Goal: Communication & Community: Participate in discussion

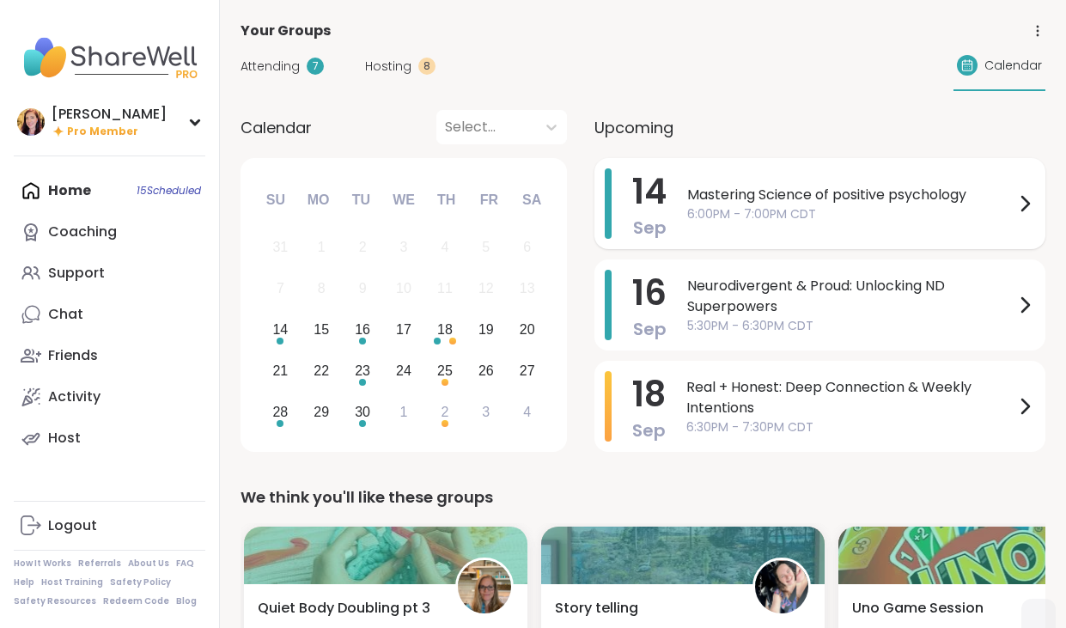
click at [724, 208] on span "6:00PM - 7:00PM CDT" at bounding box center [850, 214] width 327 height 18
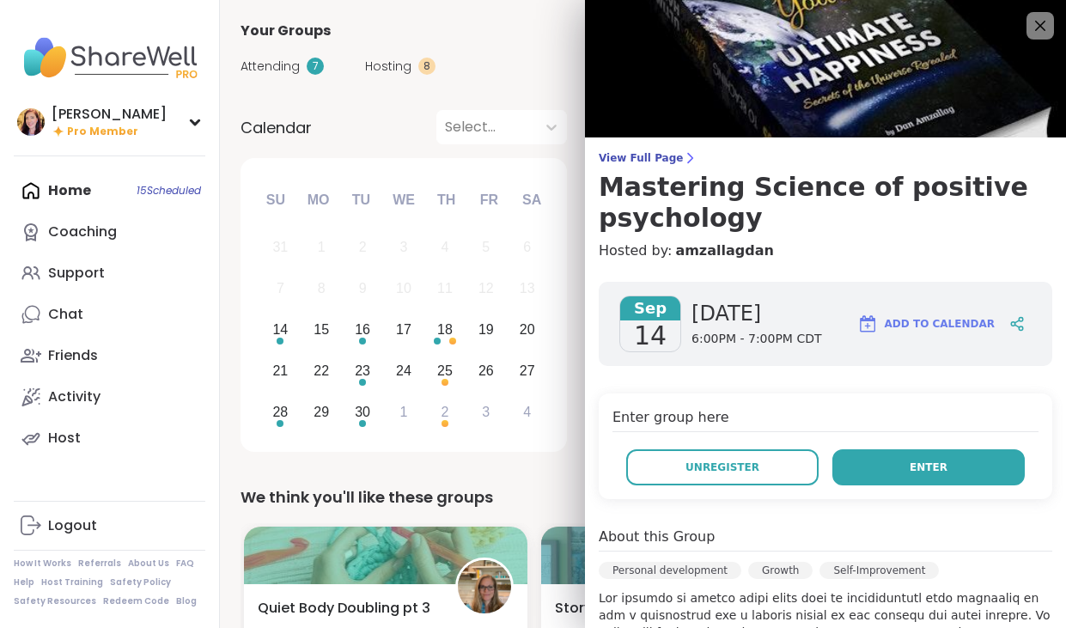
click at [901, 457] on button "Enter" at bounding box center [929, 467] width 192 height 36
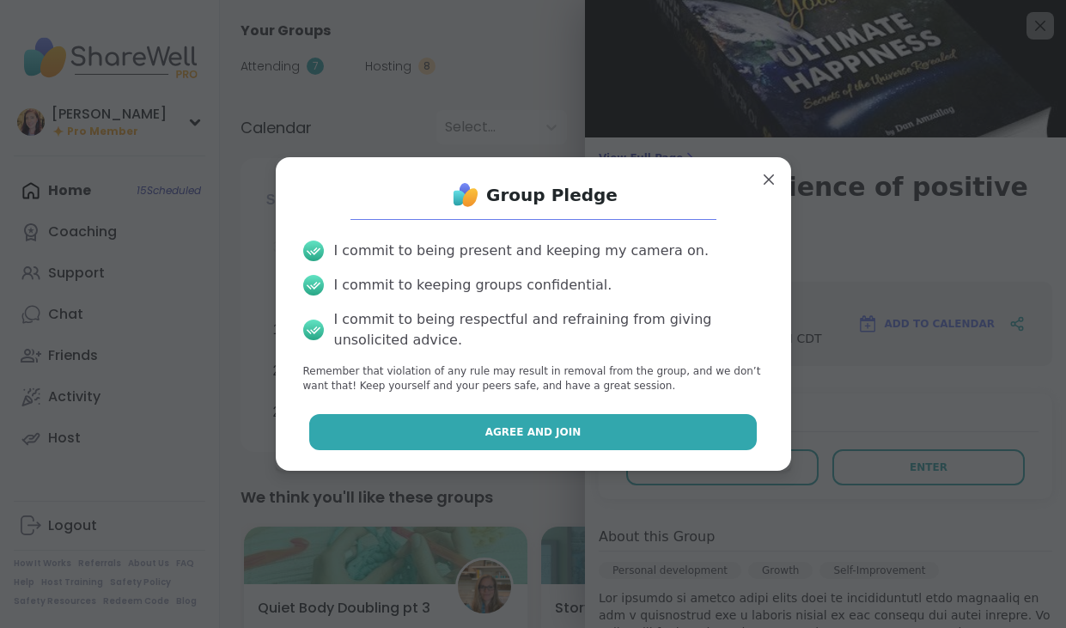
click at [595, 424] on button "Agree and Join" at bounding box center [533, 432] width 448 height 36
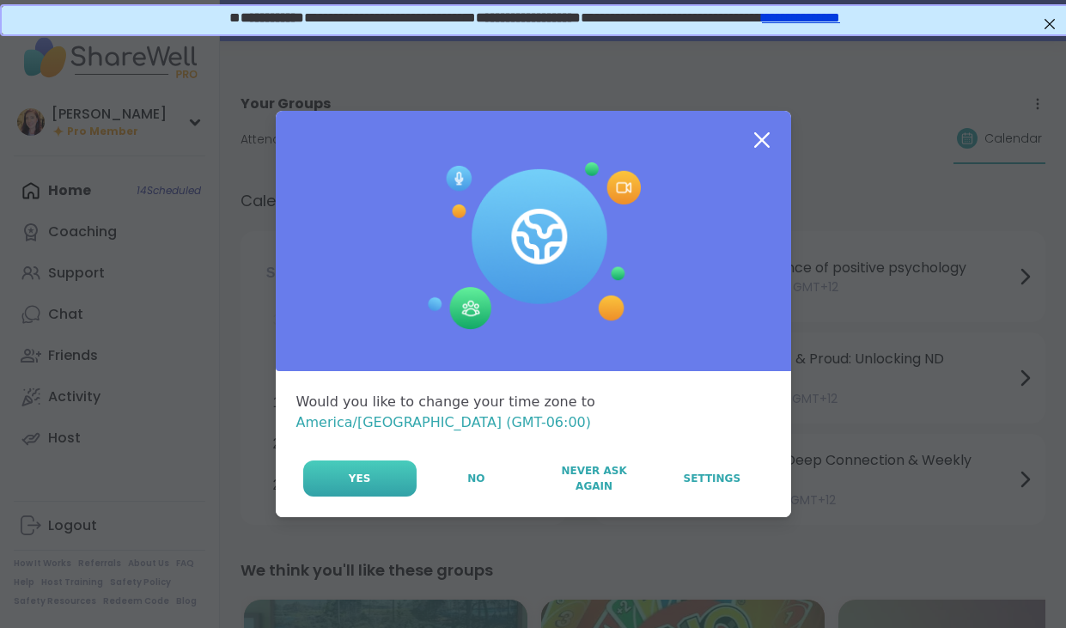
click at [388, 470] on button "Yes" at bounding box center [359, 479] width 113 height 36
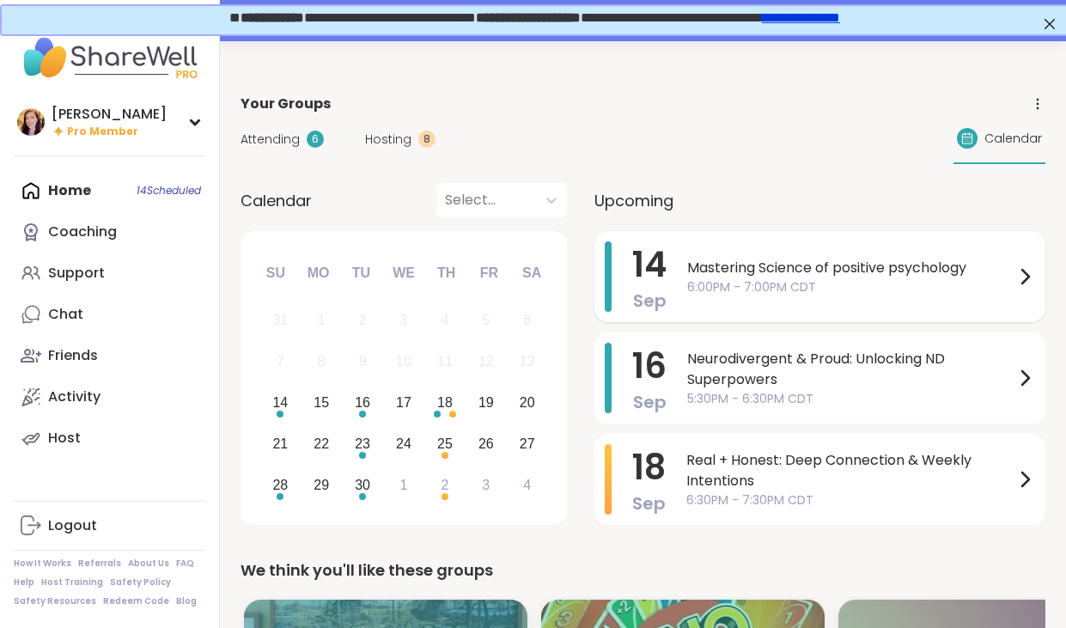
click at [694, 290] on span "6:00PM - 7:00PM CDT" at bounding box center [850, 287] width 327 height 18
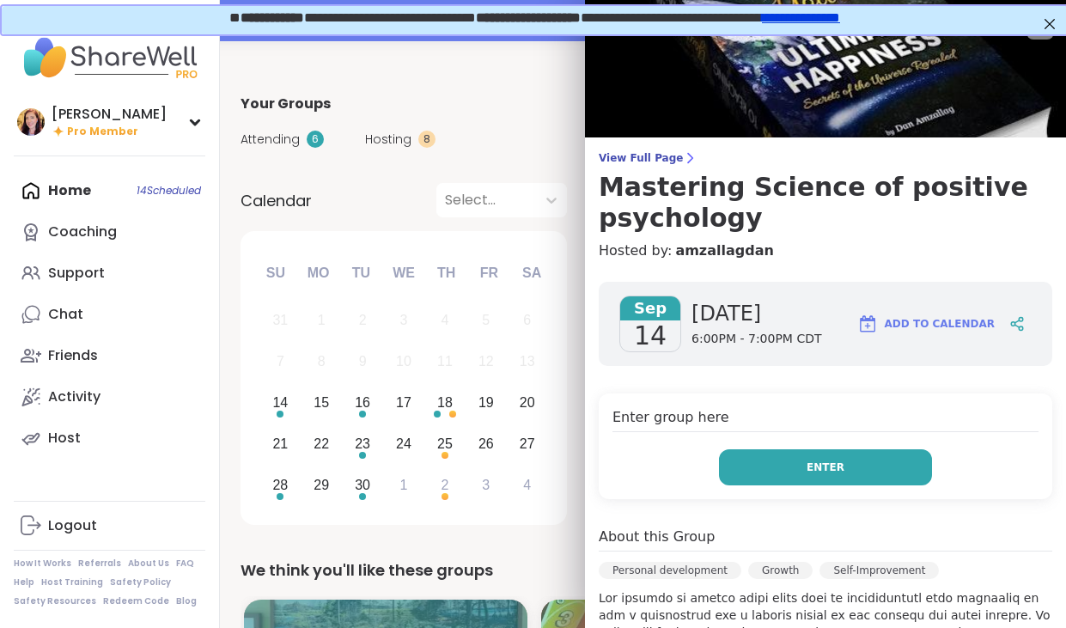
click at [844, 469] on button "Enter" at bounding box center [825, 467] width 213 height 36
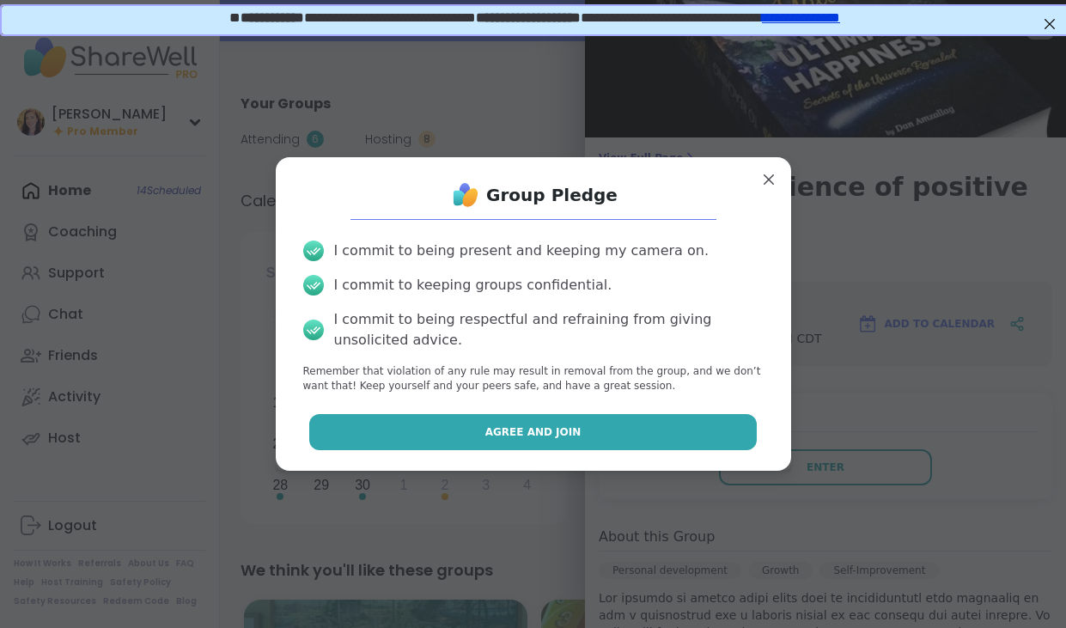
click at [567, 431] on span "Agree and Join" at bounding box center [533, 431] width 96 height 15
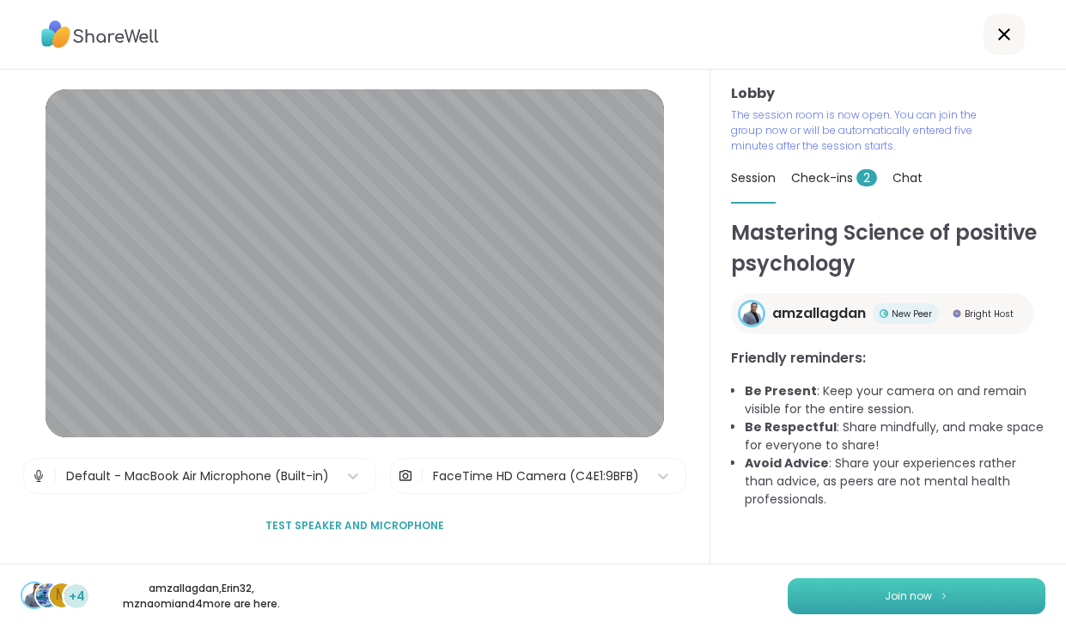
click at [908, 596] on span "Join now" at bounding box center [908, 596] width 47 height 15
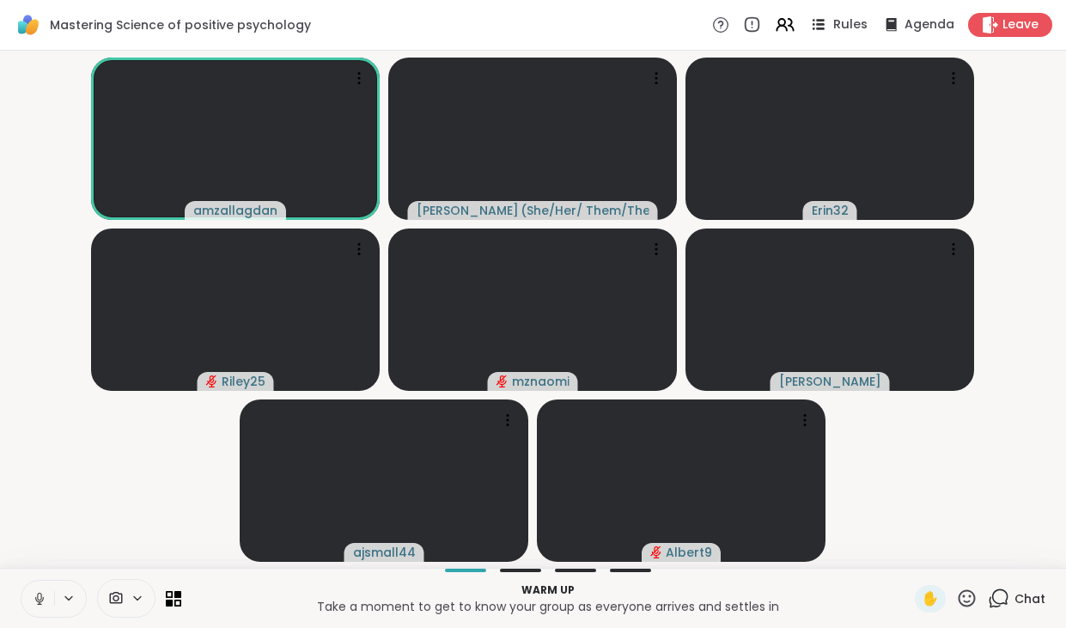
click at [851, 32] on span "Rules" at bounding box center [850, 25] width 35 height 18
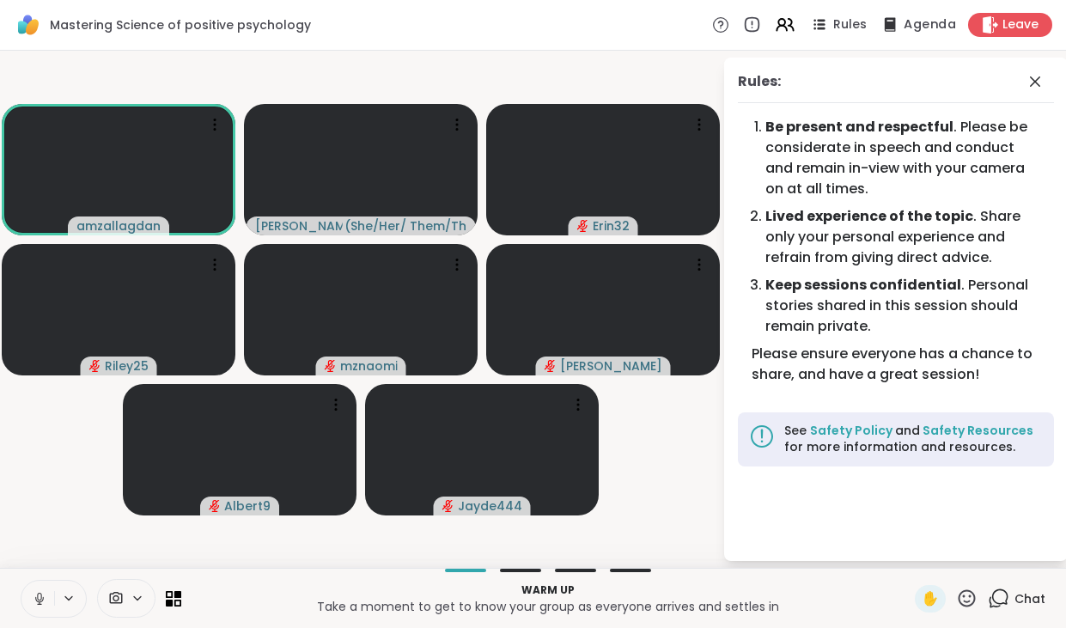
click at [903, 18] on div "Agenda" at bounding box center [917, 24] width 77 height 21
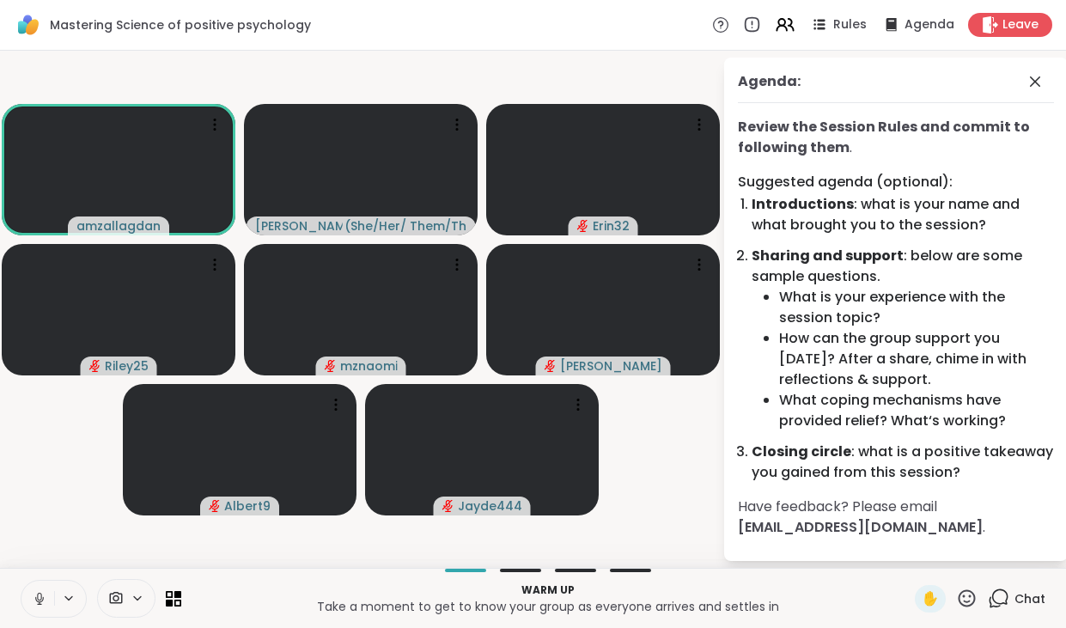
click at [1002, 595] on icon at bounding box center [998, 598] width 21 height 21
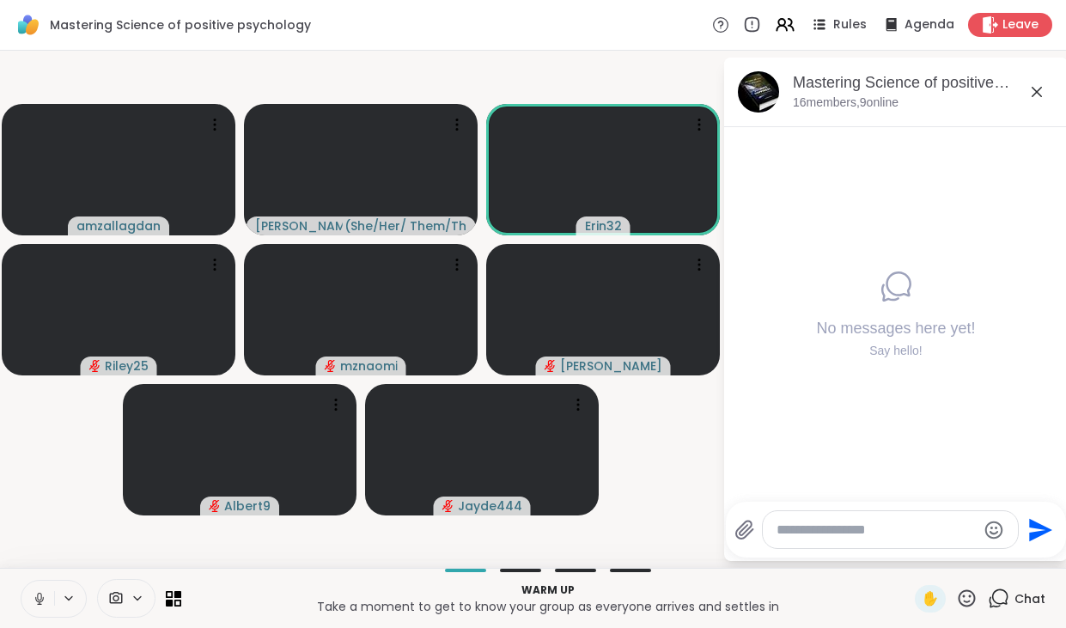
click at [37, 595] on icon at bounding box center [39, 597] width 4 height 8
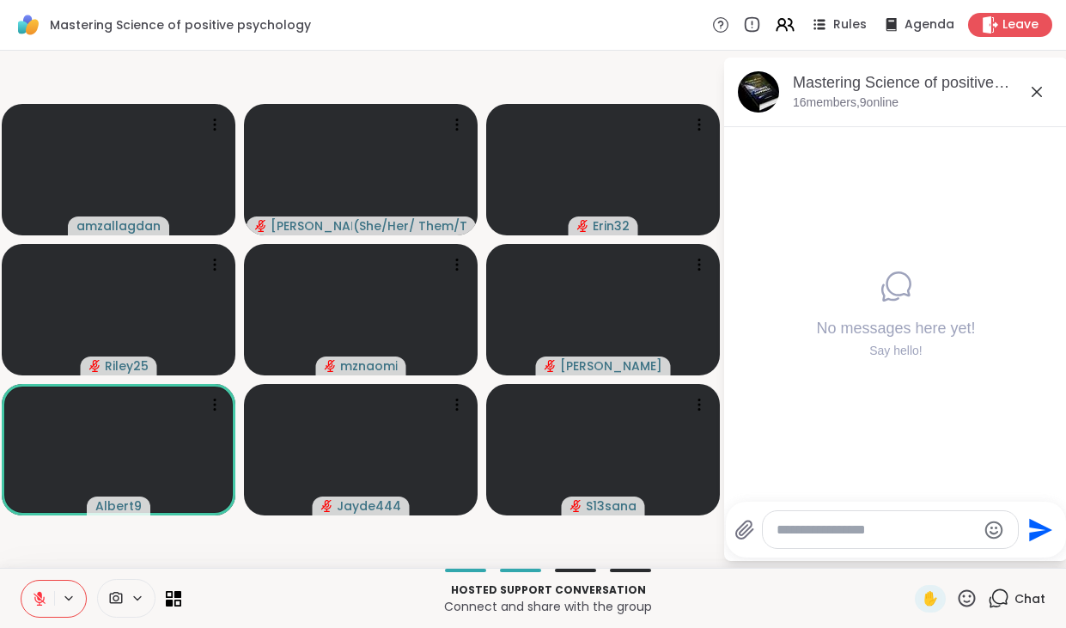
click at [970, 599] on icon at bounding box center [966, 598] width 21 height 21
click at [1031, 553] on span "🎉" at bounding box center [1030, 553] width 17 height 21
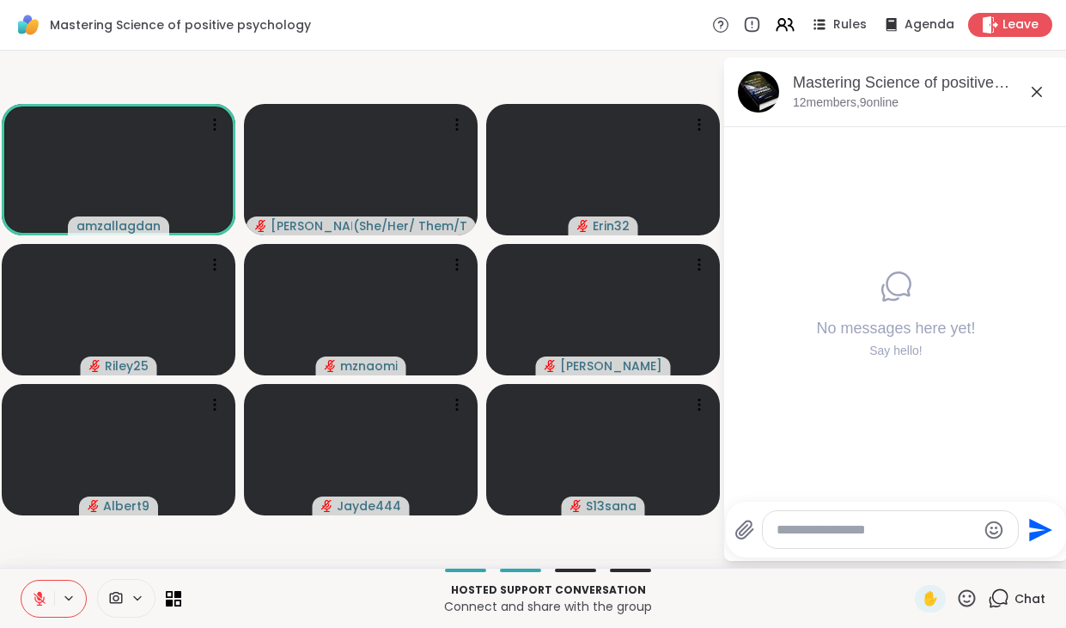
click at [37, 595] on icon at bounding box center [39, 598] width 15 height 15
click at [38, 595] on icon at bounding box center [39, 597] width 4 height 8
click at [936, 589] on span "✋" at bounding box center [930, 599] width 17 height 21
click at [934, 605] on span "✋" at bounding box center [930, 599] width 17 height 21
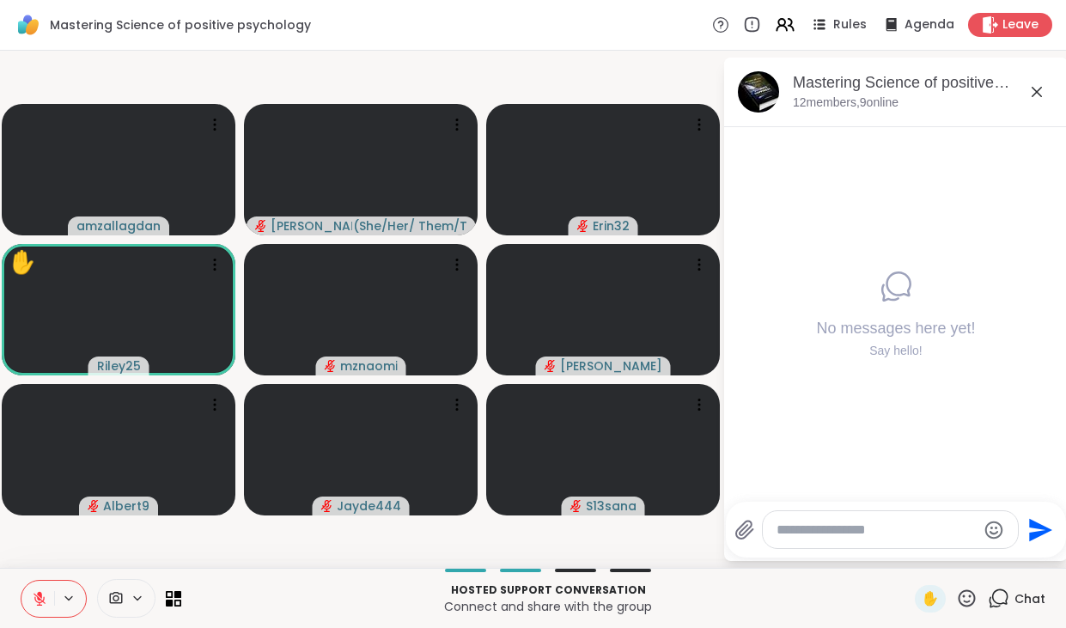
click at [970, 602] on icon at bounding box center [966, 598] width 21 height 21
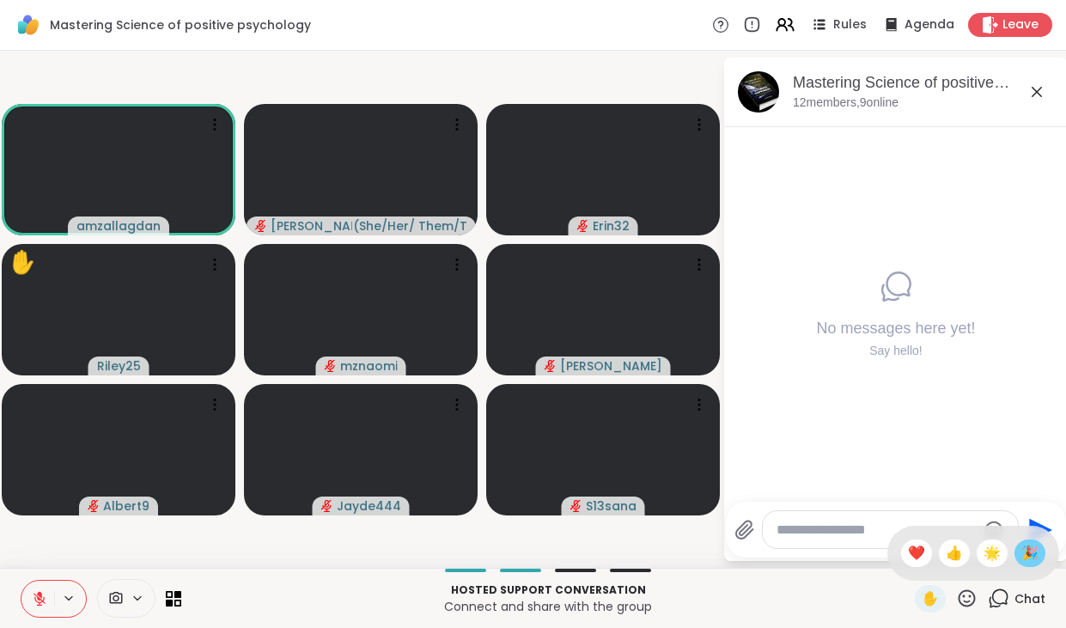
click at [1031, 549] on span "🎉" at bounding box center [1030, 553] width 17 height 21
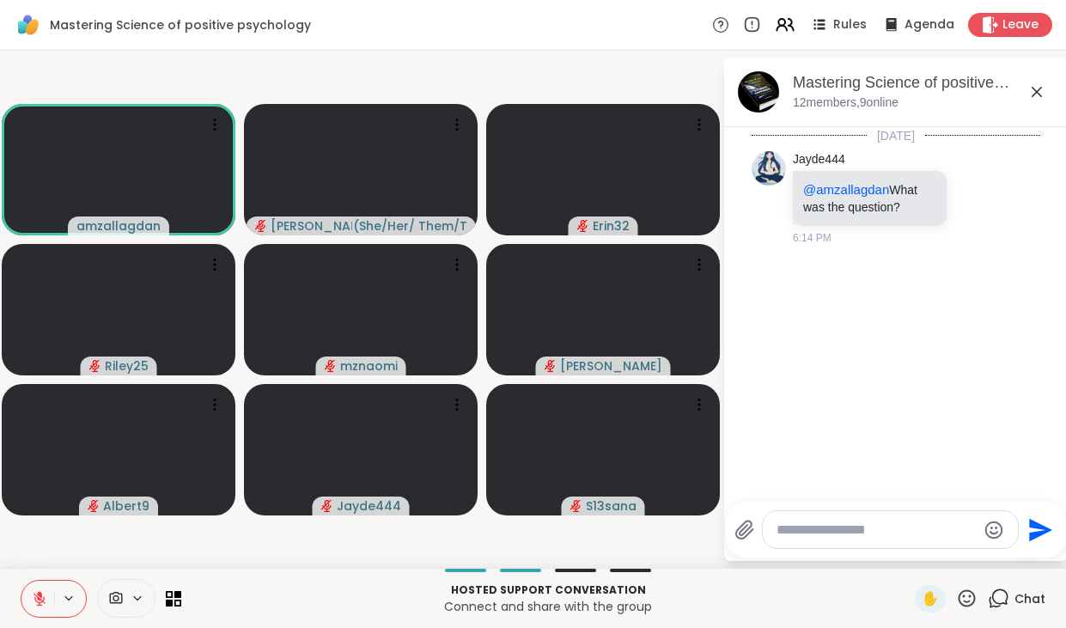
click at [824, 534] on textarea "Type your message" at bounding box center [877, 530] width 200 height 17
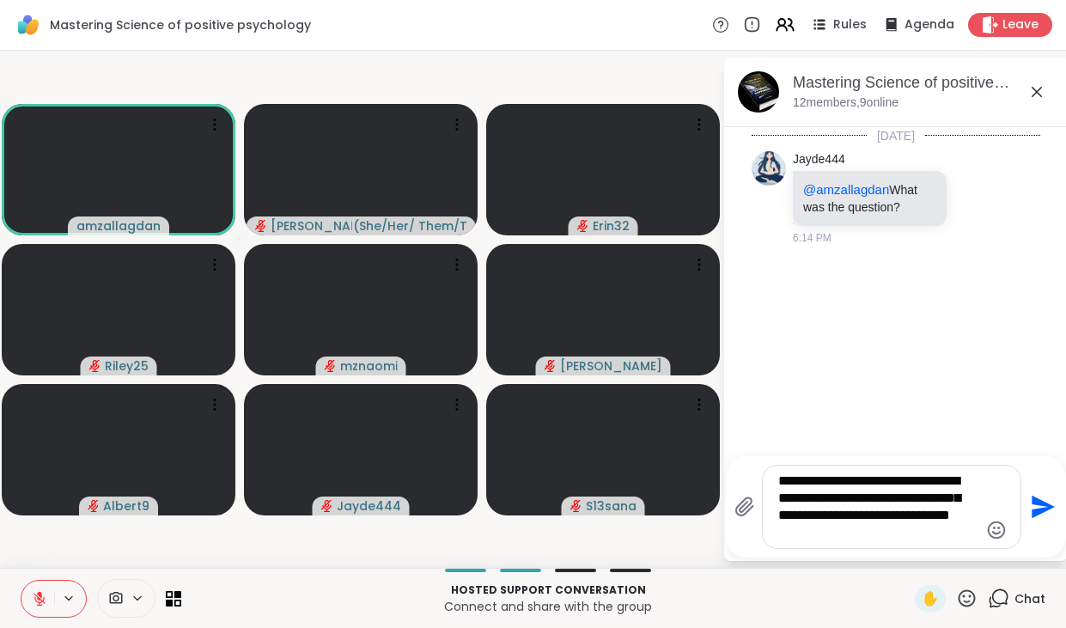
click at [932, 517] on textarea "**********" at bounding box center [878, 507] width 200 height 69
click at [862, 534] on textarea "**********" at bounding box center [878, 498] width 200 height 86
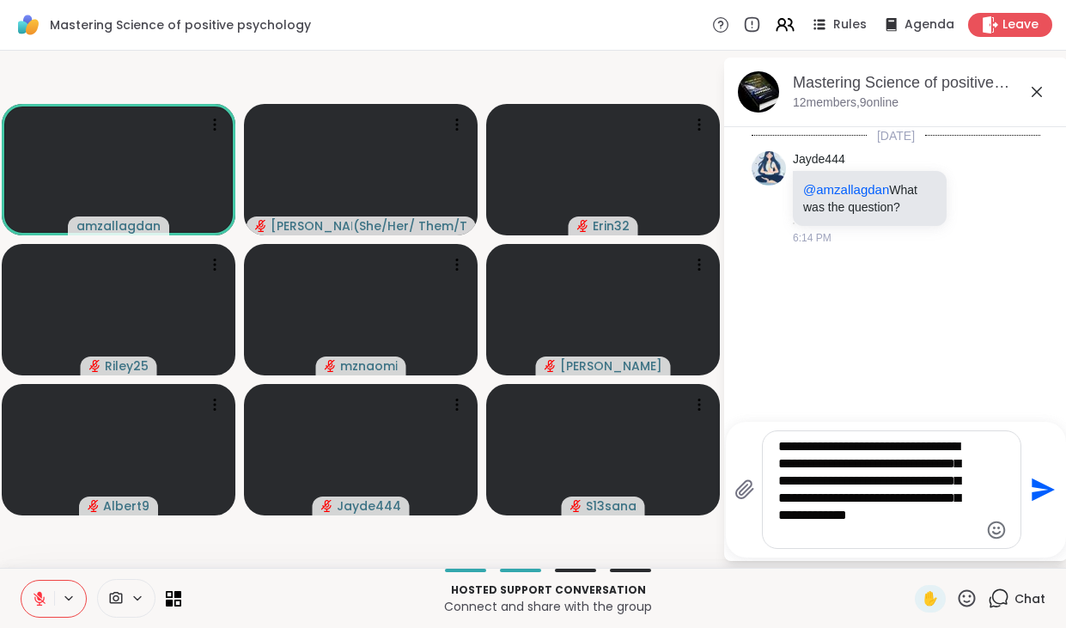
click at [784, 450] on textarea "**********" at bounding box center [878, 489] width 200 height 103
click at [938, 535] on textarea "**********" at bounding box center [878, 489] width 200 height 103
type textarea "**********"
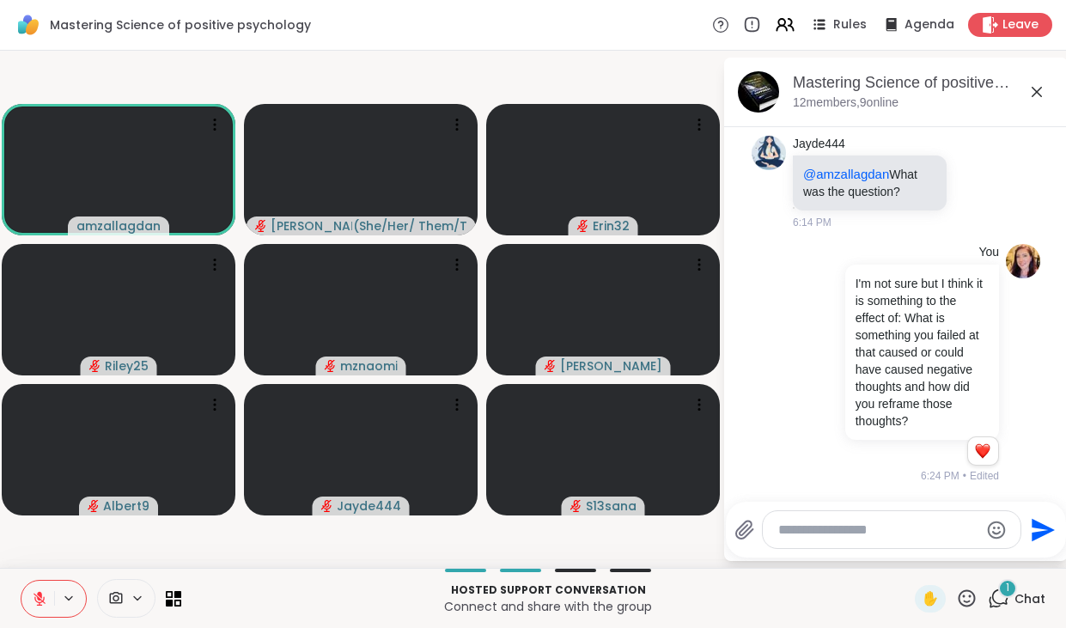
scroll to position [223, 0]
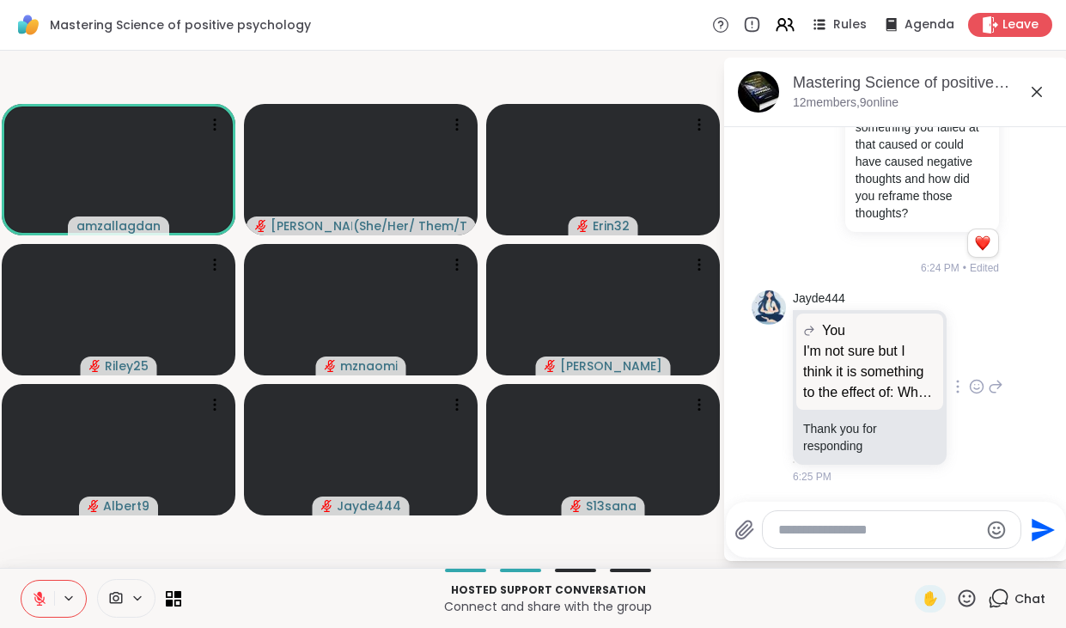
click at [979, 389] on icon at bounding box center [976, 386] width 15 height 17
click at [847, 360] on div "Select Reaction: Heart" at bounding box center [840, 358] width 15 height 15
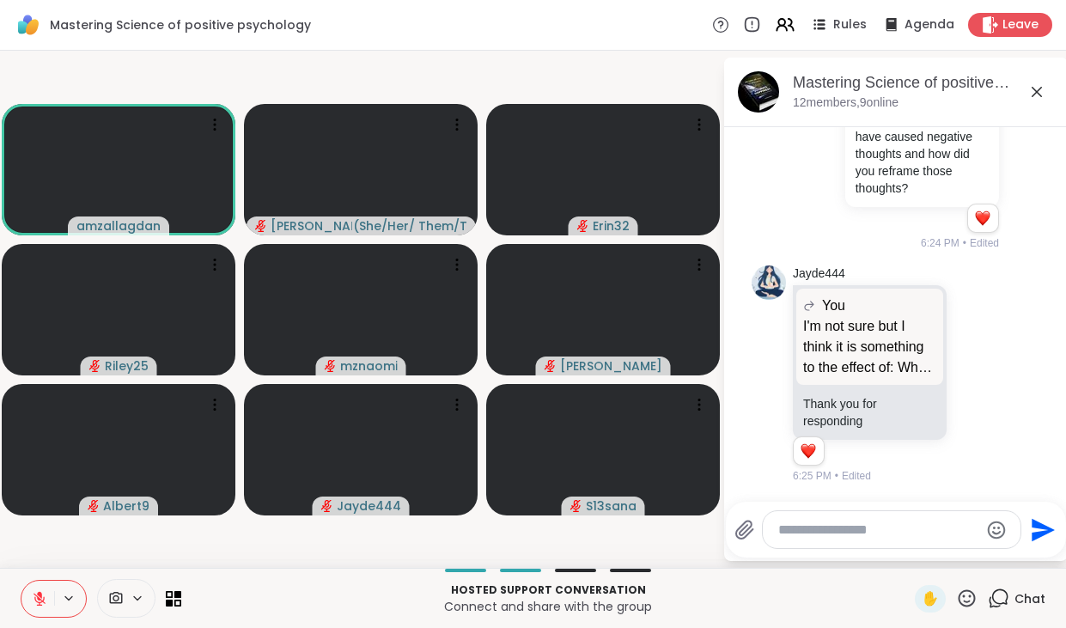
click at [47, 597] on button at bounding box center [37, 599] width 33 height 36
click at [795, 531] on textarea "Type your message" at bounding box center [878, 530] width 200 height 17
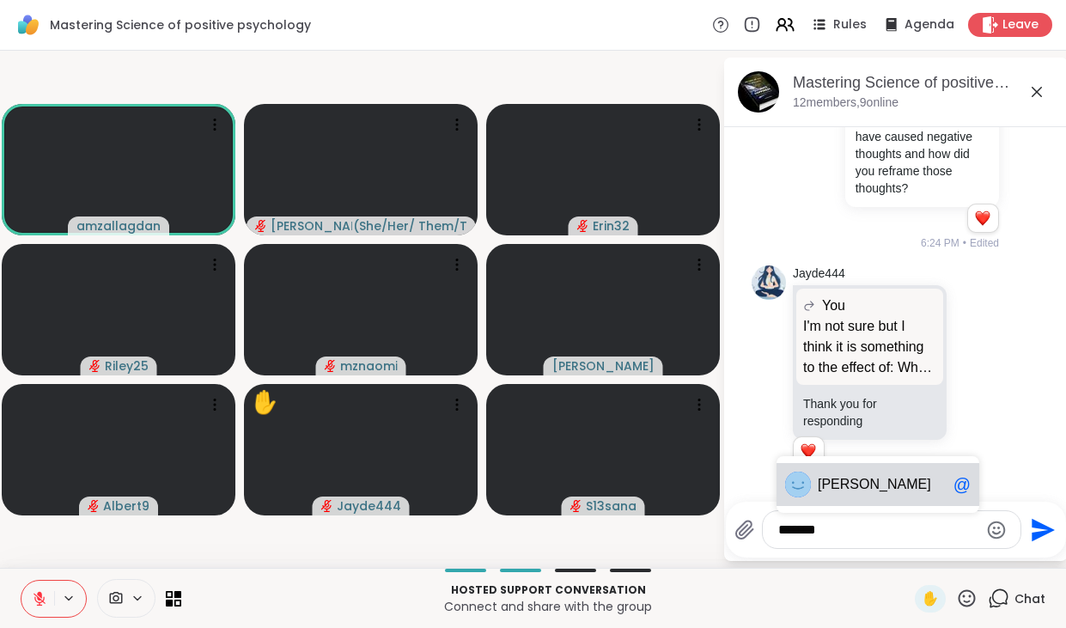
click at [852, 486] on span "[PERSON_NAME]" at bounding box center [874, 484] width 113 height 17
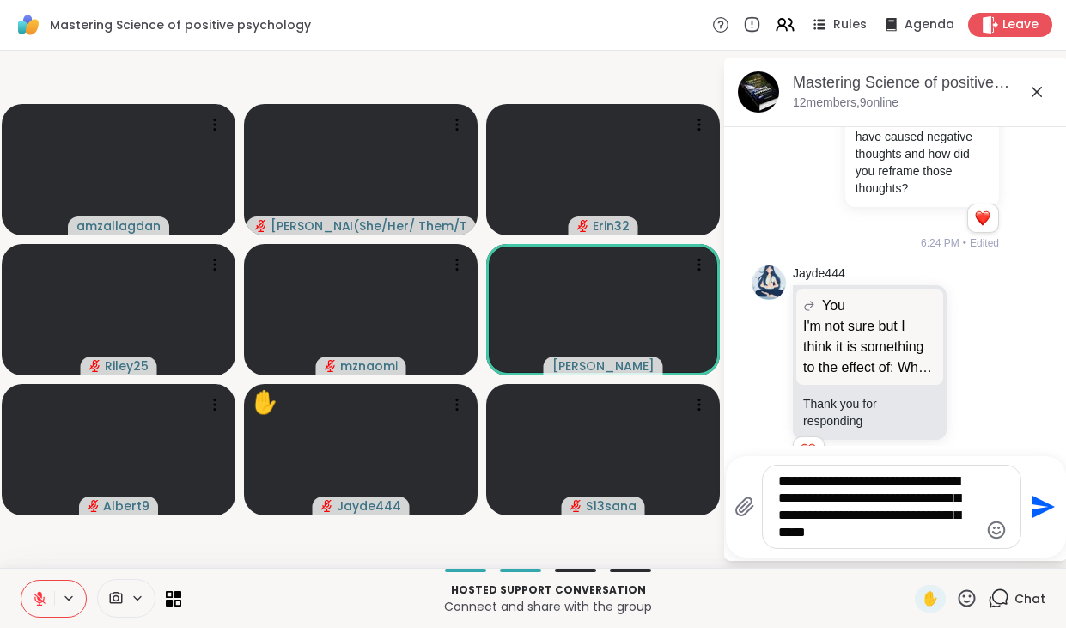
type textarea "**********"
click at [1035, 506] on icon "Send" at bounding box center [1041, 506] width 27 height 27
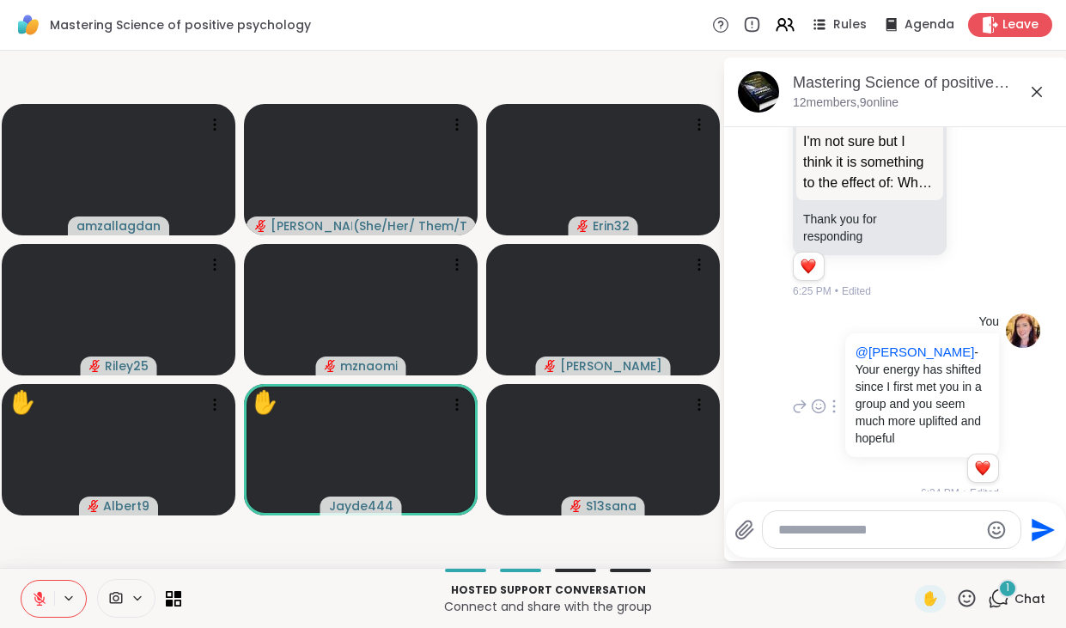
scroll to position [642, 0]
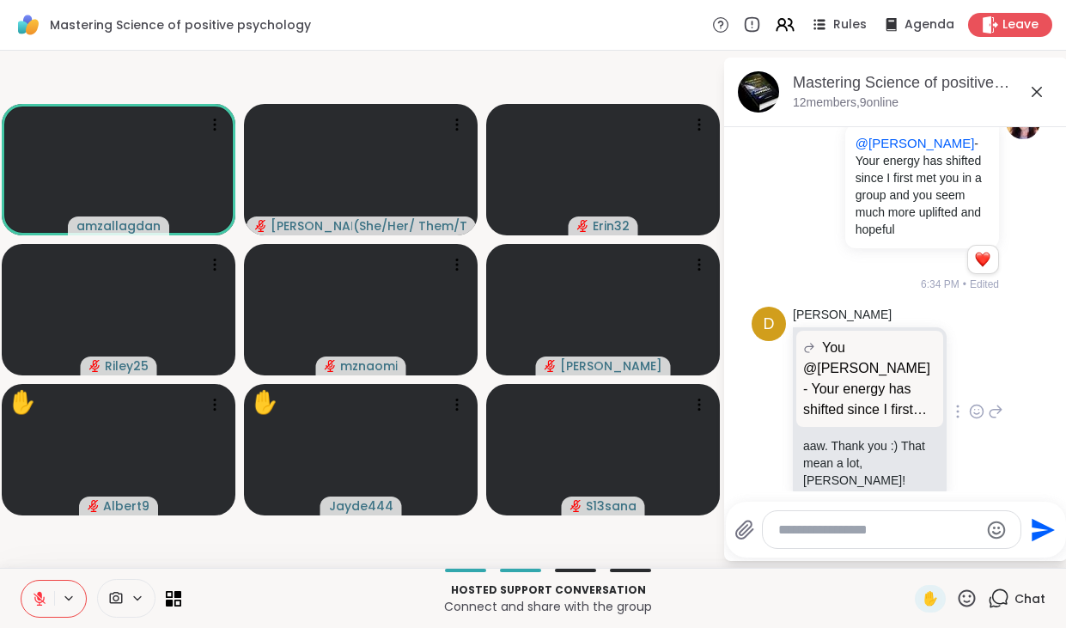
click at [982, 406] on icon at bounding box center [977, 412] width 13 height 13
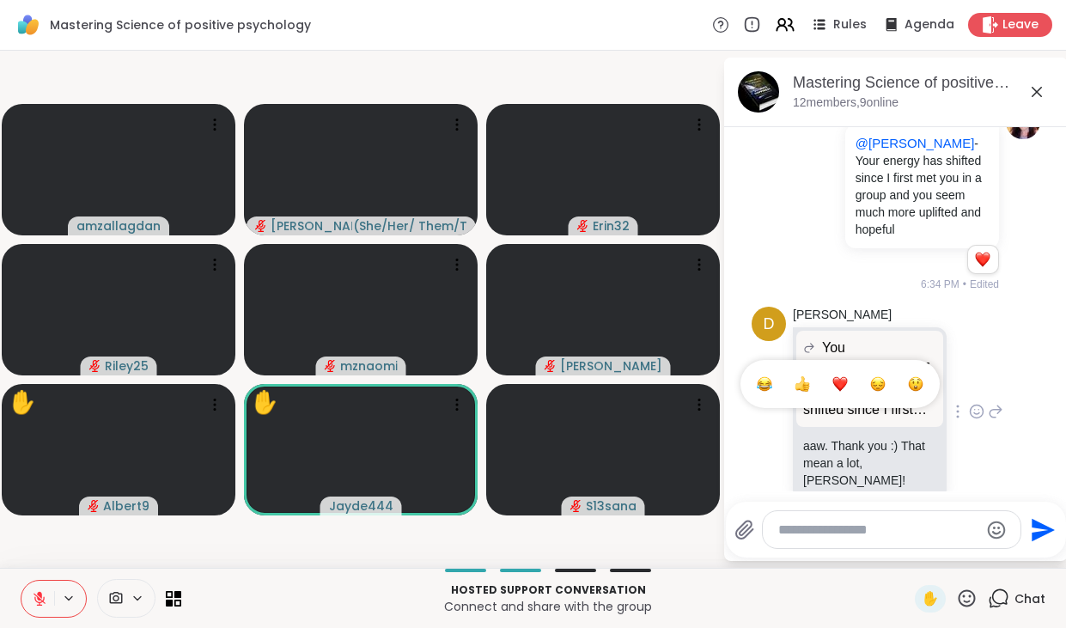
click at [846, 376] on div "Select Reaction: Heart" at bounding box center [840, 383] width 15 height 15
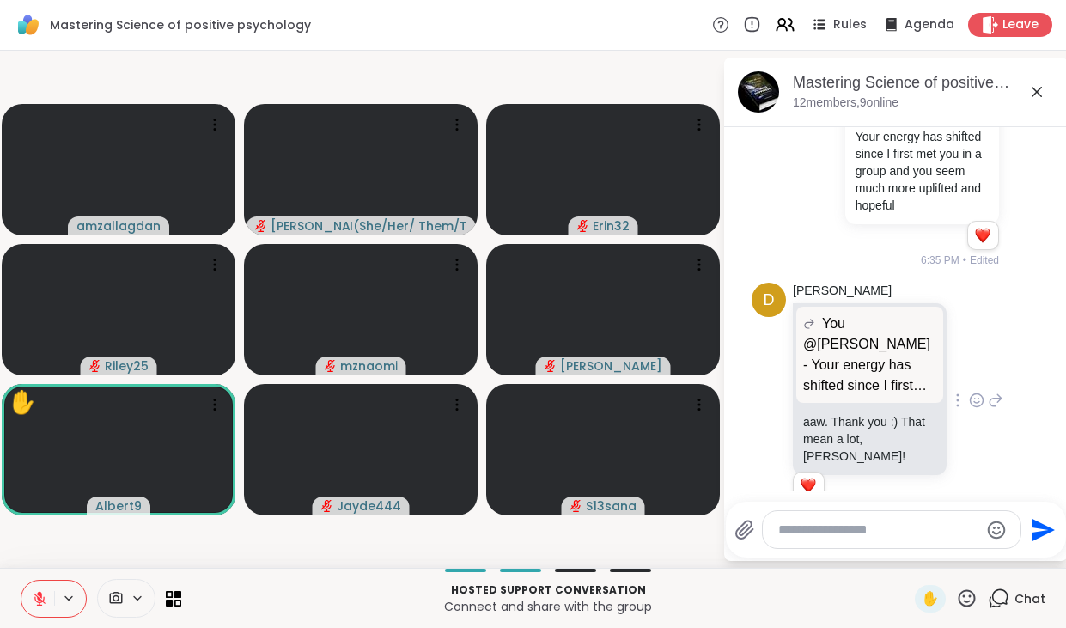
click at [973, 597] on icon at bounding box center [966, 598] width 21 height 21
click at [1037, 554] on span "🎉" at bounding box center [1030, 553] width 17 height 21
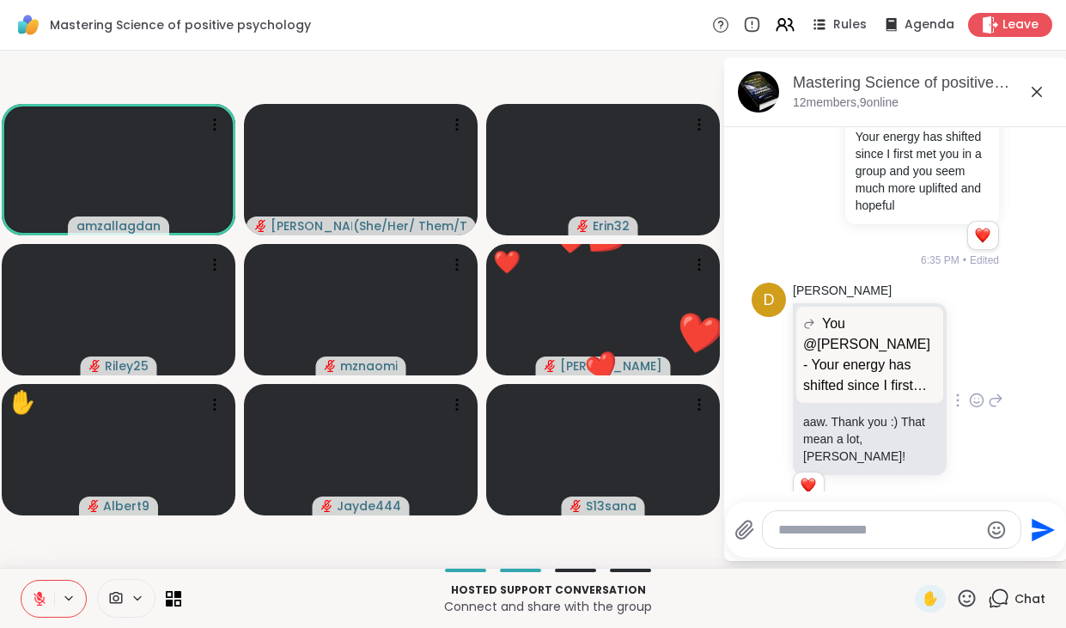
scroll to position [792, 0]
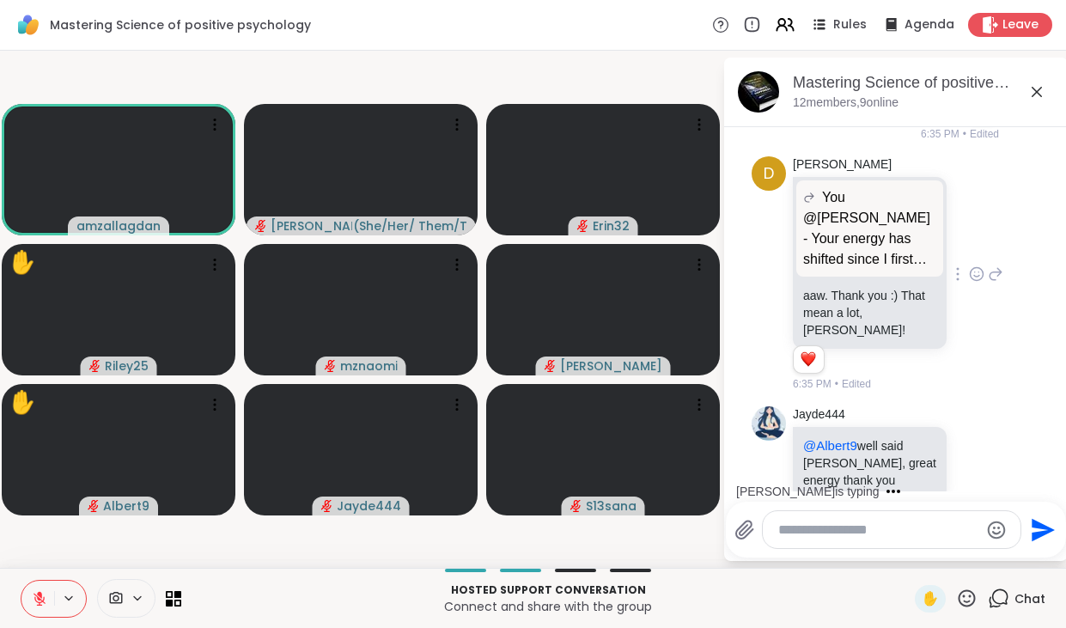
click at [112, 603] on icon at bounding box center [115, 598] width 15 height 16
click at [141, 596] on icon at bounding box center [138, 598] width 14 height 15
click at [166, 539] on icon at bounding box center [162, 536] width 15 height 15
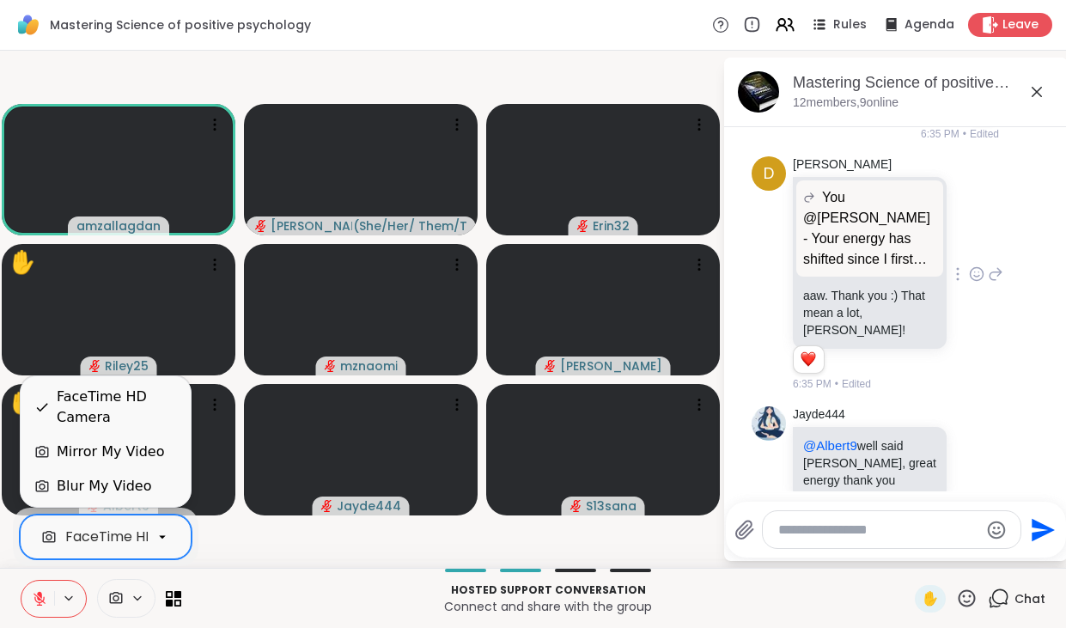
click at [162, 539] on icon at bounding box center [162, 536] width 15 height 15
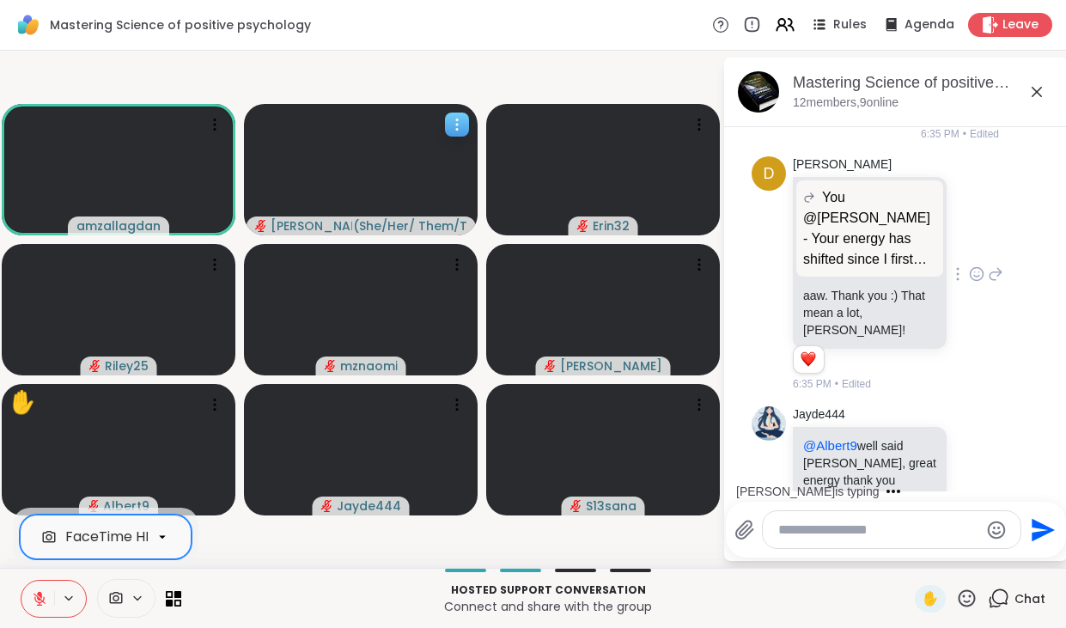
click at [455, 127] on icon at bounding box center [456, 124] width 17 height 17
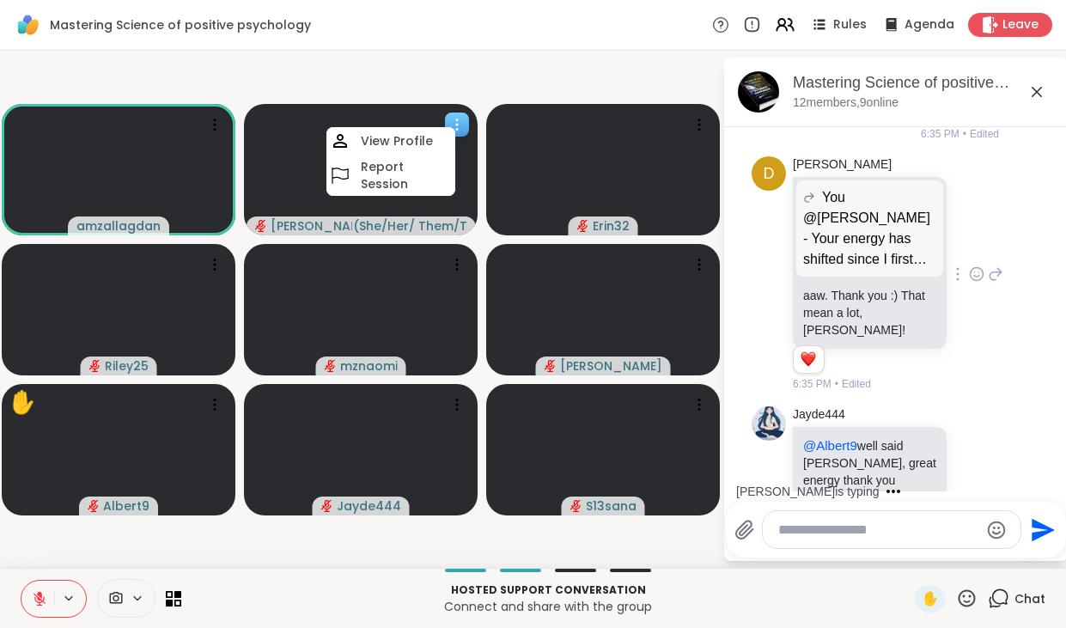
click at [455, 127] on icon at bounding box center [456, 124] width 17 height 17
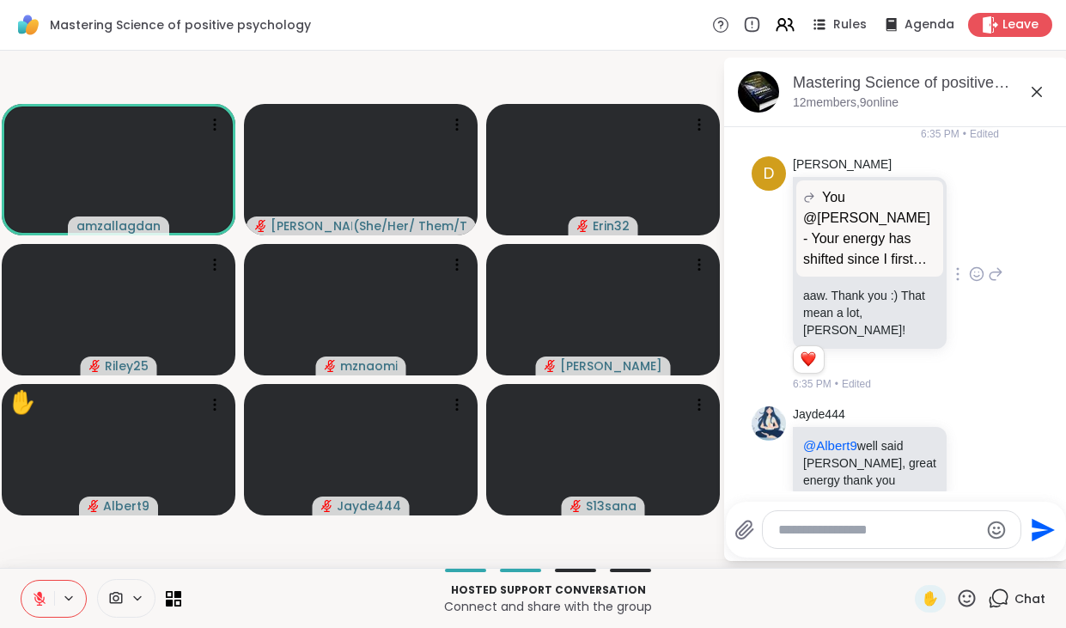
scroll to position [918, 0]
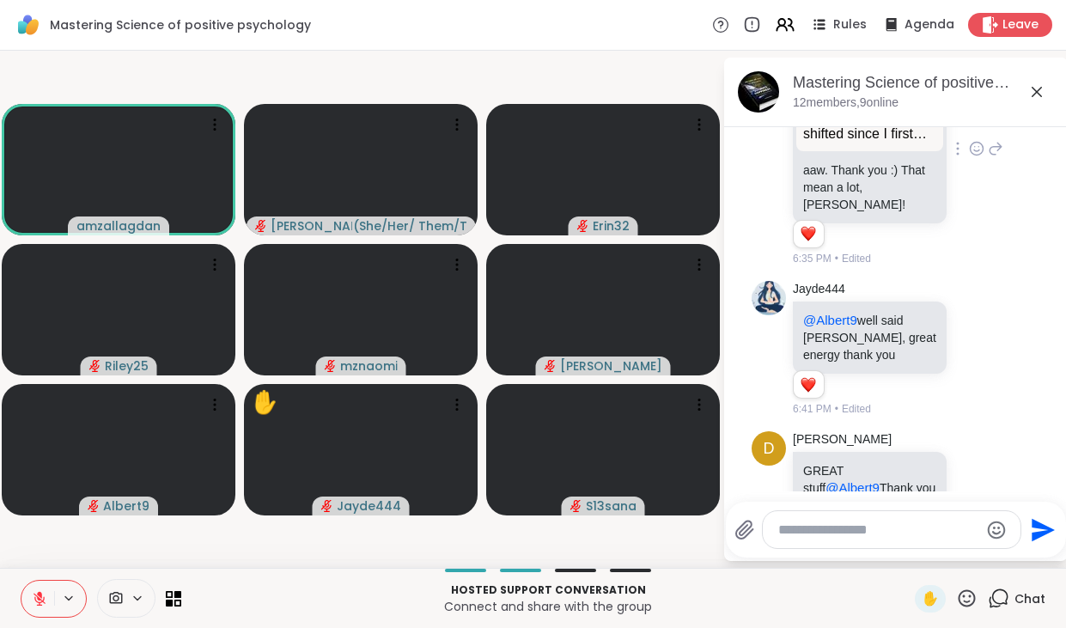
click at [968, 595] on icon at bounding box center [966, 598] width 21 height 21
click at [925, 556] on span "❤️" at bounding box center [916, 553] width 17 height 21
click at [846, 596] on p "Hosted support conversation" at bounding box center [548, 590] width 713 height 15
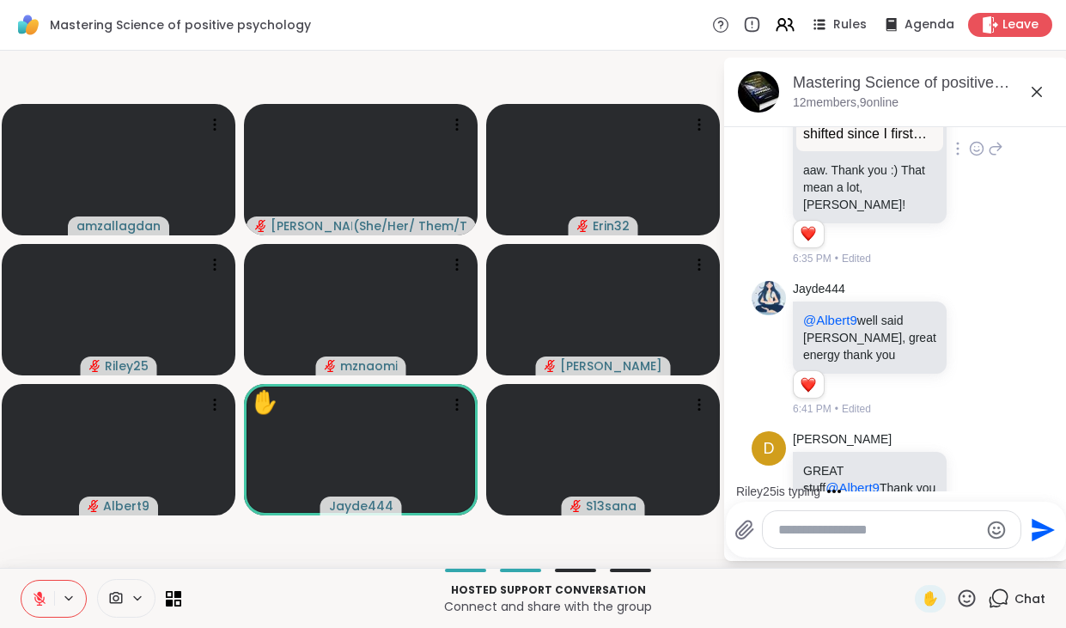
scroll to position [1069, 0]
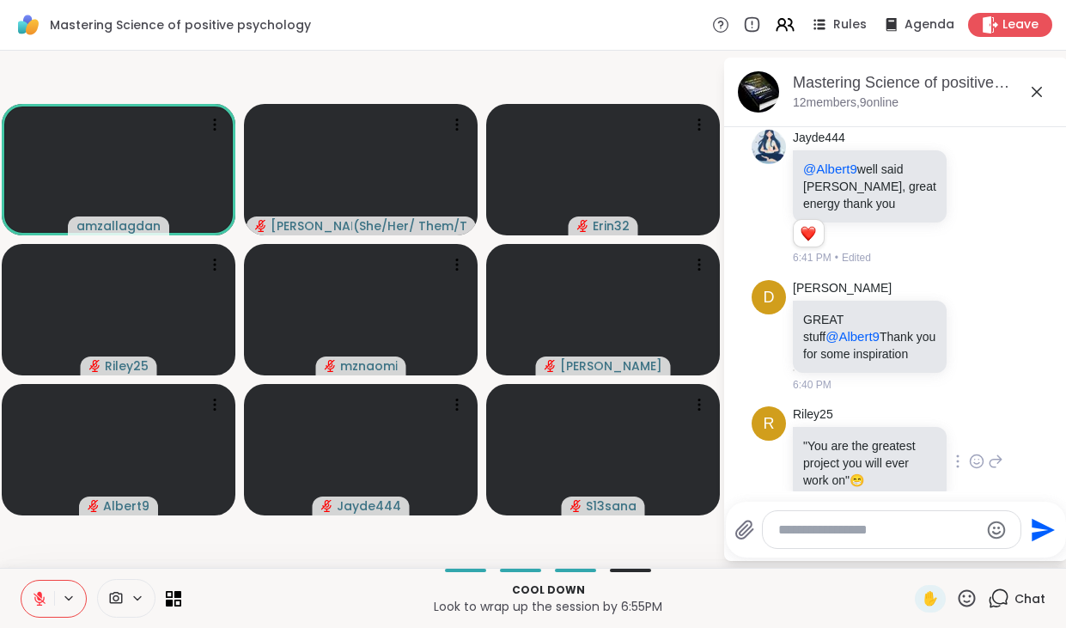
click at [979, 453] on icon at bounding box center [976, 461] width 15 height 17
click at [841, 426] on div "Select Reaction: Heart" at bounding box center [840, 433] width 15 height 15
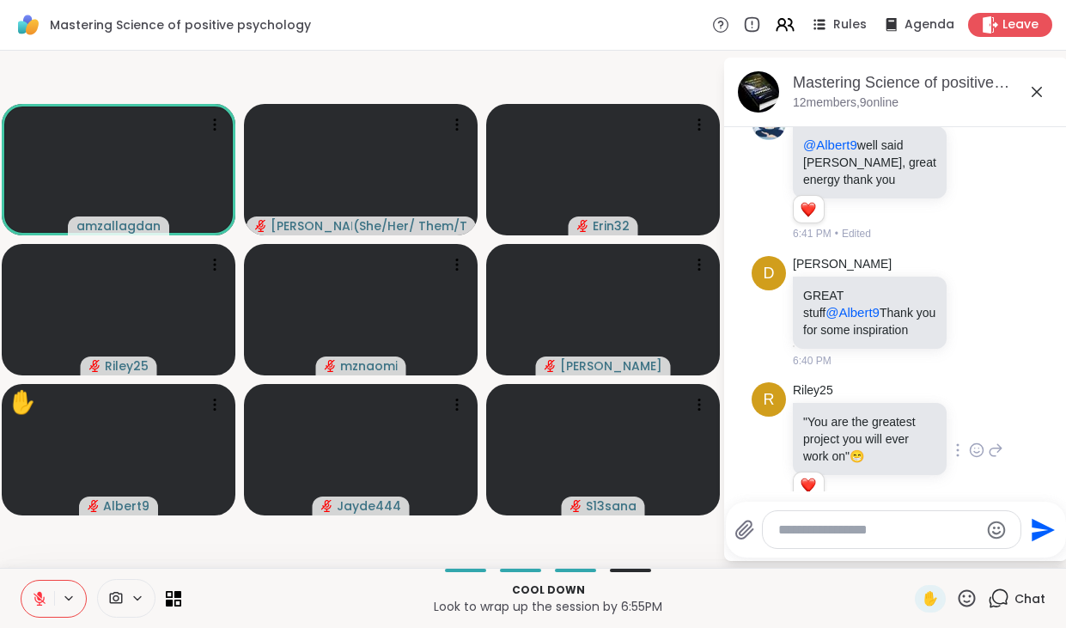
click at [972, 604] on icon at bounding box center [967, 597] width 17 height 17
click at [925, 558] on span "❤️" at bounding box center [916, 553] width 17 height 21
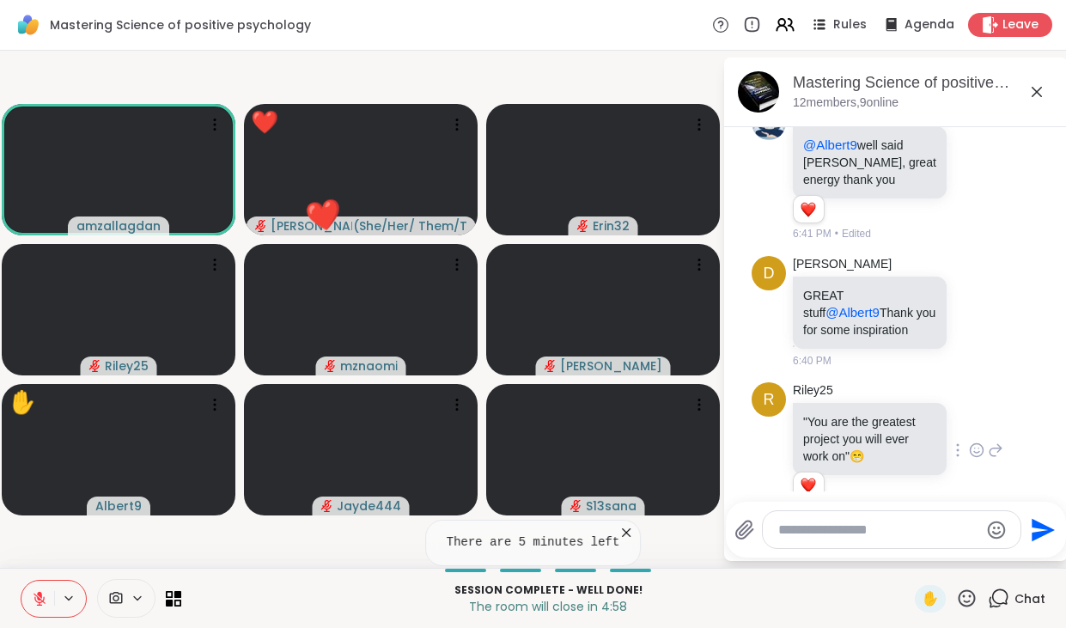
click at [780, 528] on textarea "Type your message" at bounding box center [878, 530] width 200 height 17
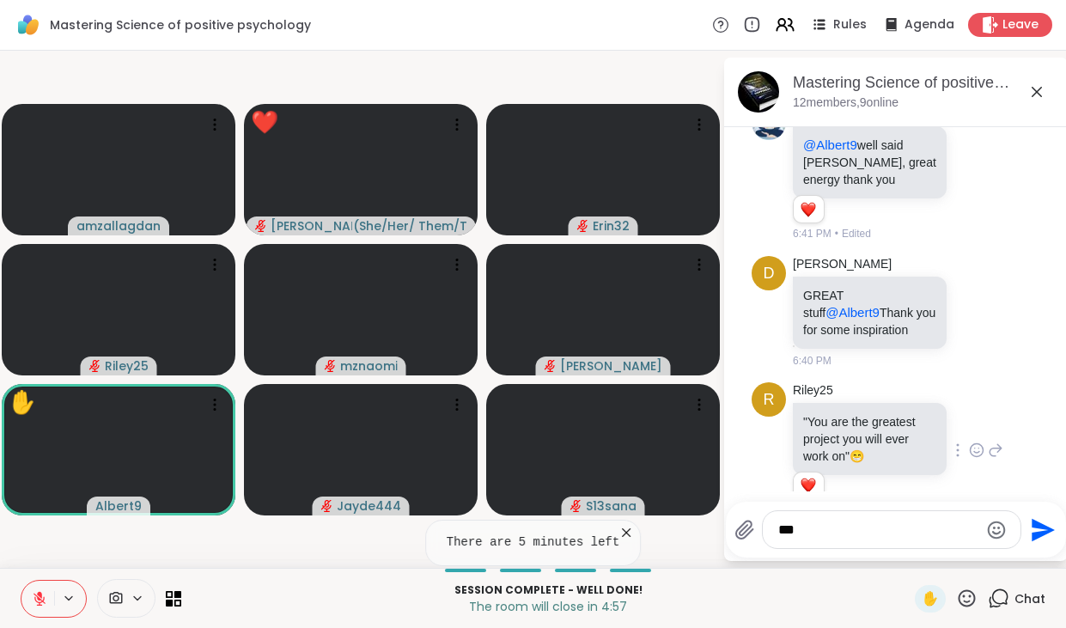
type textarea "****"
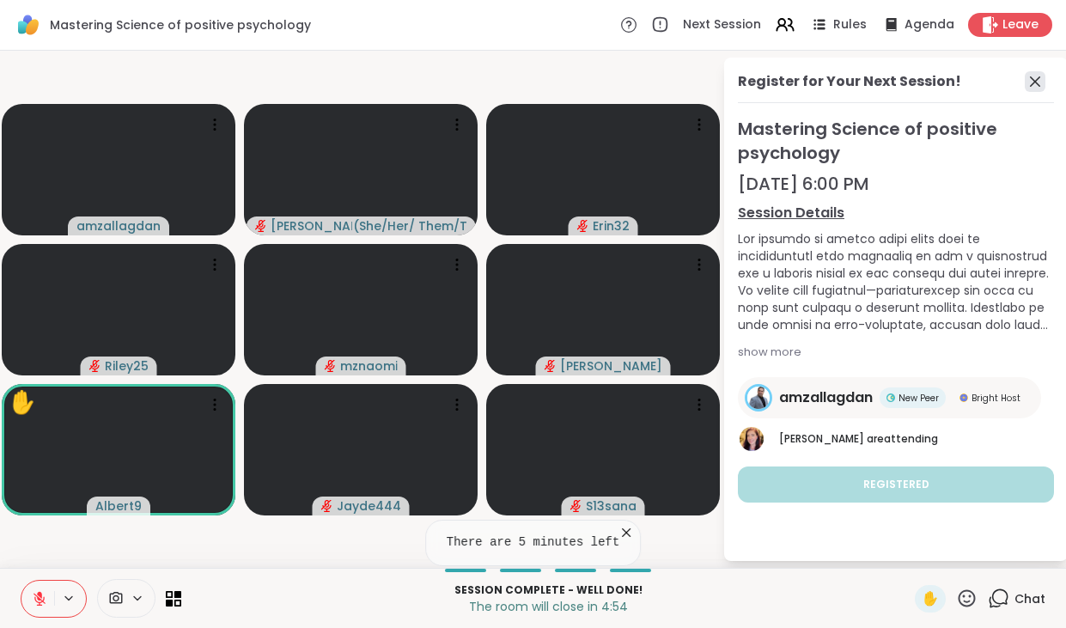
click at [1041, 82] on icon at bounding box center [1035, 81] width 21 height 21
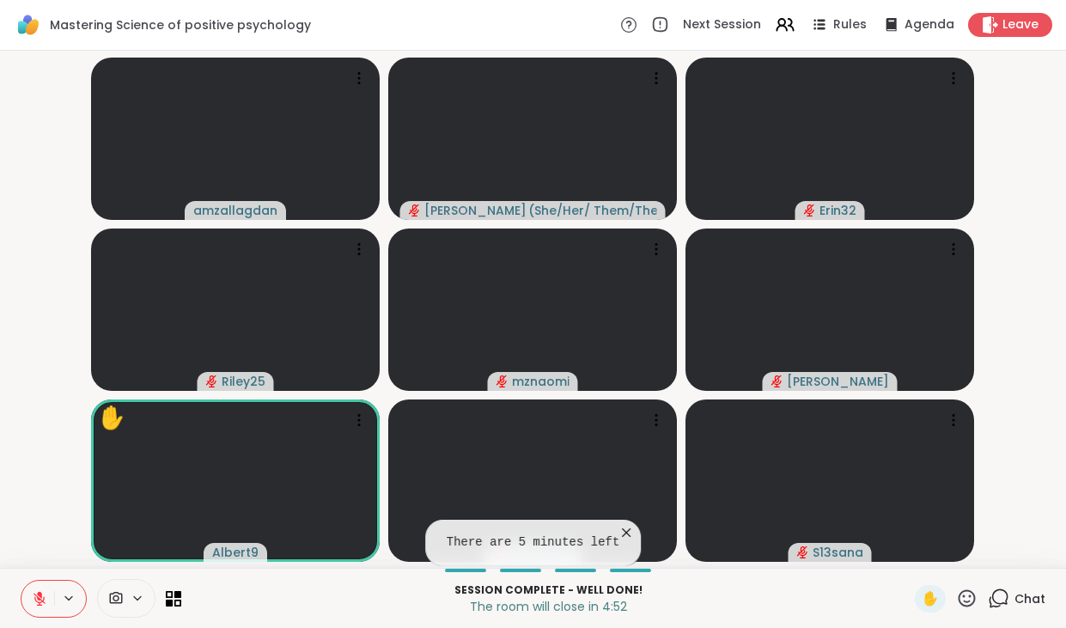
click at [993, 591] on icon at bounding box center [998, 598] width 21 height 21
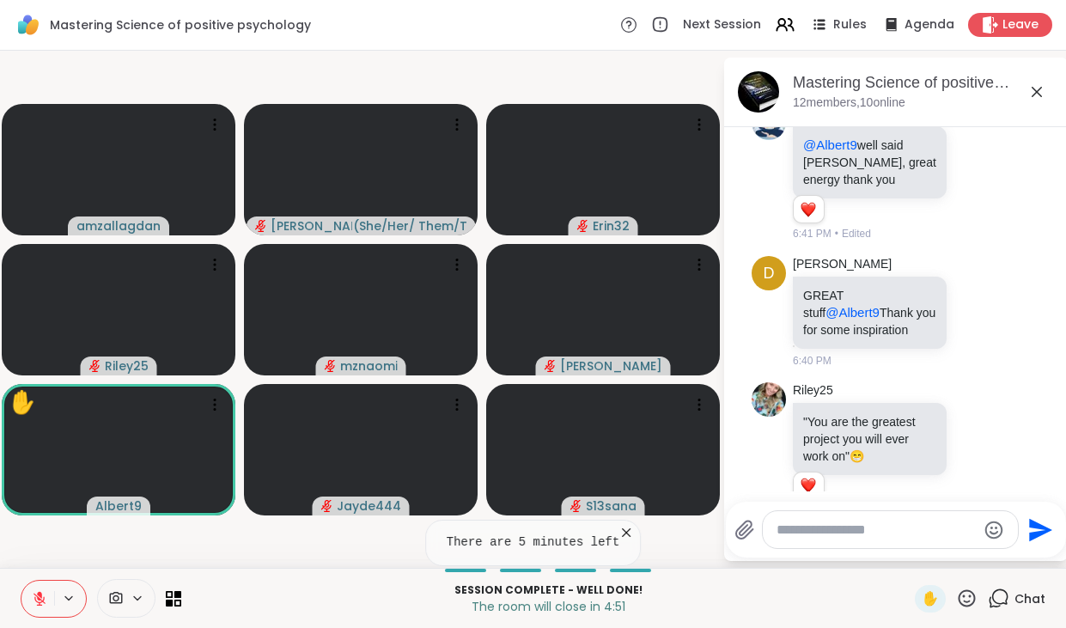
click at [857, 540] on div at bounding box center [890, 529] width 255 height 37
click at [845, 537] on textarea "Type your message" at bounding box center [877, 530] width 200 height 17
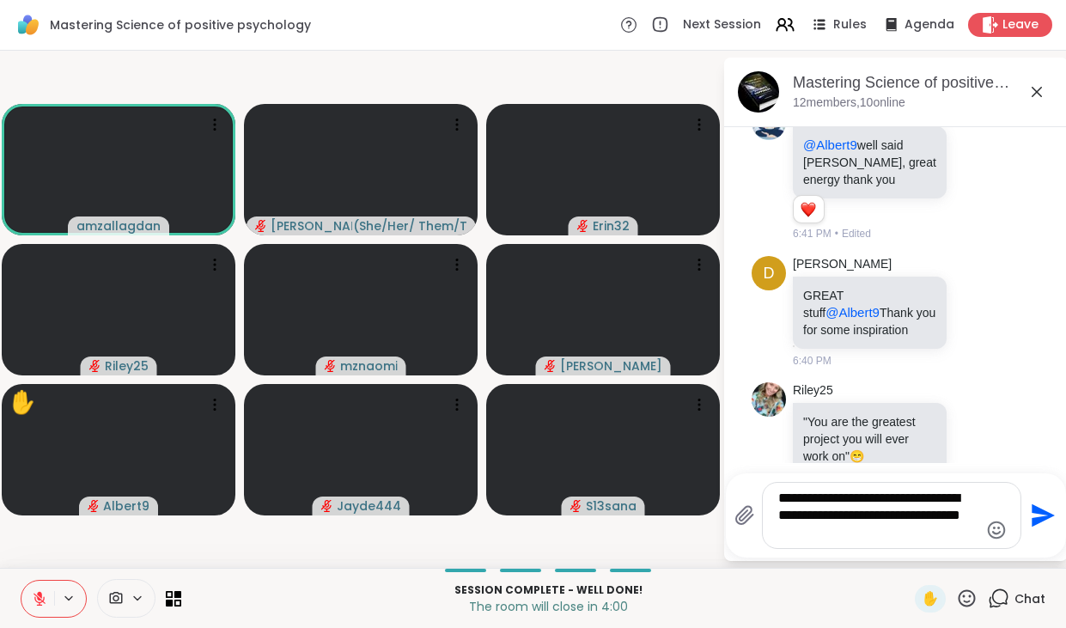
click at [942, 515] on textarea "**********" at bounding box center [878, 516] width 200 height 52
drag, startPoint x: 843, startPoint y: 534, endPoint x: 942, endPoint y: 534, distance: 98.8
click at [942, 534] on textarea "**********" at bounding box center [878, 516] width 200 height 52
type textarea "**********"
click at [1038, 518] on icon "Send" at bounding box center [1043, 515] width 23 height 23
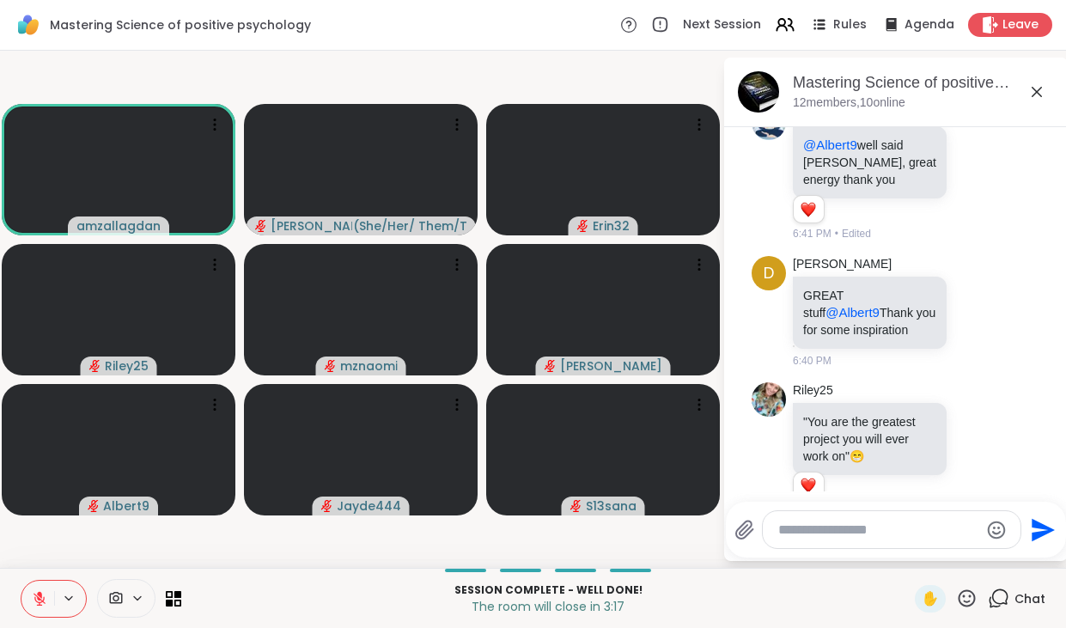
scroll to position [1236, 0]
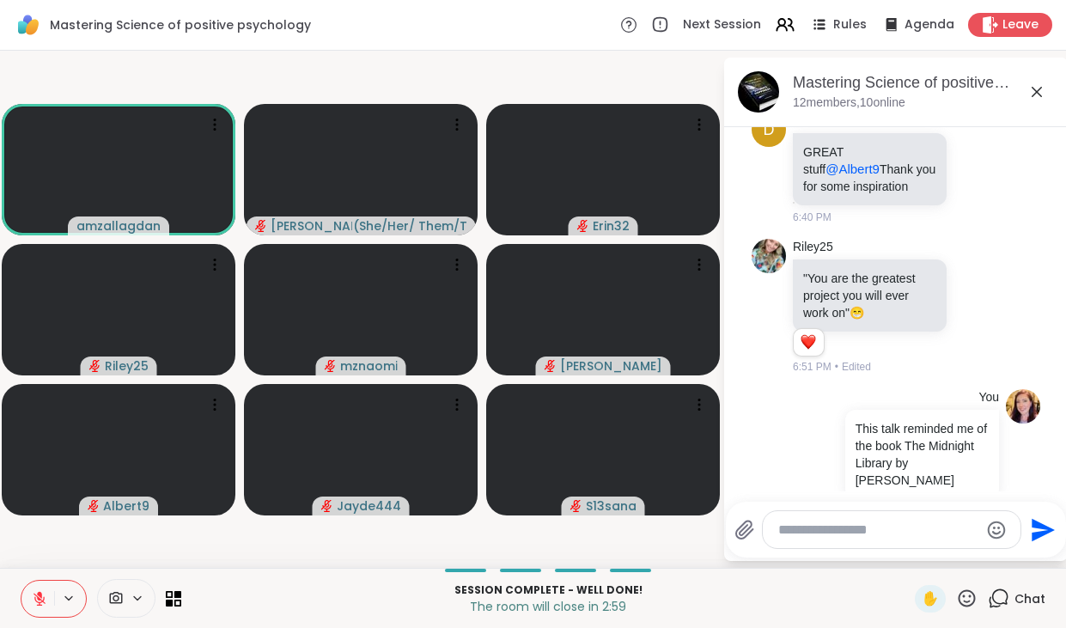
click at [778, 525] on textarea "Type your message" at bounding box center [878, 530] width 200 height 17
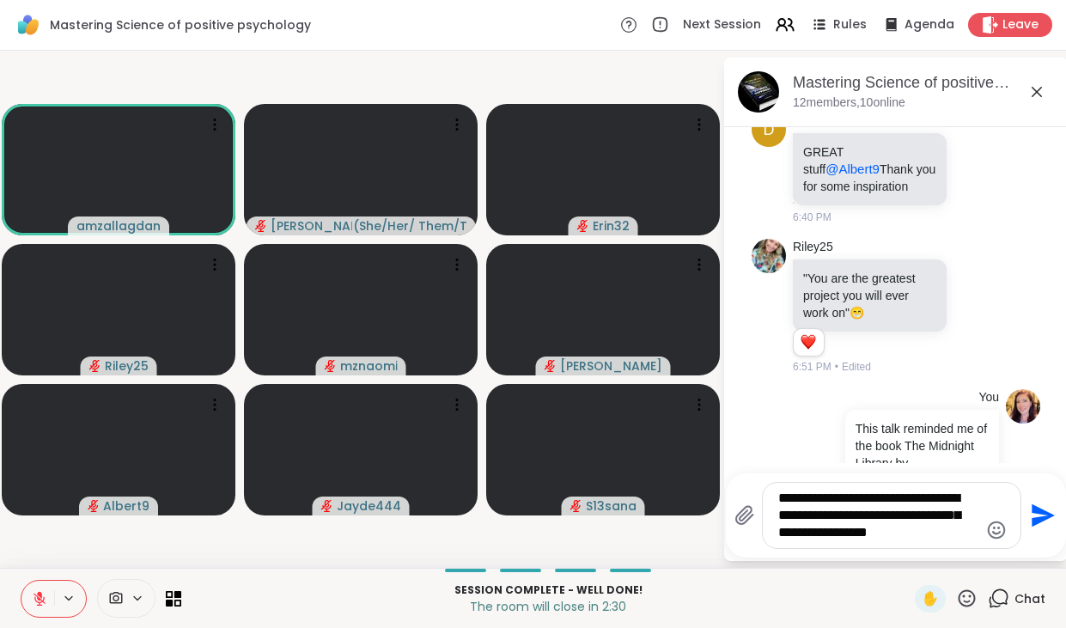
click at [839, 534] on textarea "**********" at bounding box center [878, 516] width 200 height 52
click at [901, 536] on textarea "**********" at bounding box center [878, 516] width 200 height 52
click at [970, 533] on textarea "**********" at bounding box center [878, 516] width 200 height 52
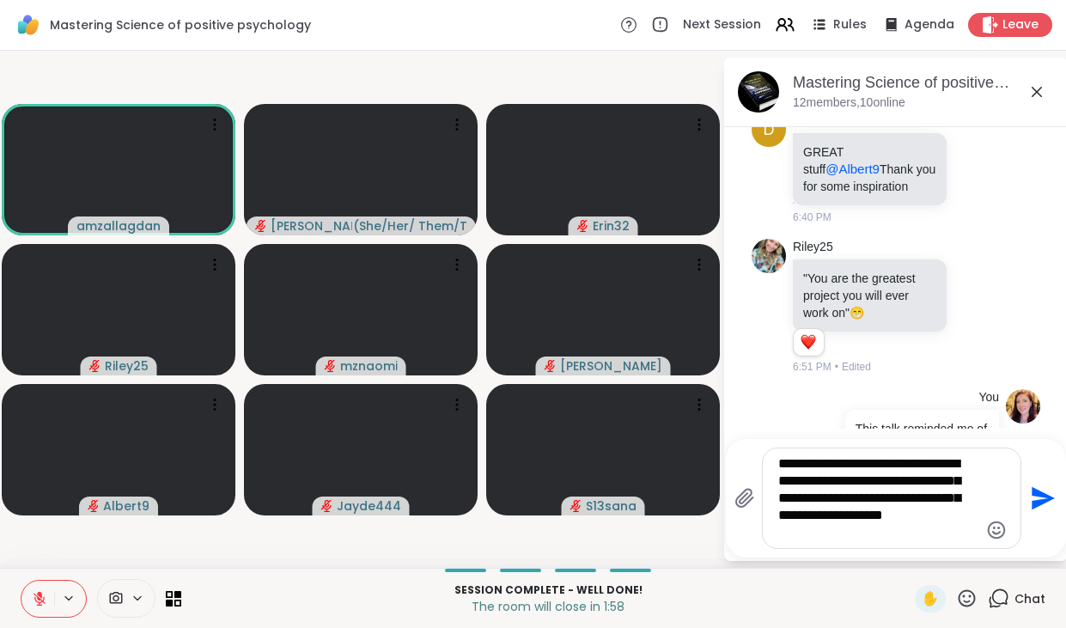
drag, startPoint x: 910, startPoint y: 517, endPoint x: 850, endPoint y: 516, distance: 60.1
click at [850, 516] on textarea "**********" at bounding box center [878, 498] width 200 height 86
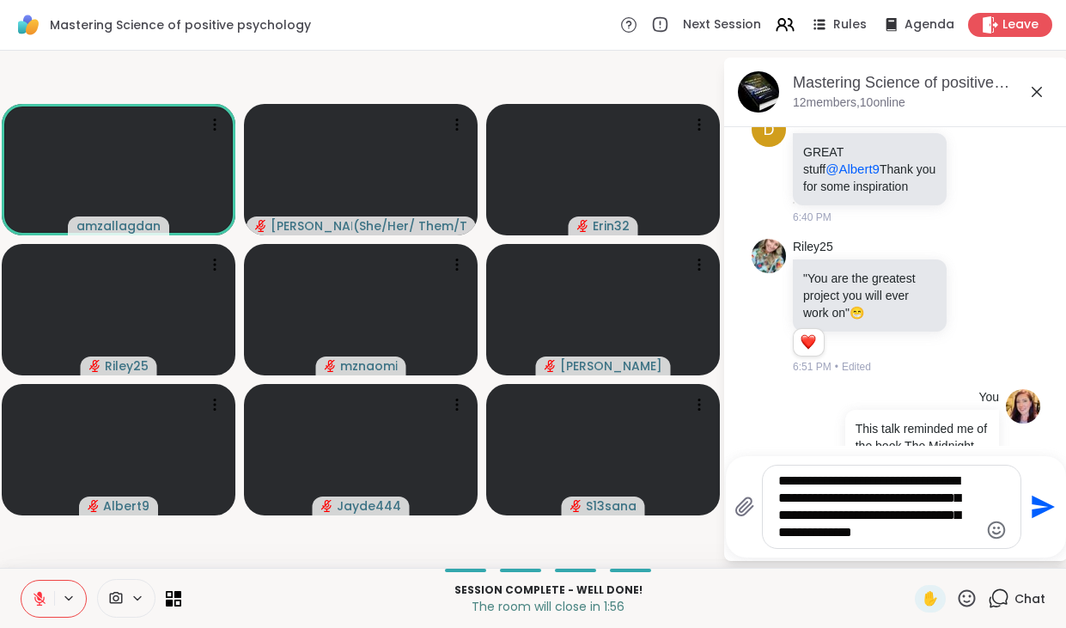
click at [962, 533] on textarea "**********" at bounding box center [878, 507] width 200 height 69
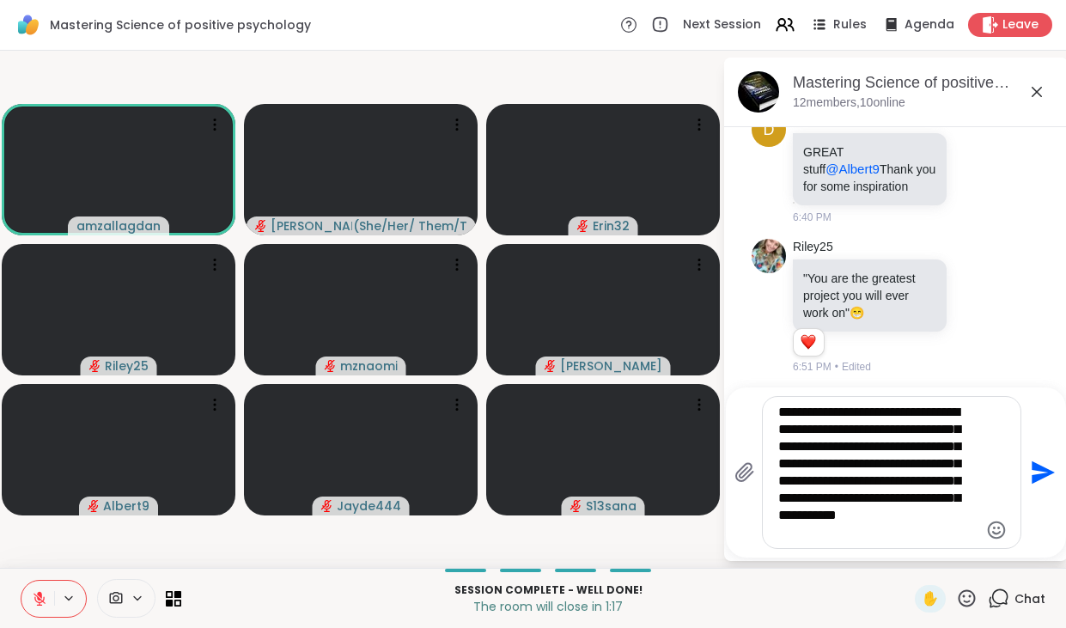
type textarea "**********"
click at [1040, 469] on icon "Send" at bounding box center [1043, 472] width 23 height 23
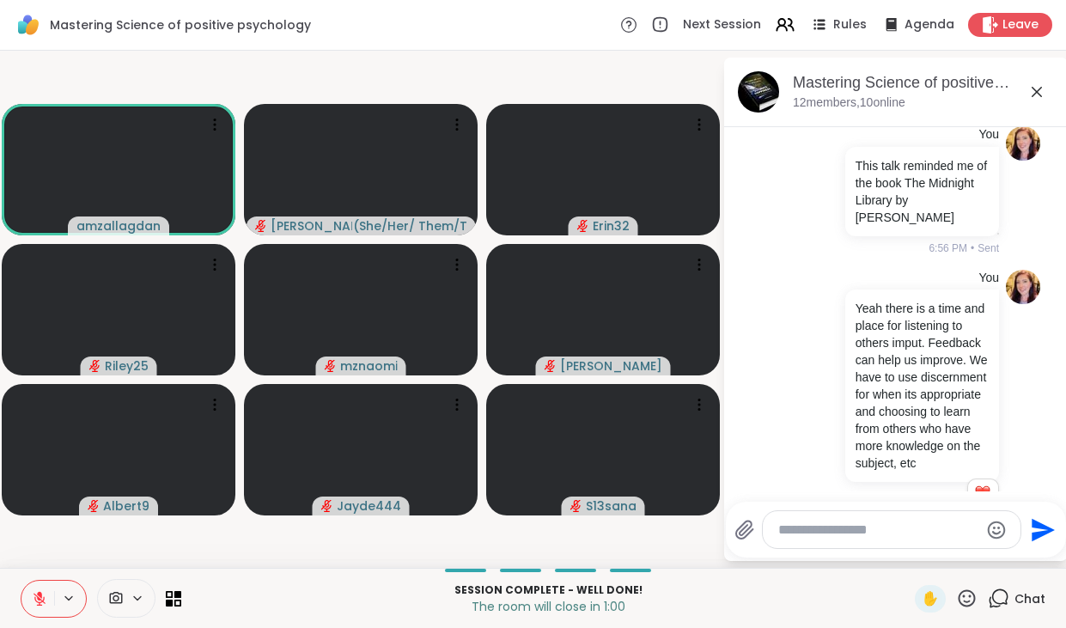
scroll to position [1524, 0]
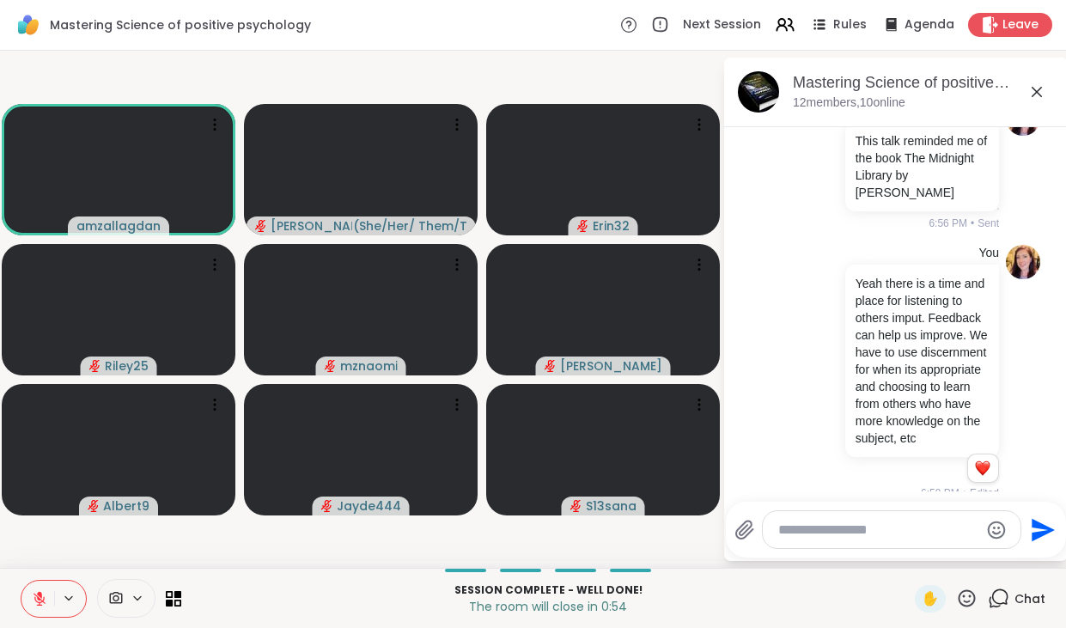
click at [973, 597] on icon at bounding box center [966, 598] width 21 height 21
click at [925, 553] on span "❤️" at bounding box center [916, 553] width 17 height 21
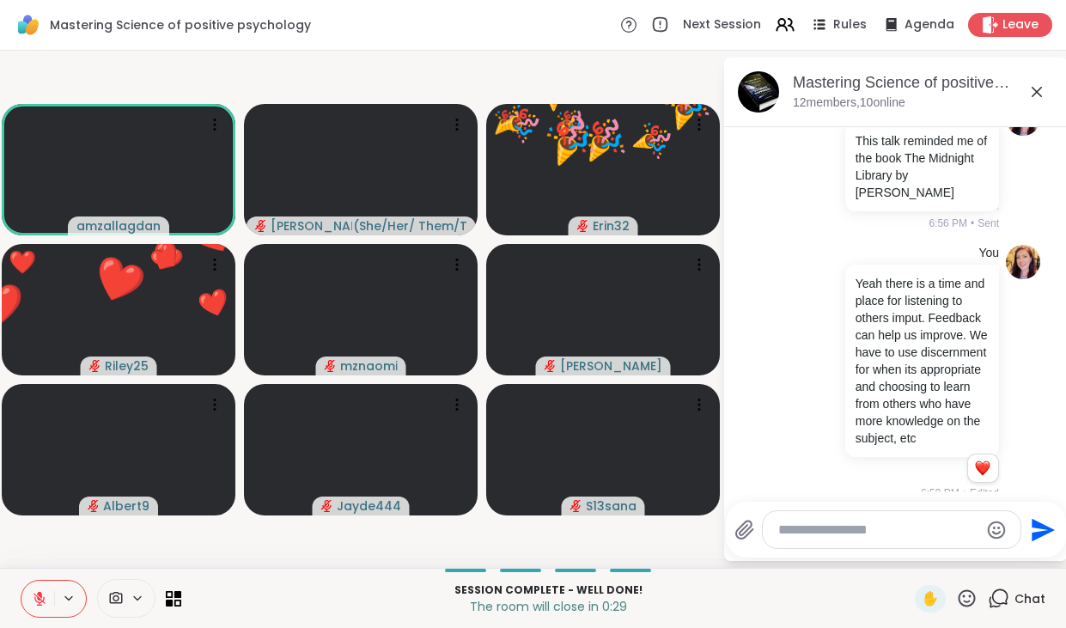
click at [966, 595] on icon at bounding box center [966, 598] width 21 height 21
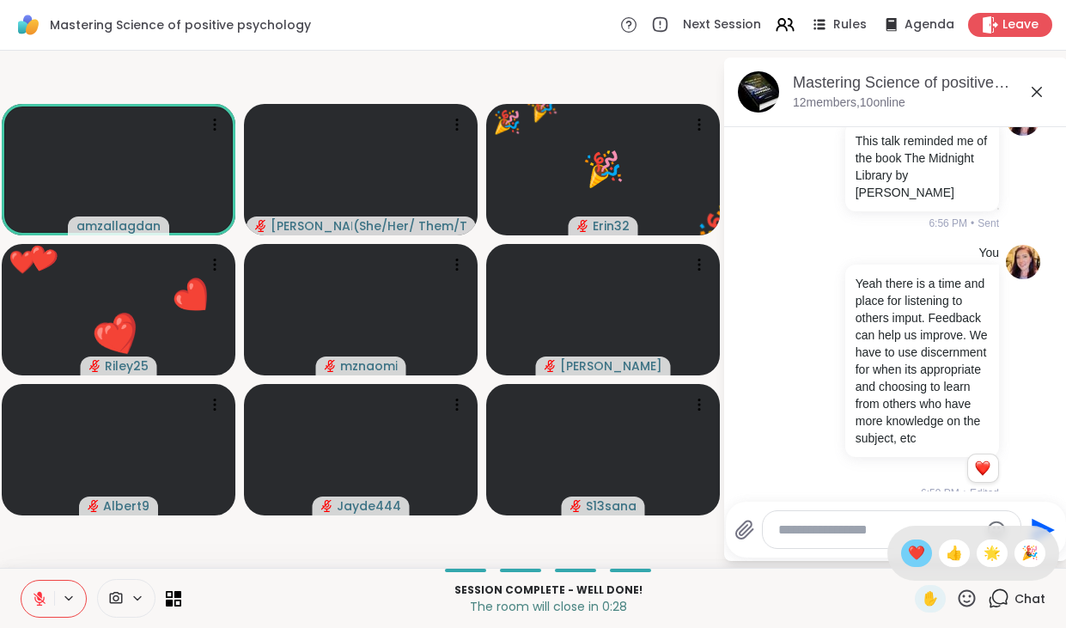
click at [925, 552] on span "❤️" at bounding box center [916, 553] width 17 height 21
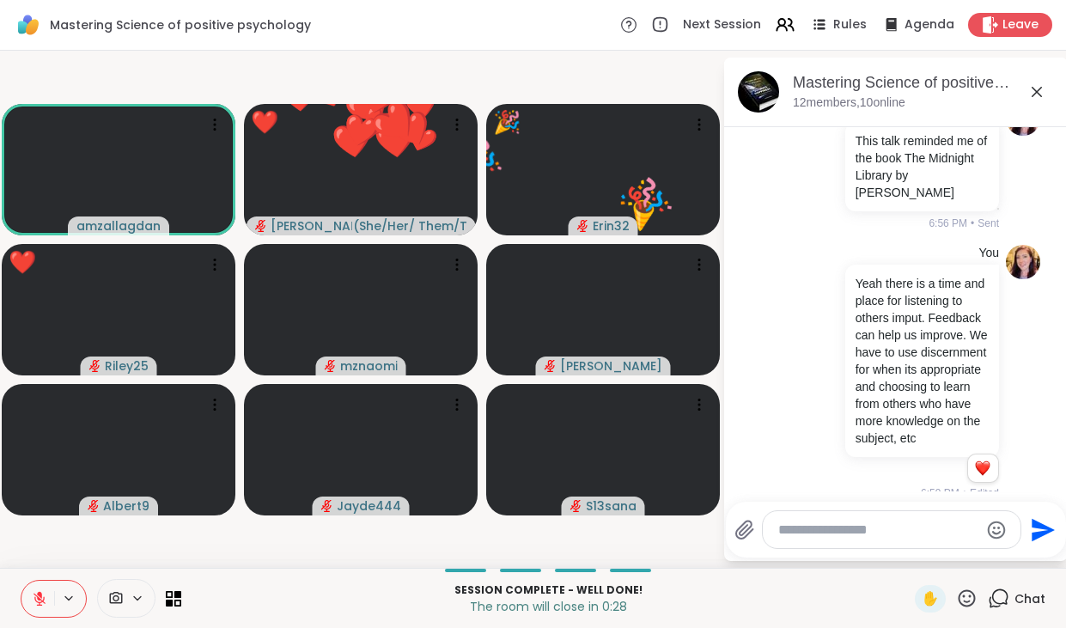
click at [966, 601] on icon at bounding box center [967, 597] width 17 height 17
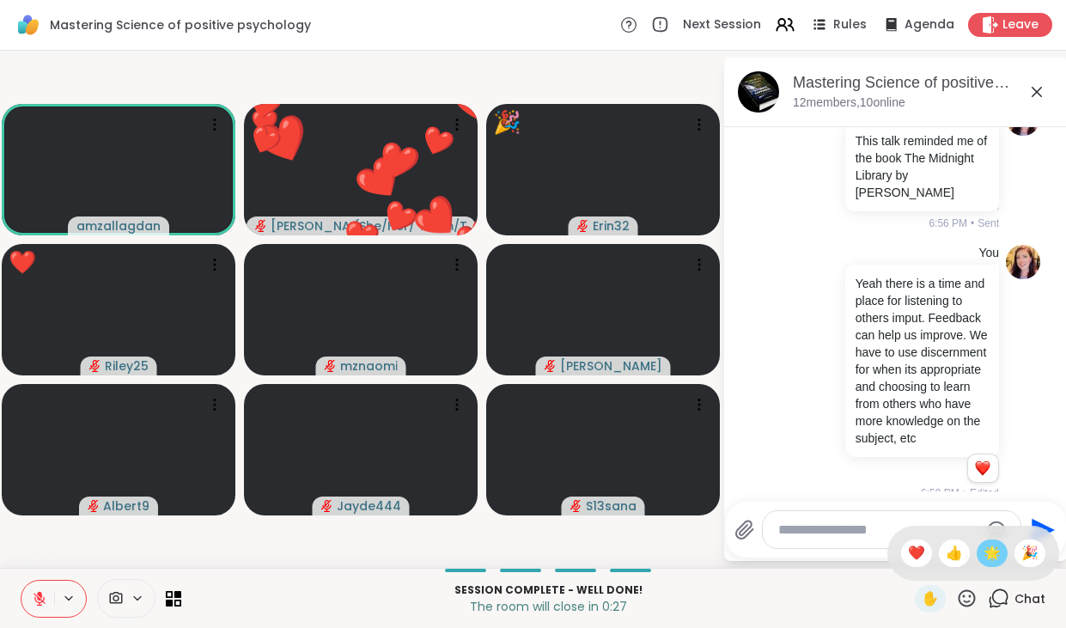
click at [1001, 560] on span "🌟" at bounding box center [992, 553] width 17 height 21
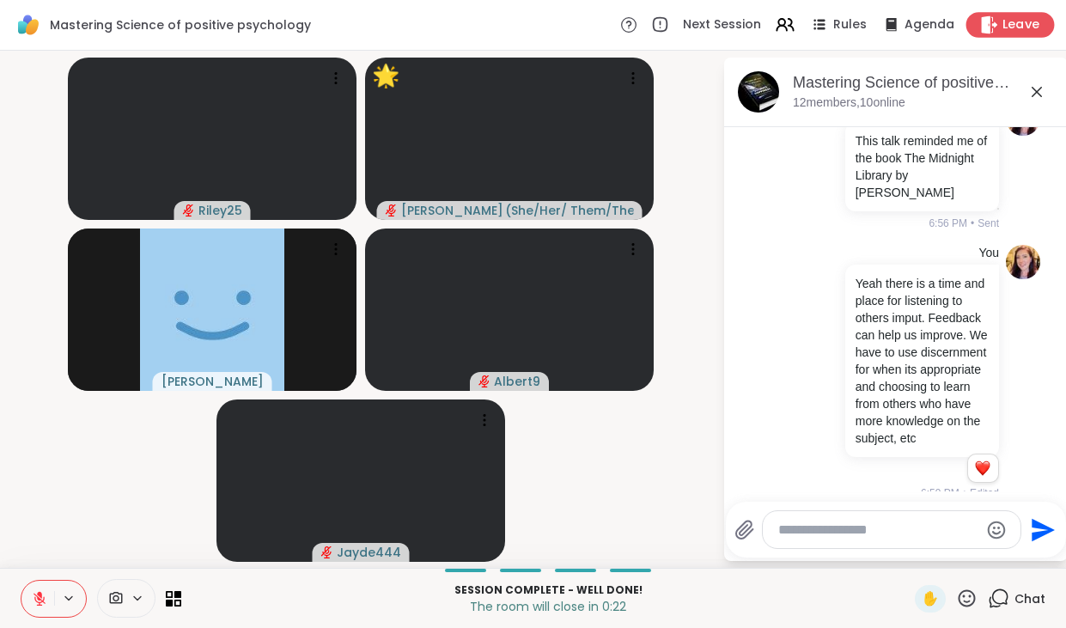
click at [1029, 32] on span "Leave" at bounding box center [1022, 25] width 38 height 18
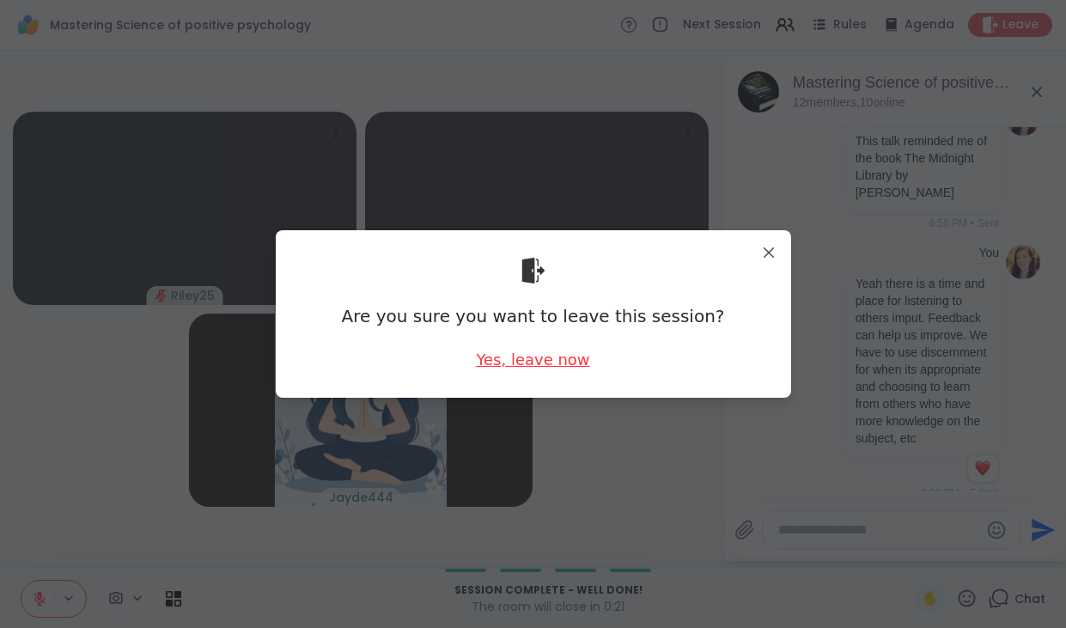
click at [560, 356] on div "Yes, leave now" at bounding box center [532, 359] width 113 height 21
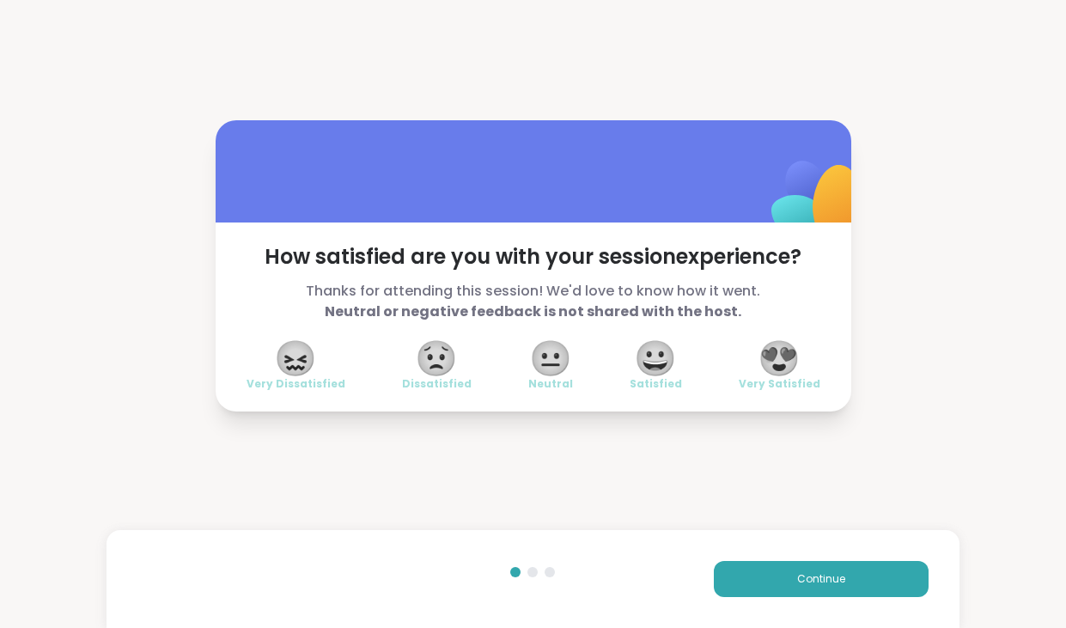
click at [654, 358] on span "😀" at bounding box center [655, 358] width 43 height 31
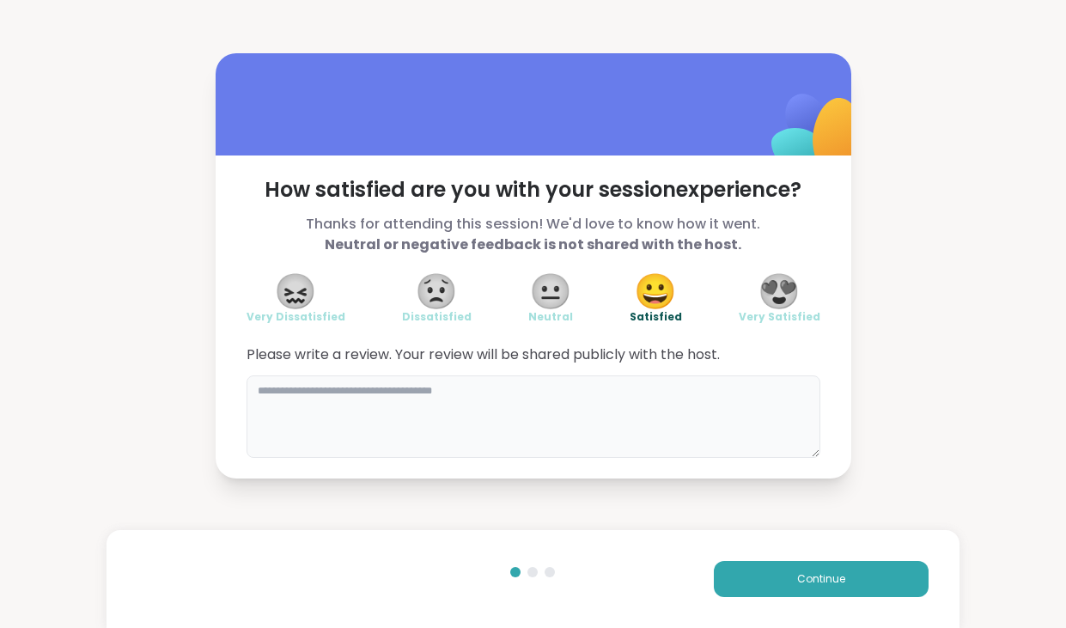
click at [410, 406] on textarea at bounding box center [534, 416] width 574 height 82
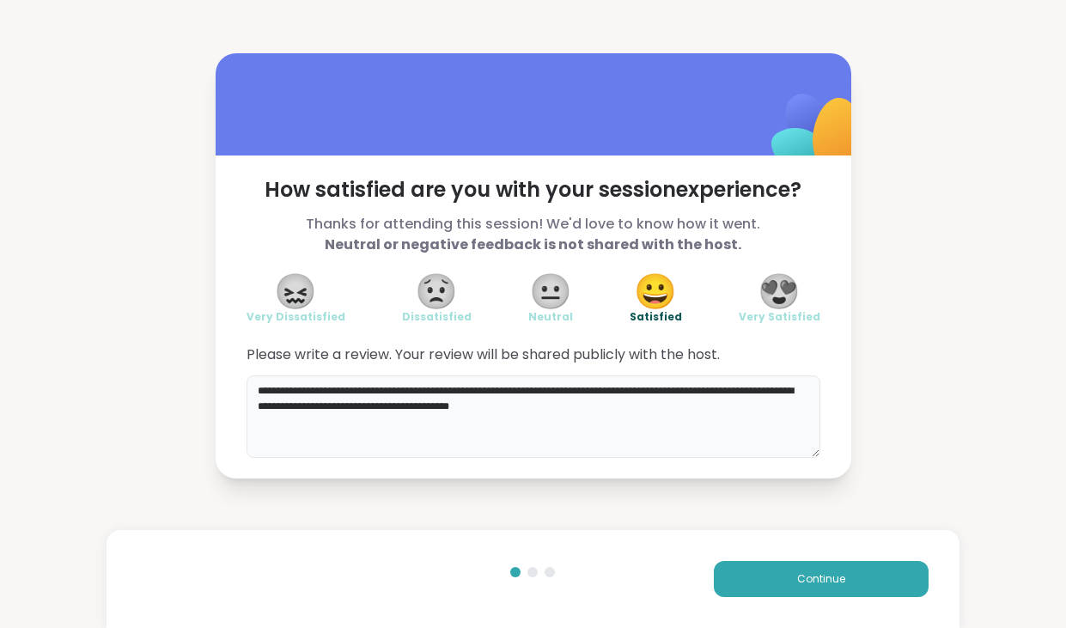
click at [458, 388] on textarea "**********" at bounding box center [534, 416] width 574 height 82
click at [605, 410] on textarea "**********" at bounding box center [534, 416] width 574 height 82
click at [587, 406] on textarea "**********" at bounding box center [534, 416] width 574 height 82
click at [739, 408] on textarea "**********" at bounding box center [534, 416] width 574 height 82
click at [495, 427] on textarea "**********" at bounding box center [534, 416] width 574 height 82
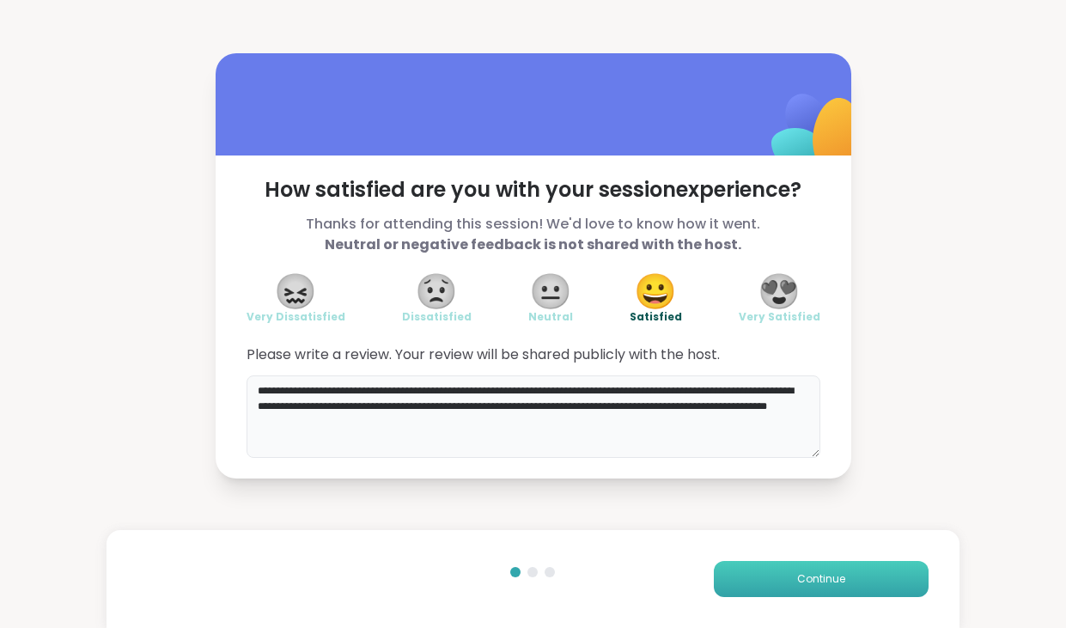
type textarea "**********"
click at [875, 572] on button "Continue" at bounding box center [821, 579] width 215 height 36
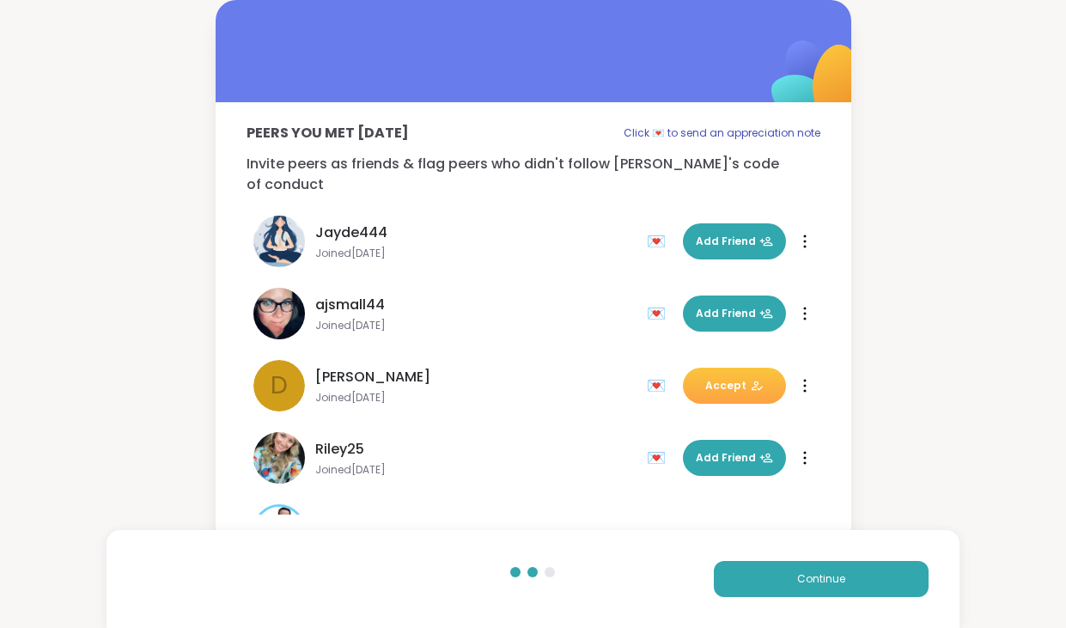
scroll to position [340, 0]
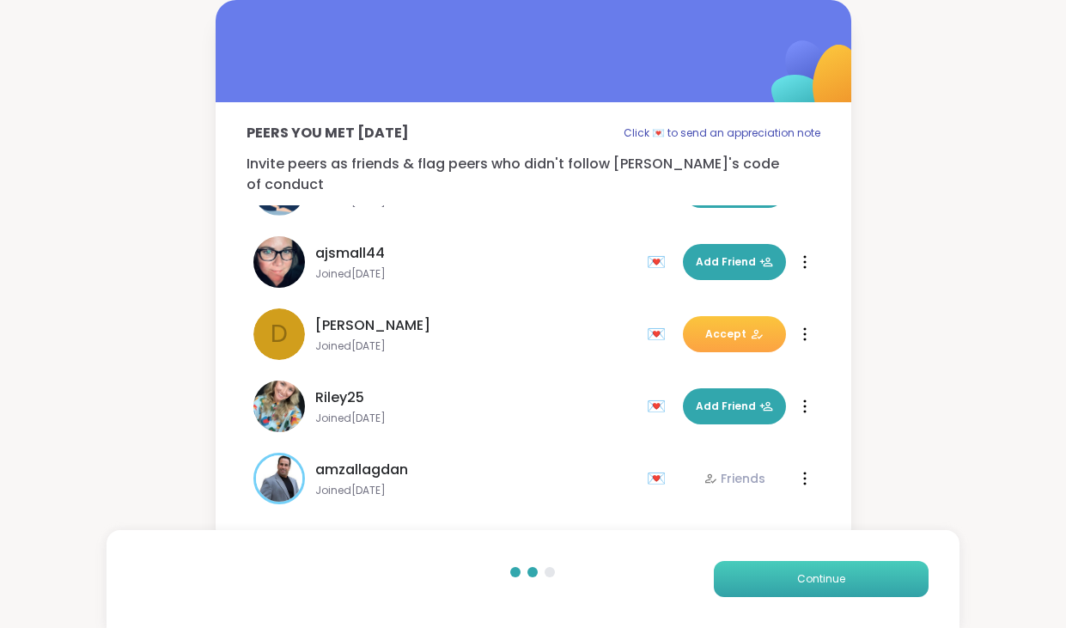
click at [799, 578] on span "Continue" at bounding box center [821, 578] width 48 height 15
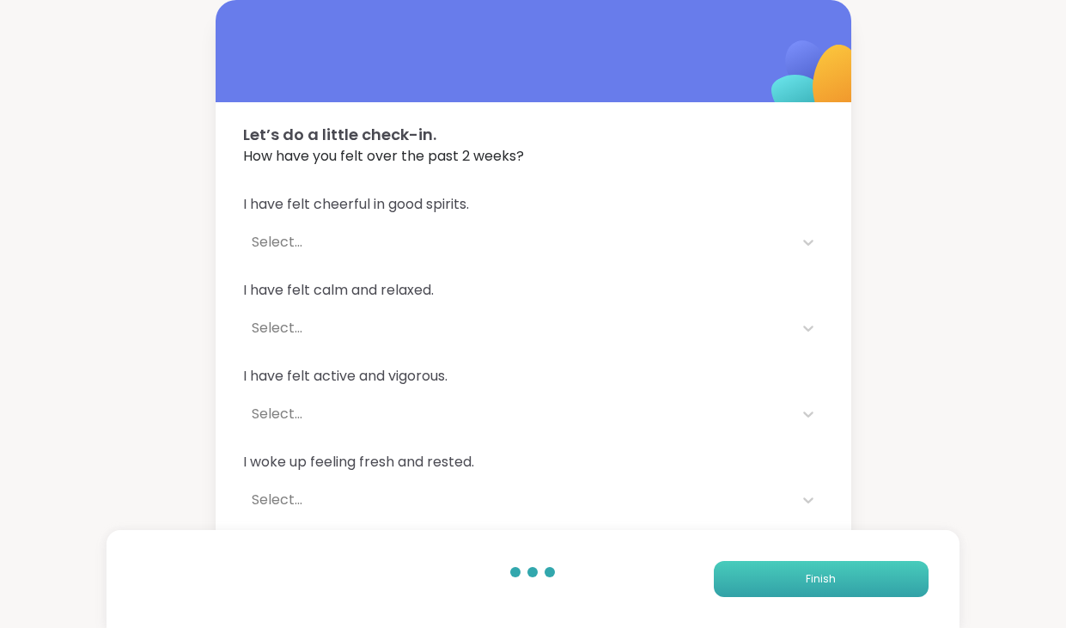
click at [799, 578] on button "Finish" at bounding box center [821, 579] width 215 height 36
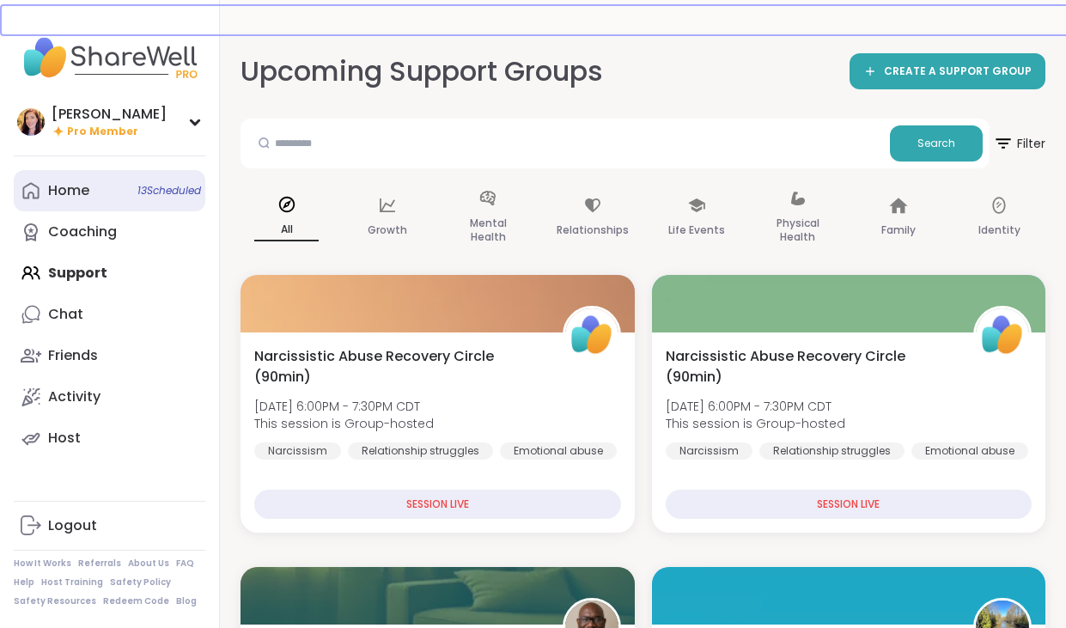
click at [76, 192] on div "Home 13 Scheduled" at bounding box center [68, 190] width 41 height 19
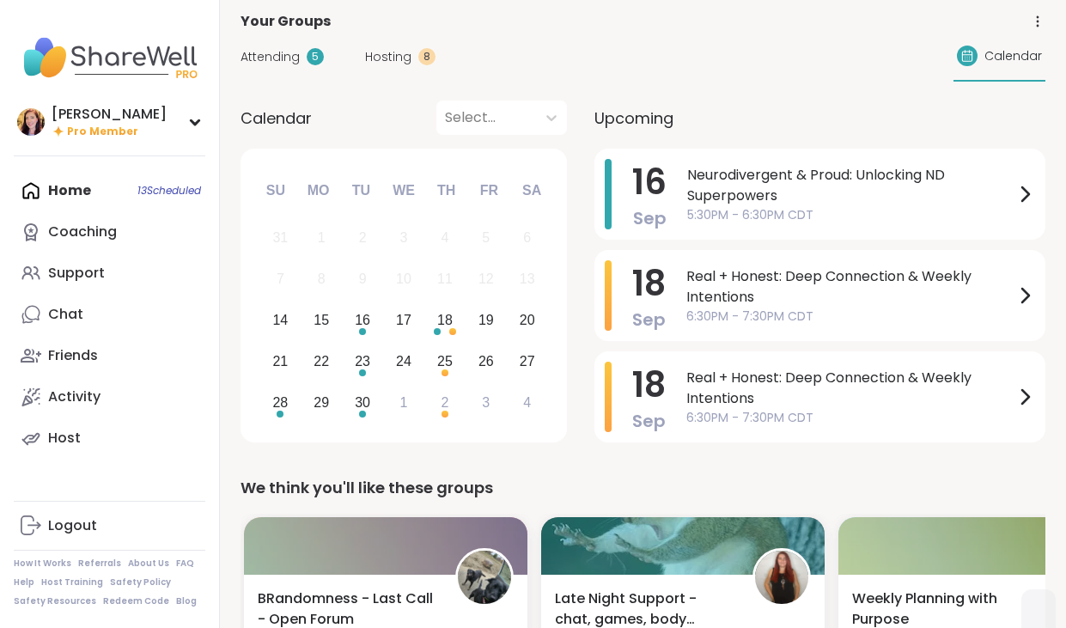
scroll to position [40, 0]
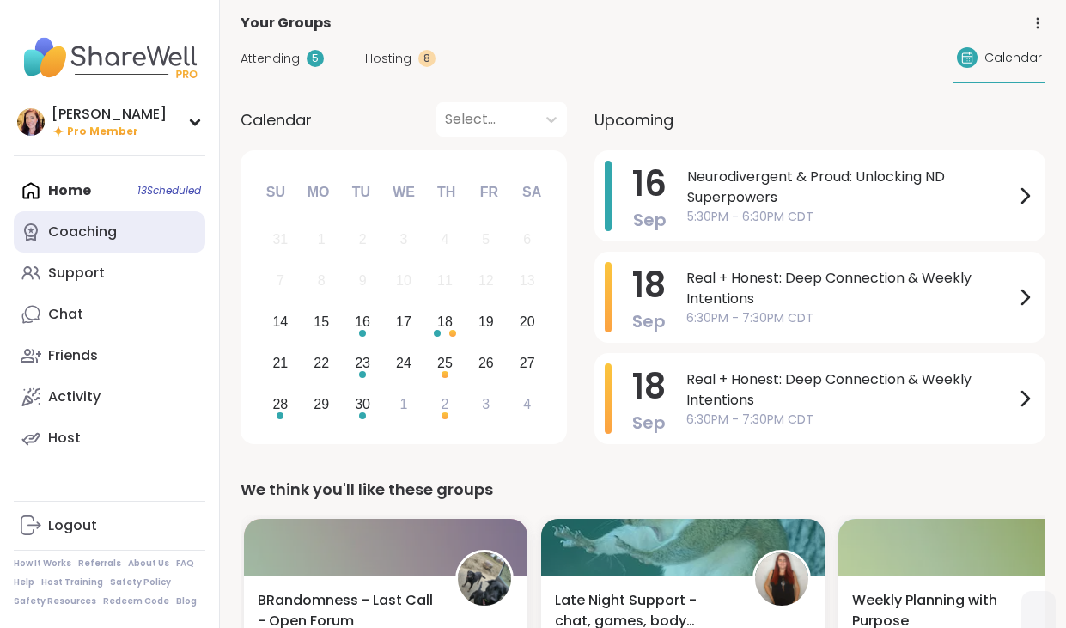
click at [93, 226] on div "Coaching" at bounding box center [82, 232] width 69 height 19
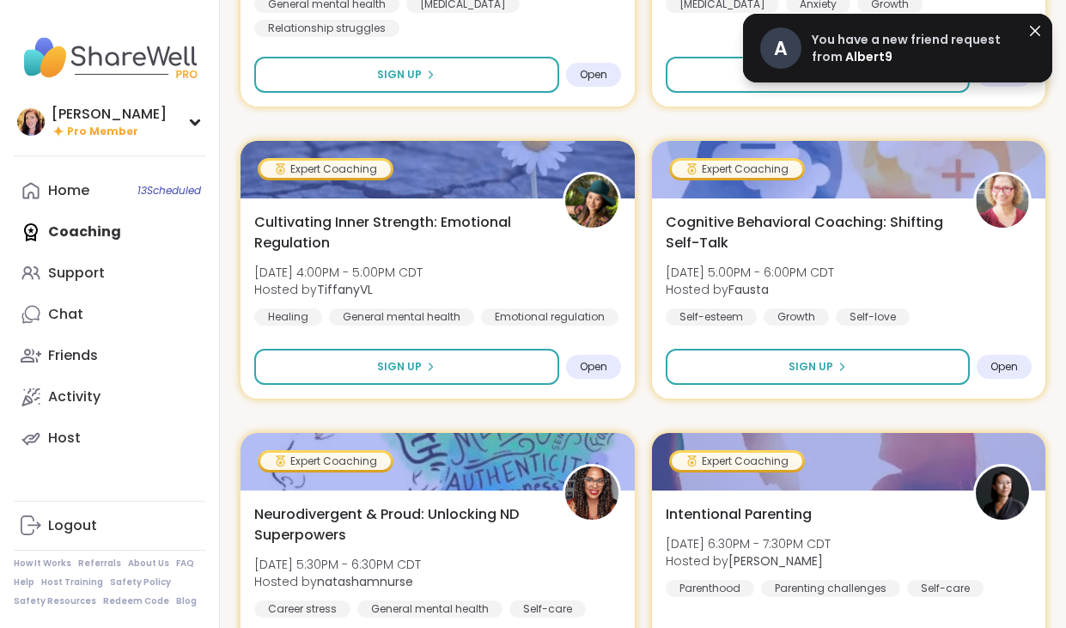
scroll to position [473, 0]
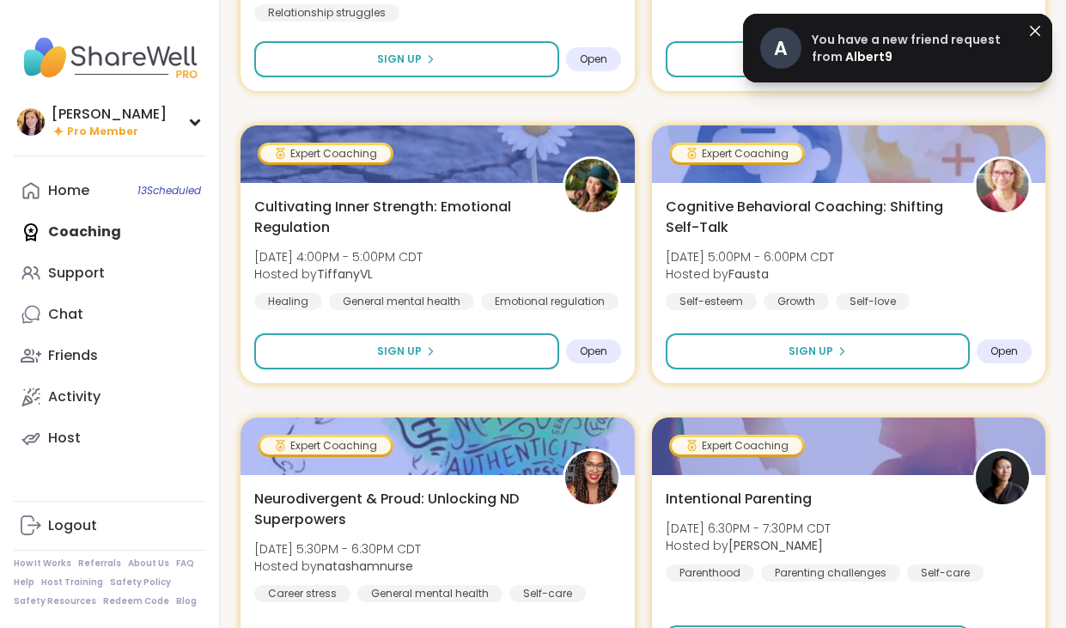
click at [863, 58] on span "Albert9" at bounding box center [868, 56] width 47 height 17
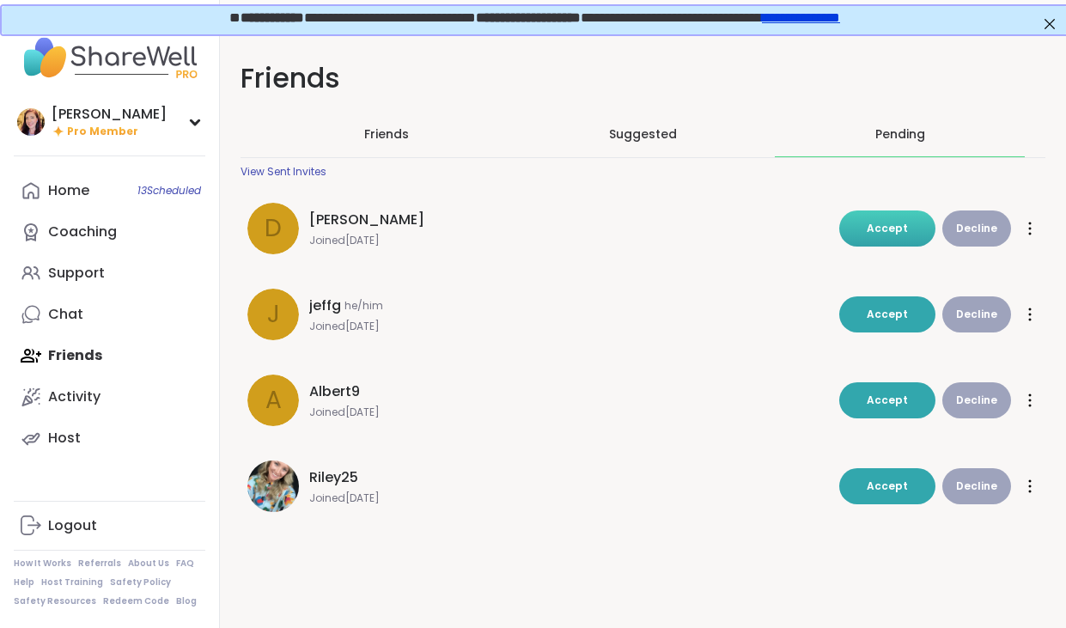
click at [882, 228] on span "Accept" at bounding box center [887, 228] width 41 height 15
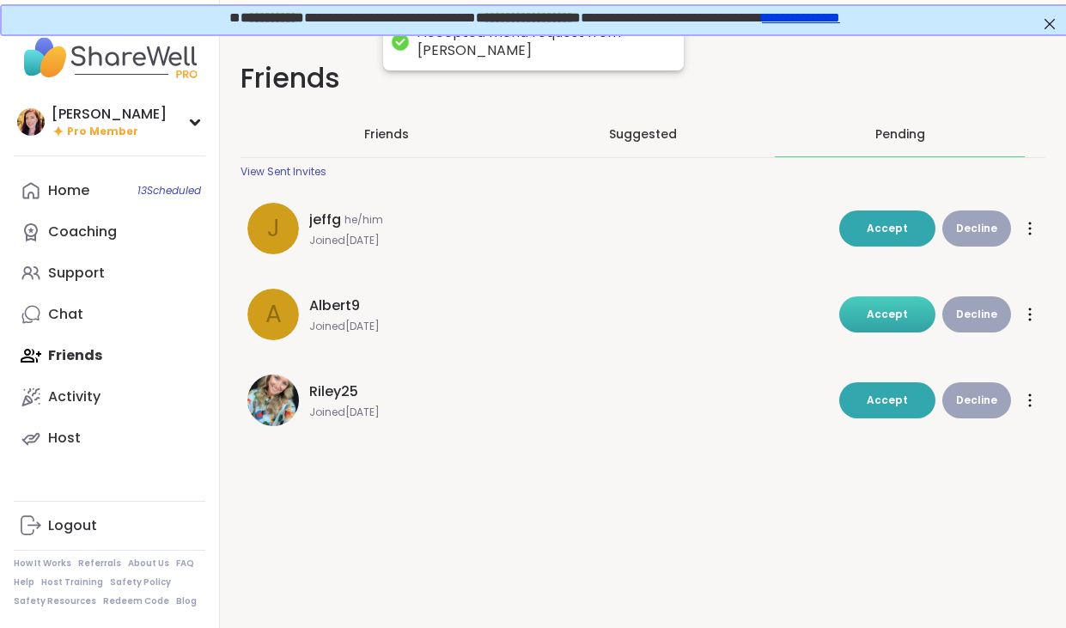
click at [880, 320] on span "Accept" at bounding box center [887, 314] width 41 height 15
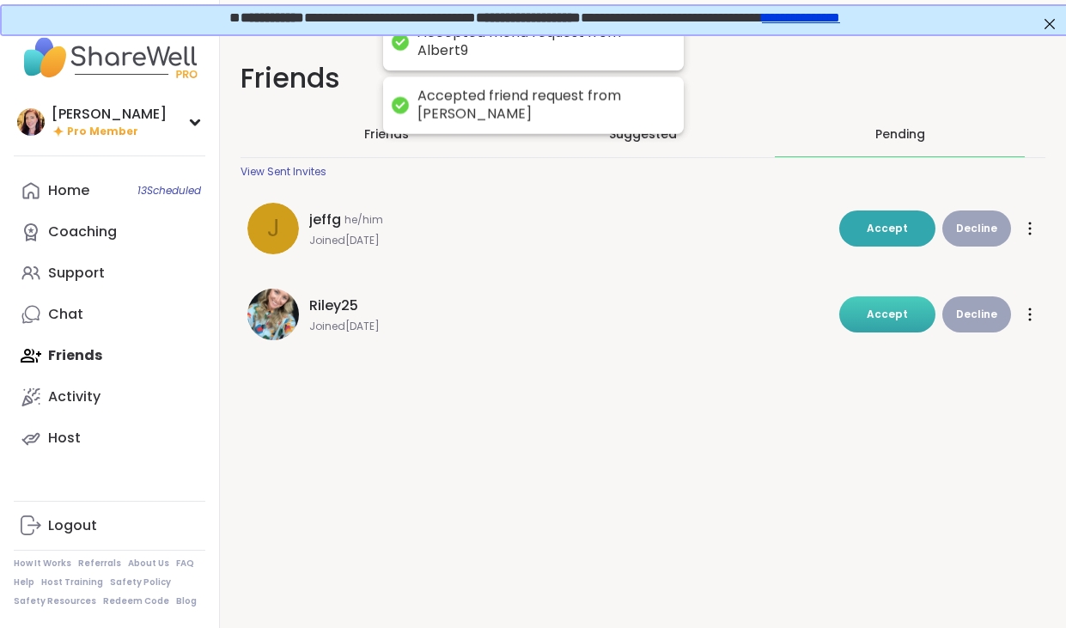
click at [883, 320] on span "Accept" at bounding box center [887, 314] width 41 height 15
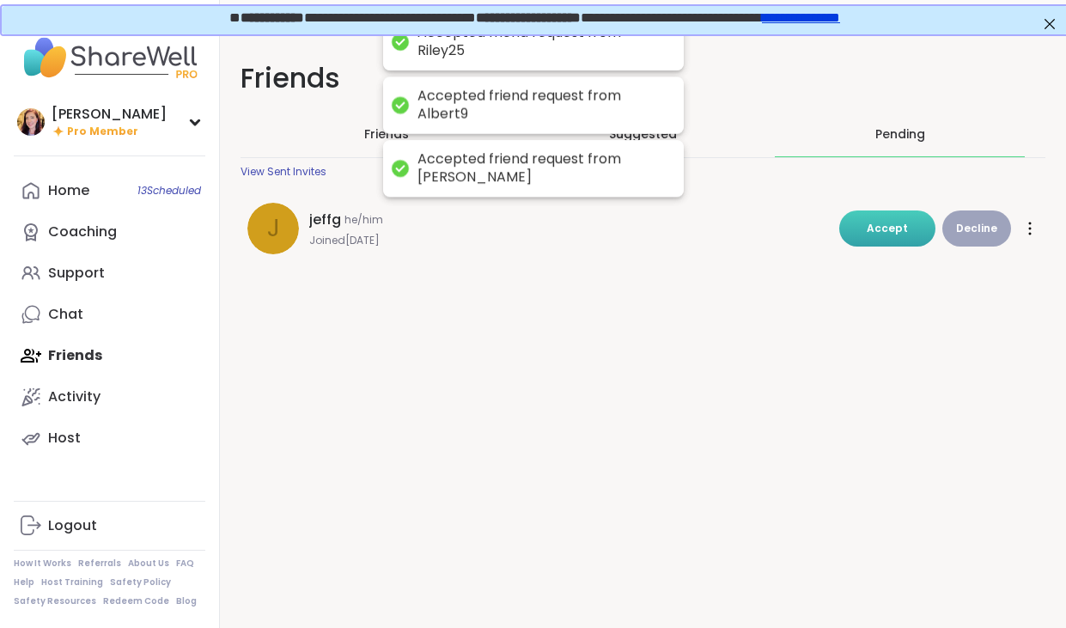
click at [868, 235] on button "Accept" at bounding box center [887, 228] width 96 height 36
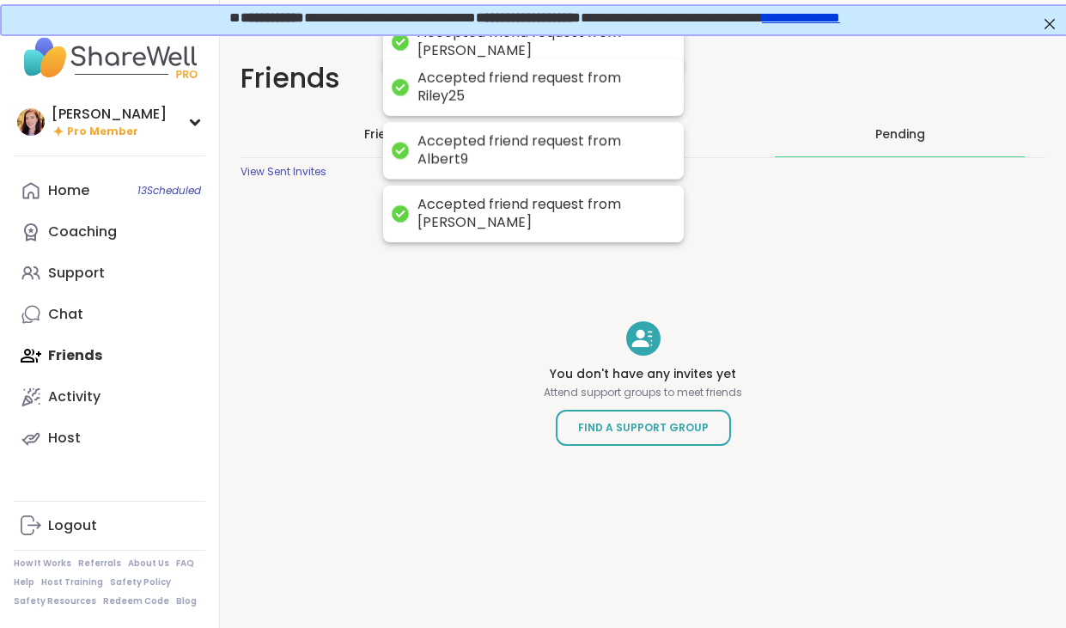
click at [374, 296] on div "Friends Friends Suggested Pending View Sent Invites You don't have any invites …" at bounding box center [643, 310] width 846 height 557
click at [90, 197] on link "Home 13 Scheduled" at bounding box center [110, 190] width 192 height 41
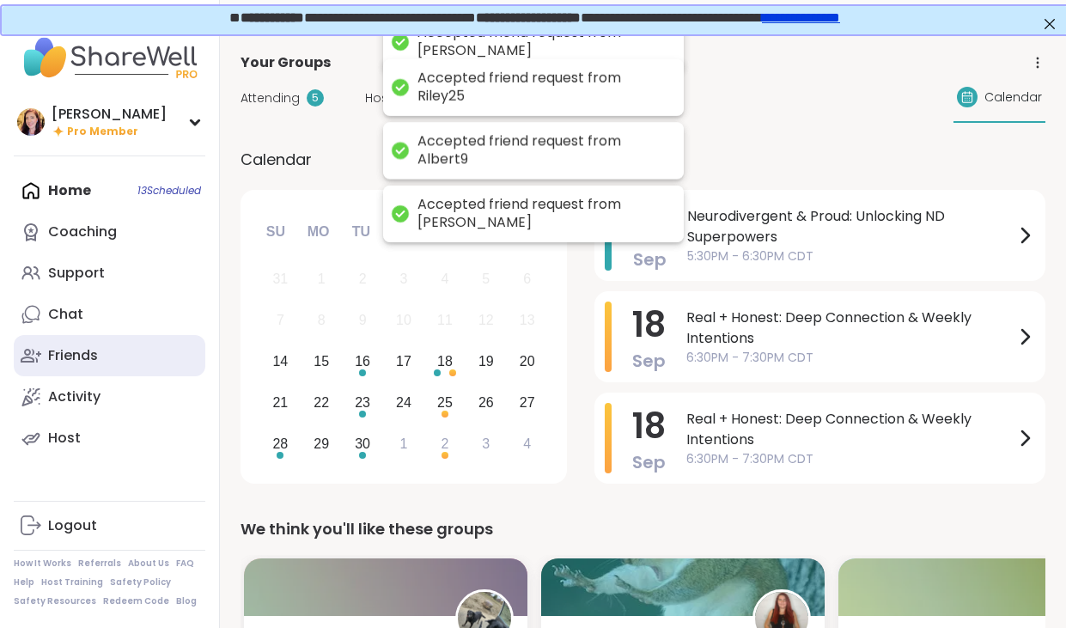
click at [65, 354] on div "Friends" at bounding box center [73, 355] width 50 height 19
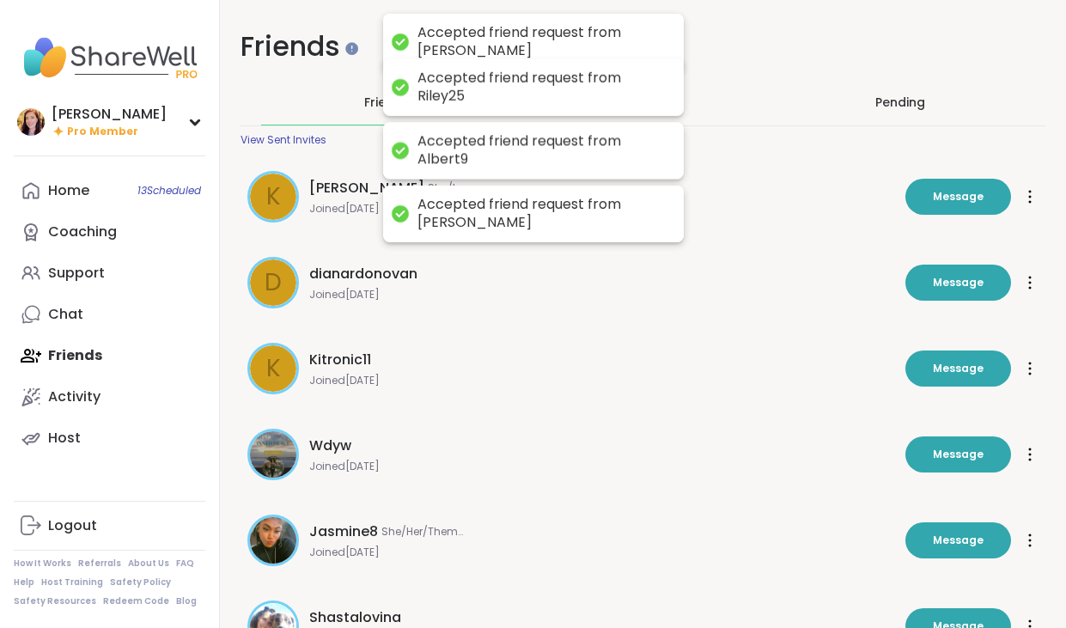
click at [878, 106] on div "Pending" at bounding box center [900, 102] width 50 height 17
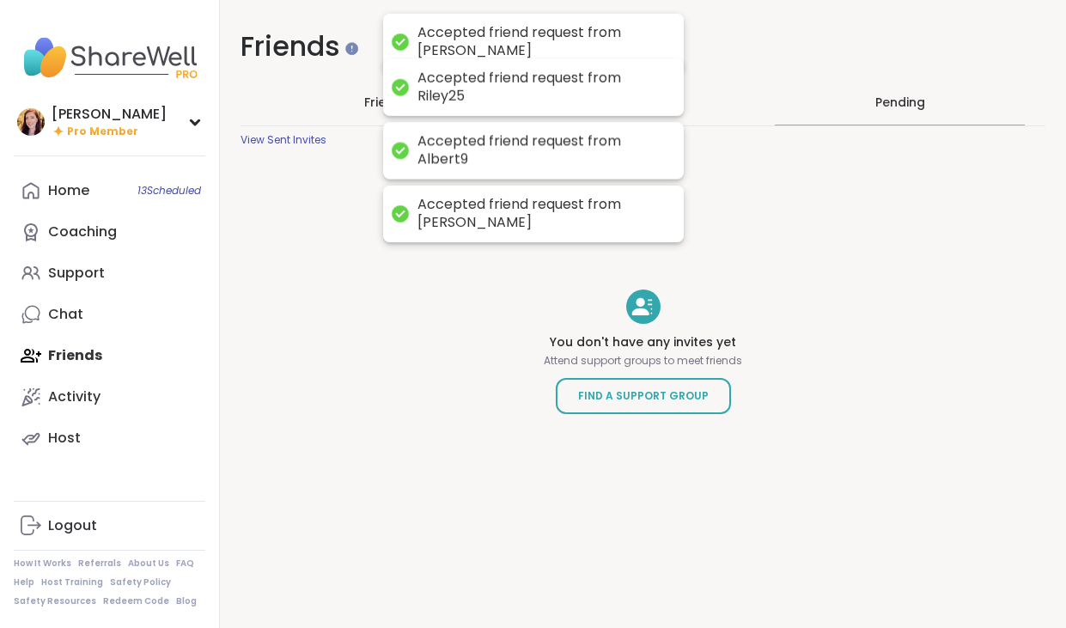
click at [637, 87] on div "Accepted friend request from Riley25" at bounding box center [542, 88] width 249 height 36
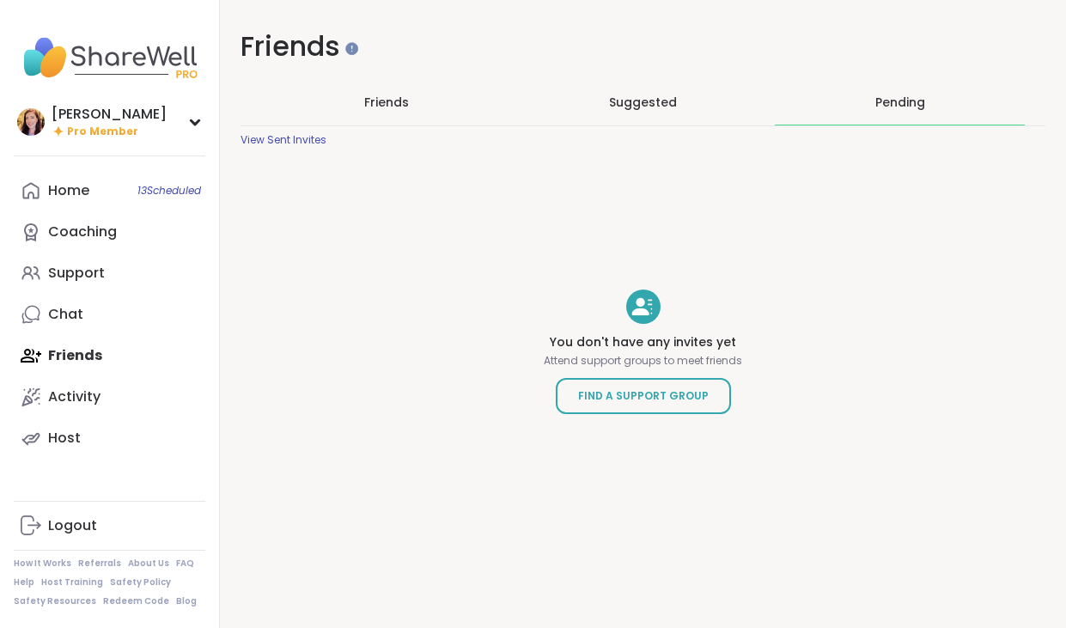
click at [650, 120] on div "Suggested" at bounding box center [643, 102] width 250 height 45
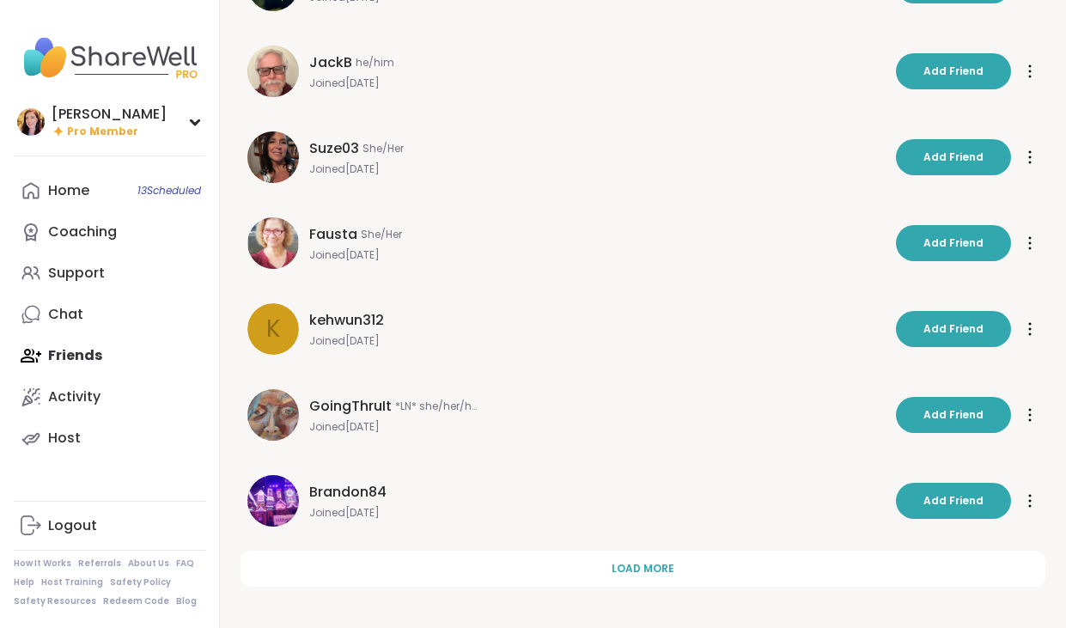
scroll to position [476, 0]
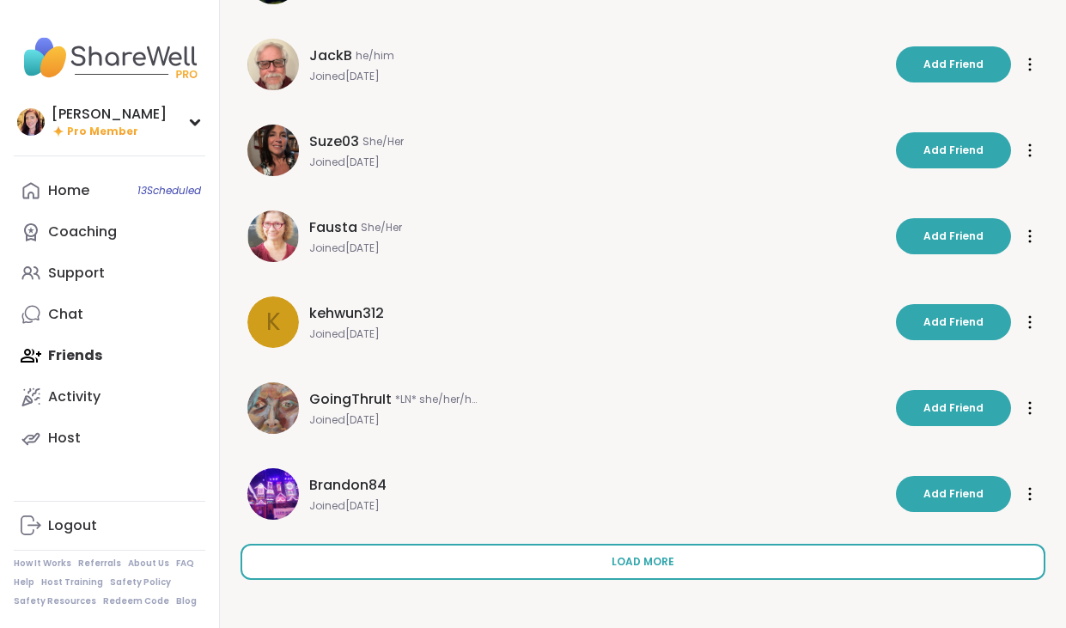
click at [597, 558] on button "Load more" at bounding box center [643, 562] width 805 height 36
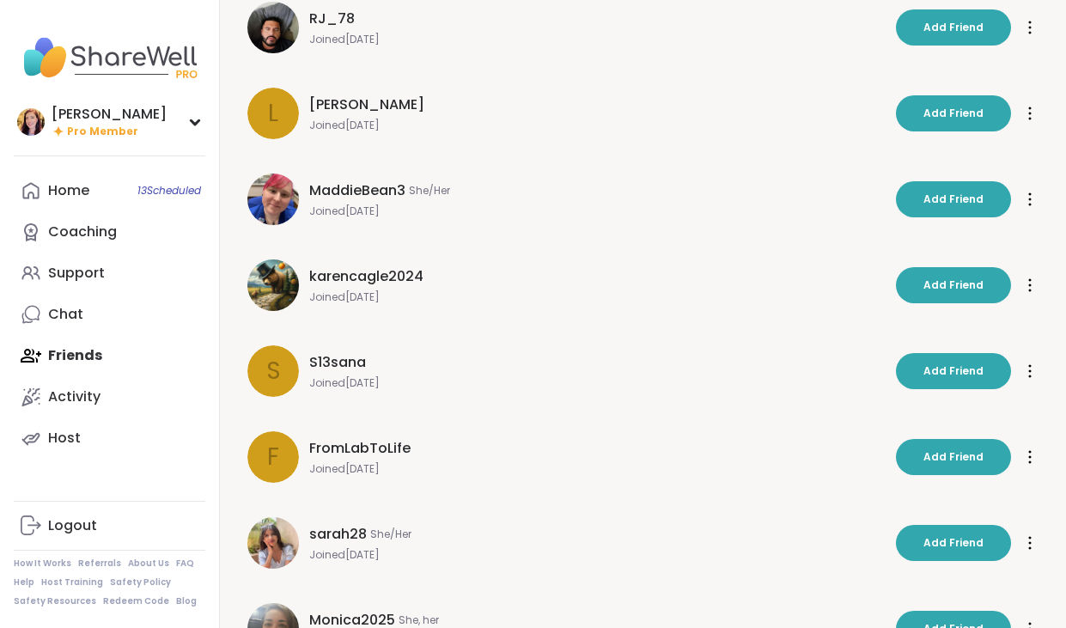
scroll to position [1204, 0]
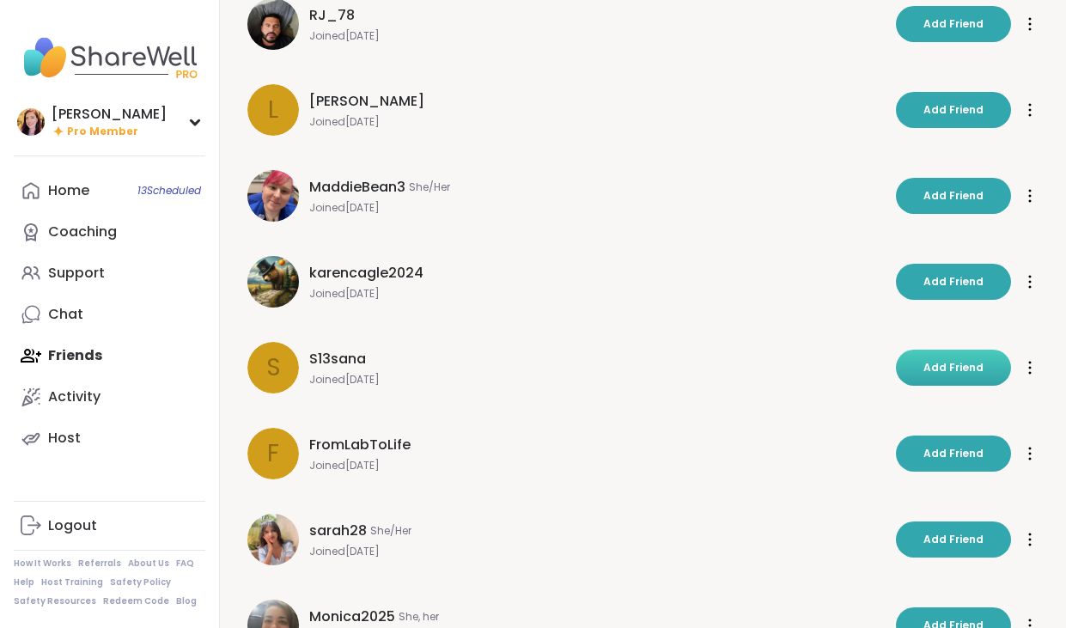
click at [924, 369] on button "Add Friend" at bounding box center [953, 368] width 115 height 36
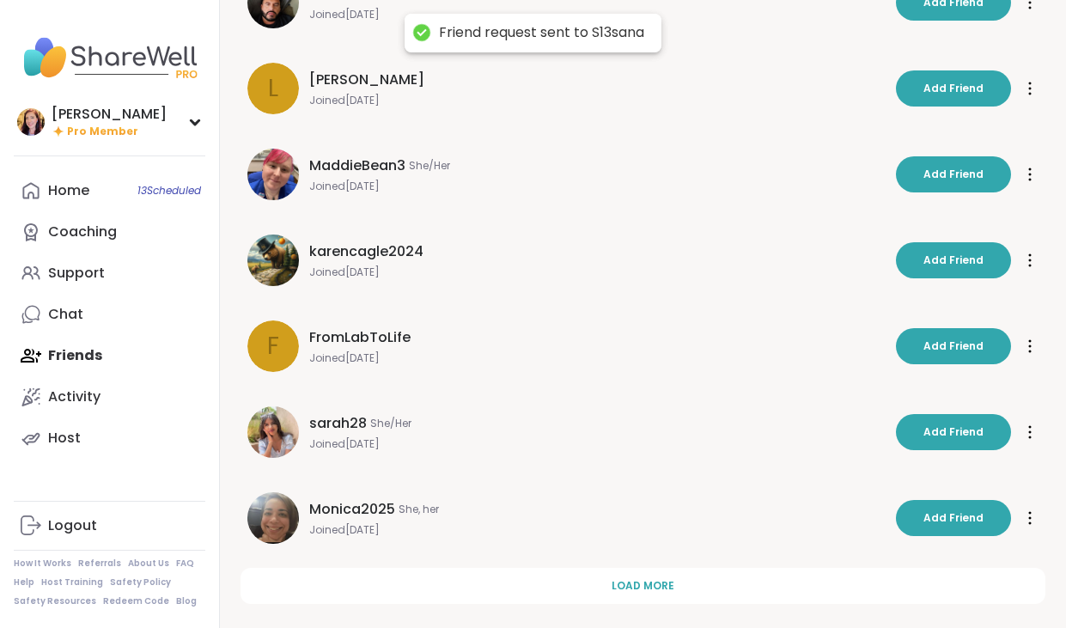
scroll to position [1249, 0]
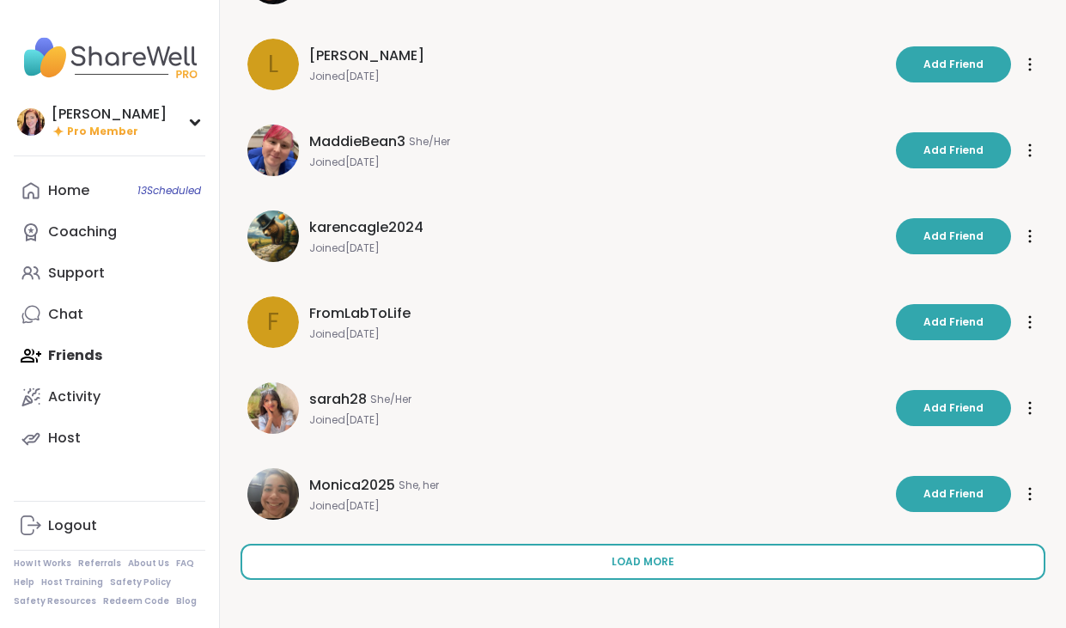
click at [600, 558] on button "Load more" at bounding box center [643, 562] width 805 height 36
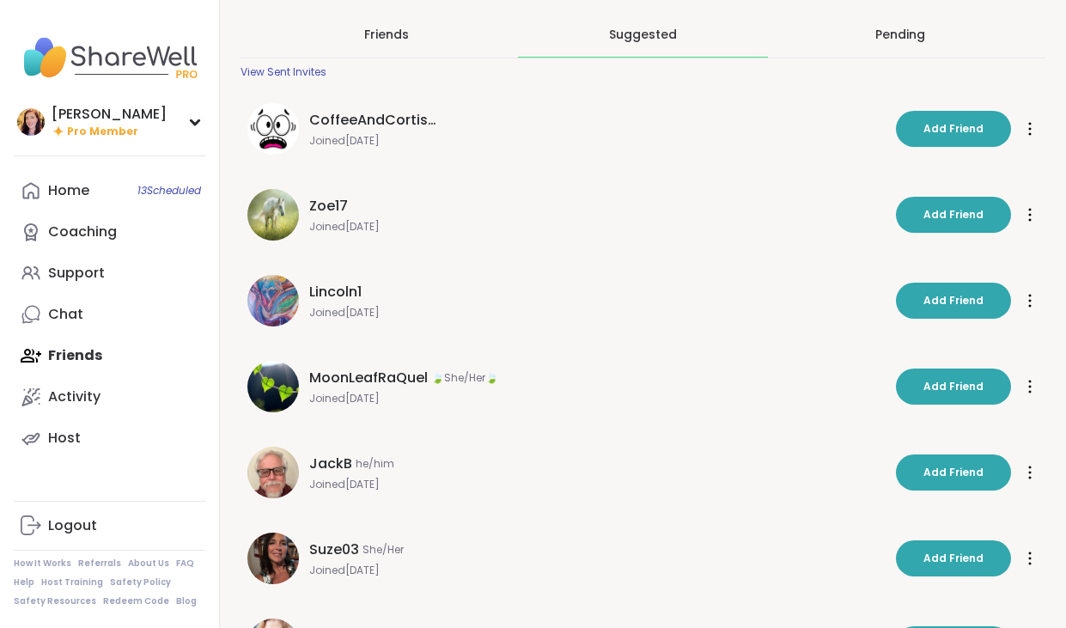
scroll to position [0, 0]
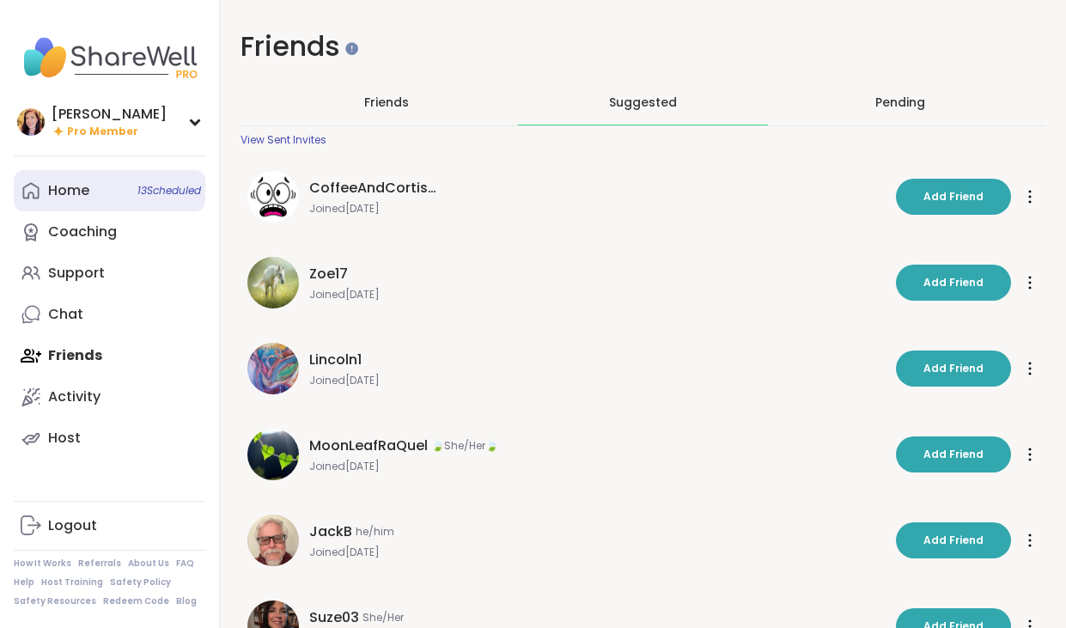
click at [82, 190] on div "Home 13 Scheduled" at bounding box center [68, 190] width 41 height 19
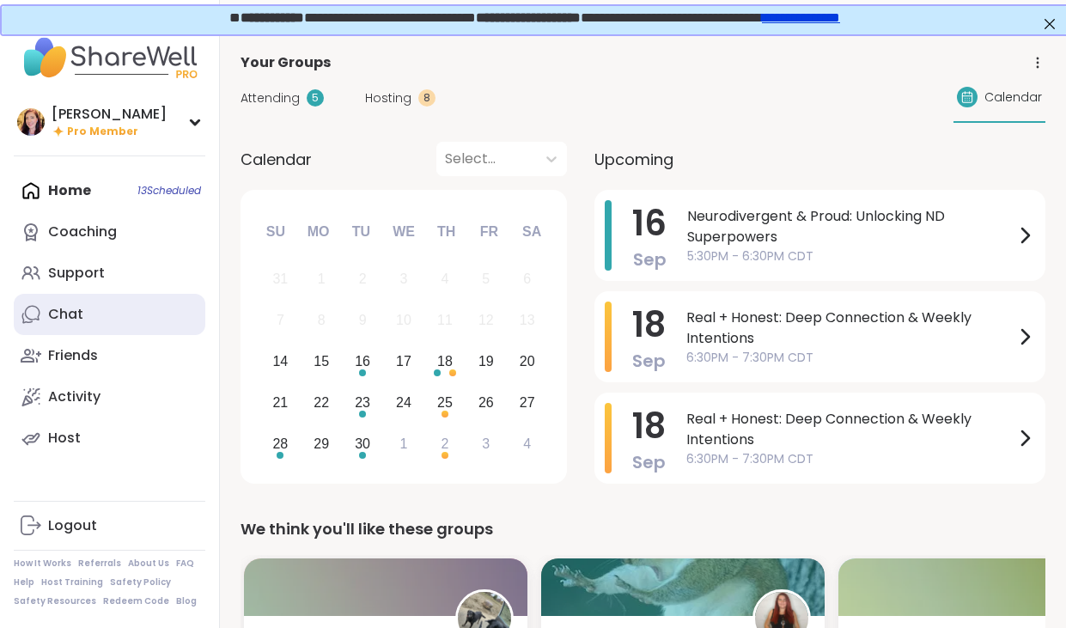
click at [64, 313] on div "Chat" at bounding box center [65, 314] width 35 height 19
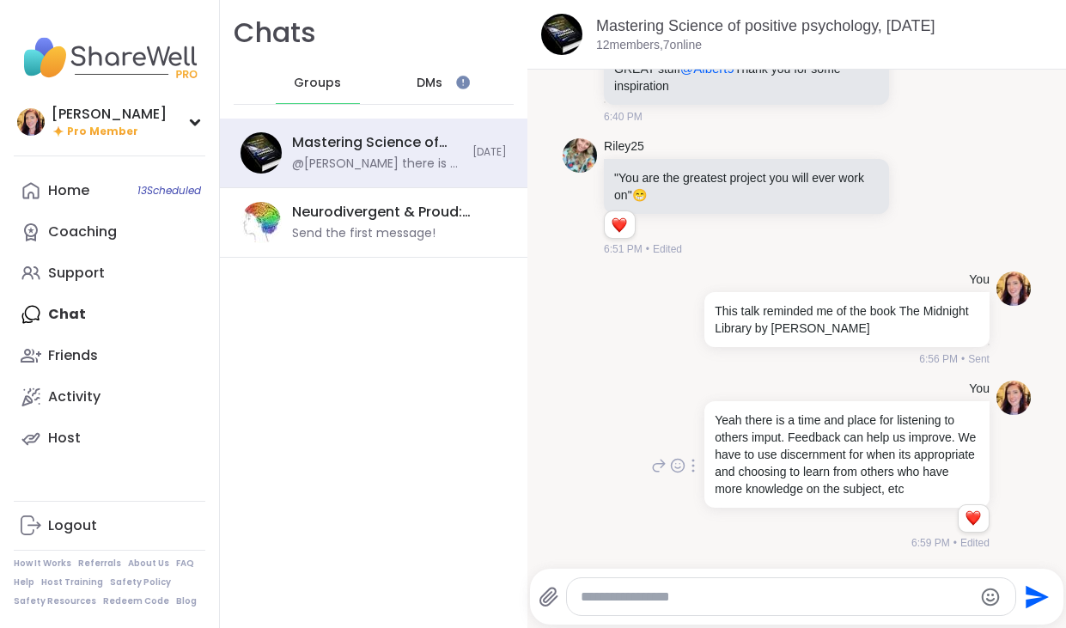
scroll to position [1337, 0]
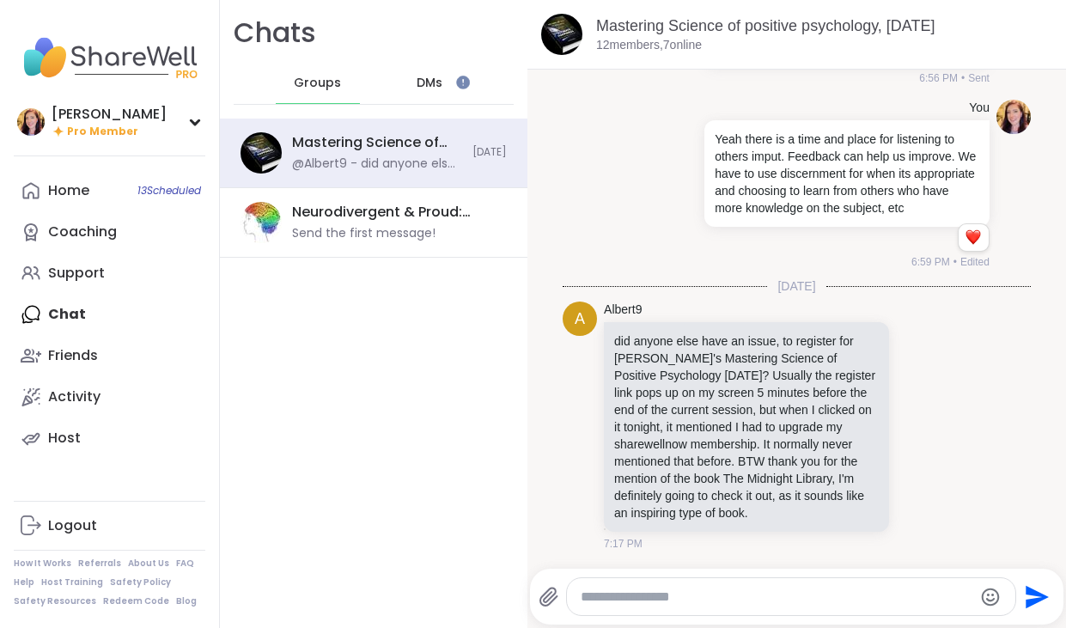
click at [624, 600] on textarea "Type your message" at bounding box center [777, 597] width 393 height 17
click at [942, 427] on icon at bounding box center [937, 425] width 15 height 21
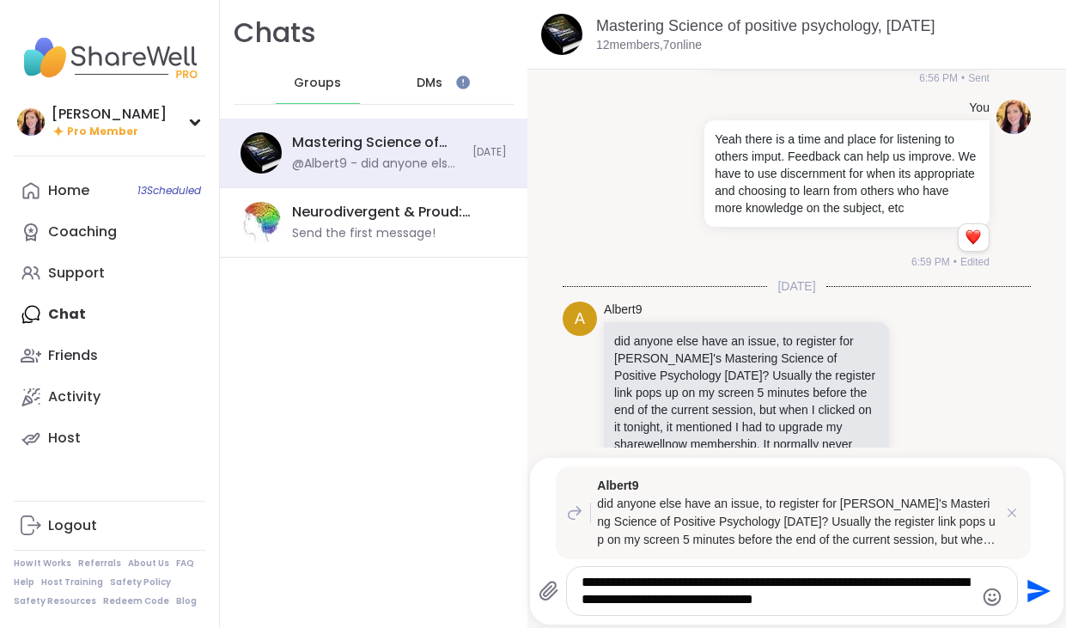
drag, startPoint x: 906, startPoint y: 580, endPoint x: 949, endPoint y: 578, distance: 43.0
click at [950, 579] on textarea "**********" at bounding box center [778, 591] width 393 height 34
type textarea "**********"
click at [1032, 589] on icon "Send" at bounding box center [1039, 591] width 23 height 23
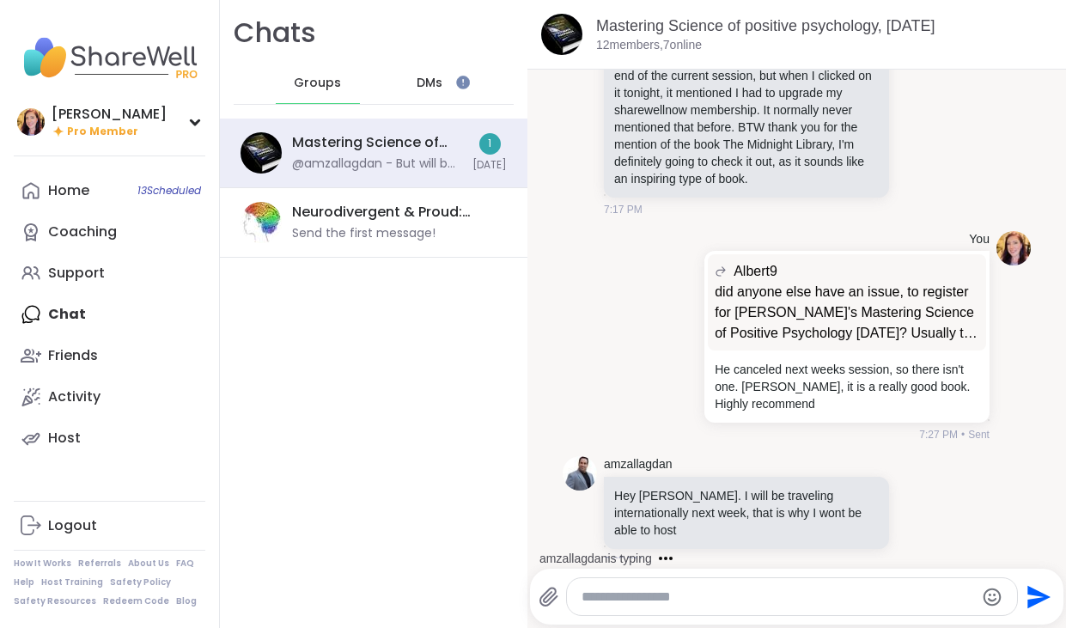
scroll to position [1762, 0]
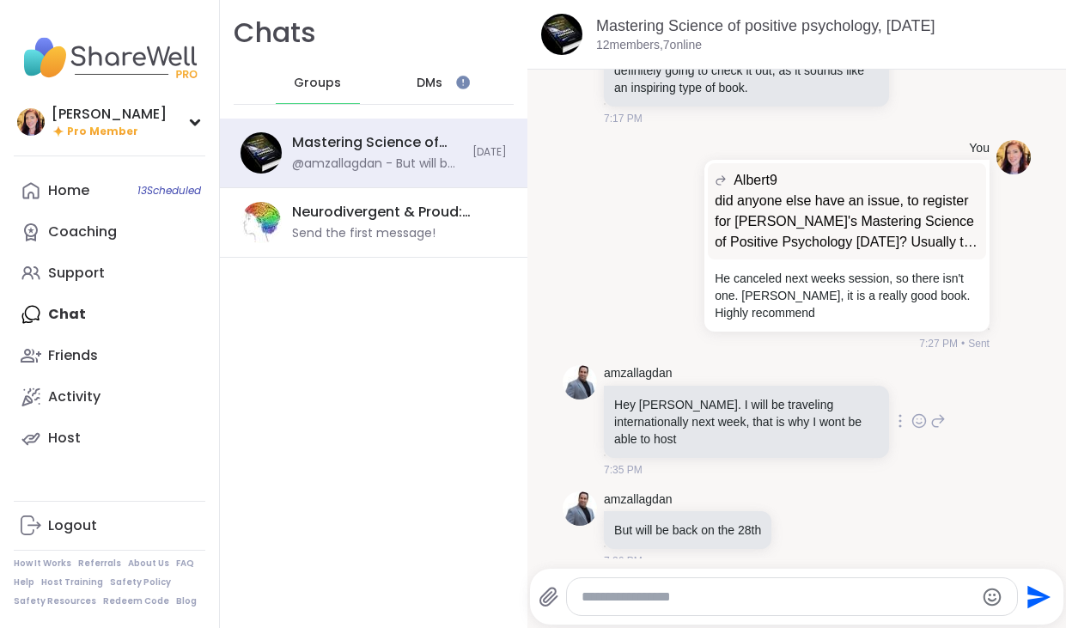
click at [918, 412] on icon at bounding box center [919, 420] width 15 height 17
click at [748, 386] on div "Select Reaction: Thumbs up" at bounding box center [744, 393] width 15 height 15
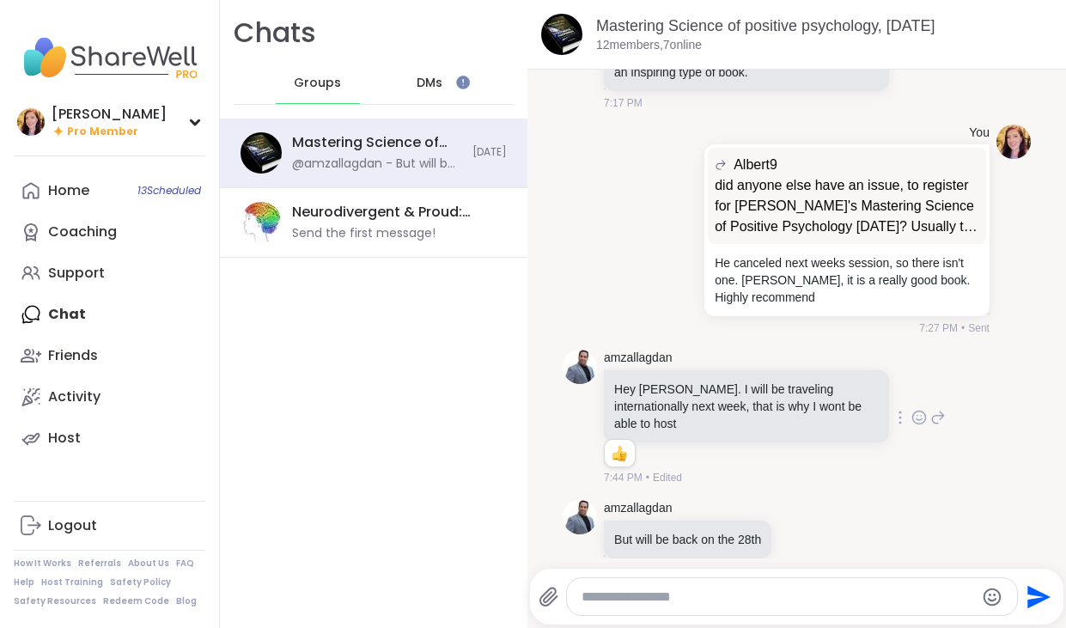
scroll to position [1787, 0]
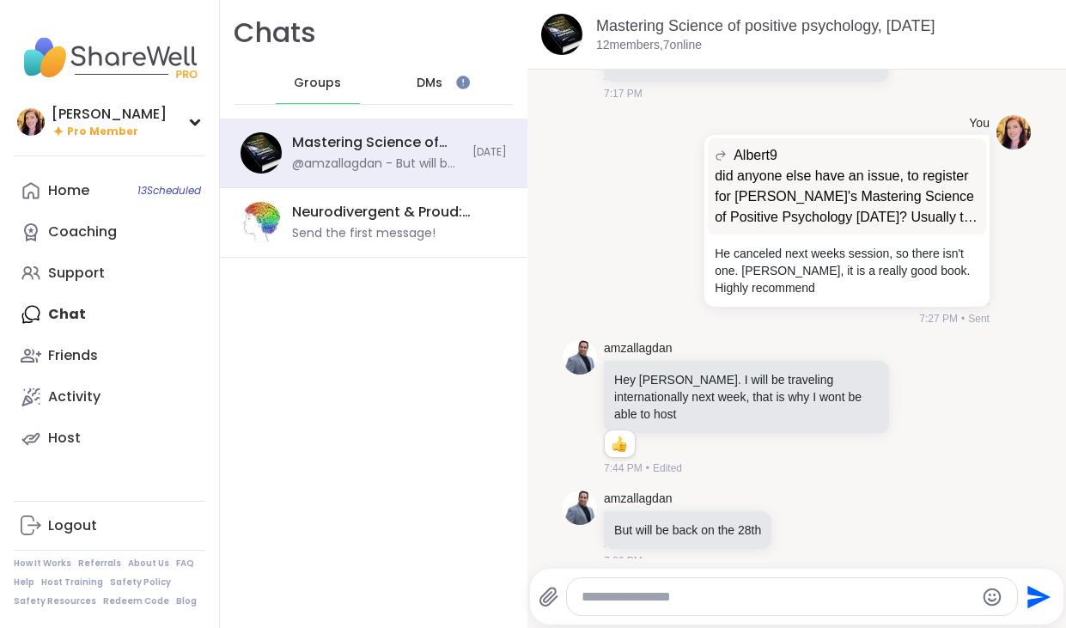
click at [939, 400] on icon at bounding box center [937, 408] width 15 height 21
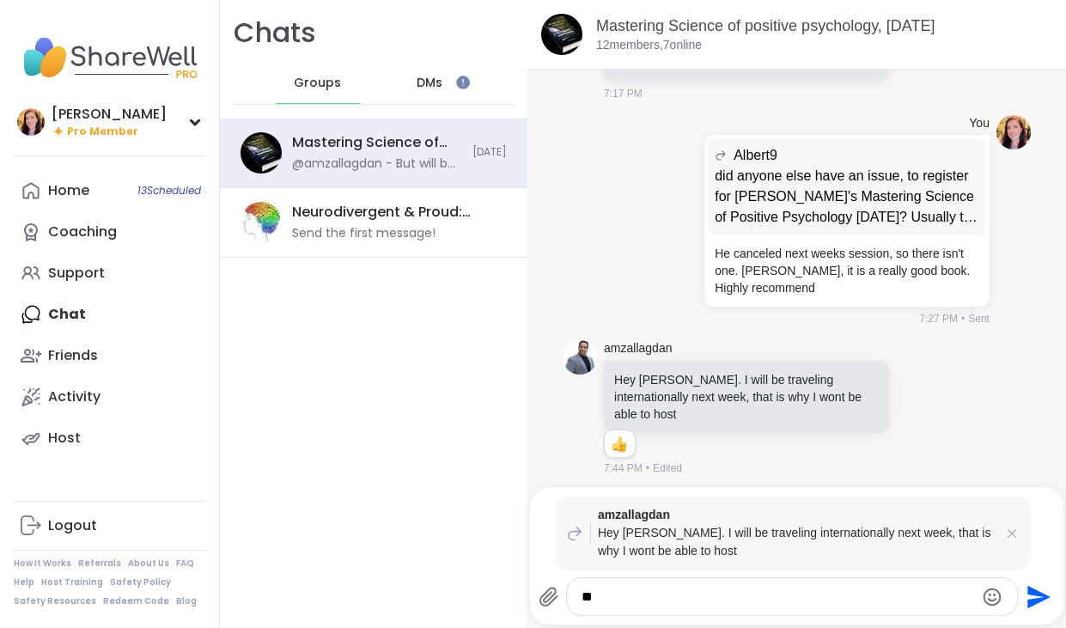
type textarea "*"
type textarea "**********"
click at [1042, 601] on icon "Send" at bounding box center [1036, 596] width 27 height 27
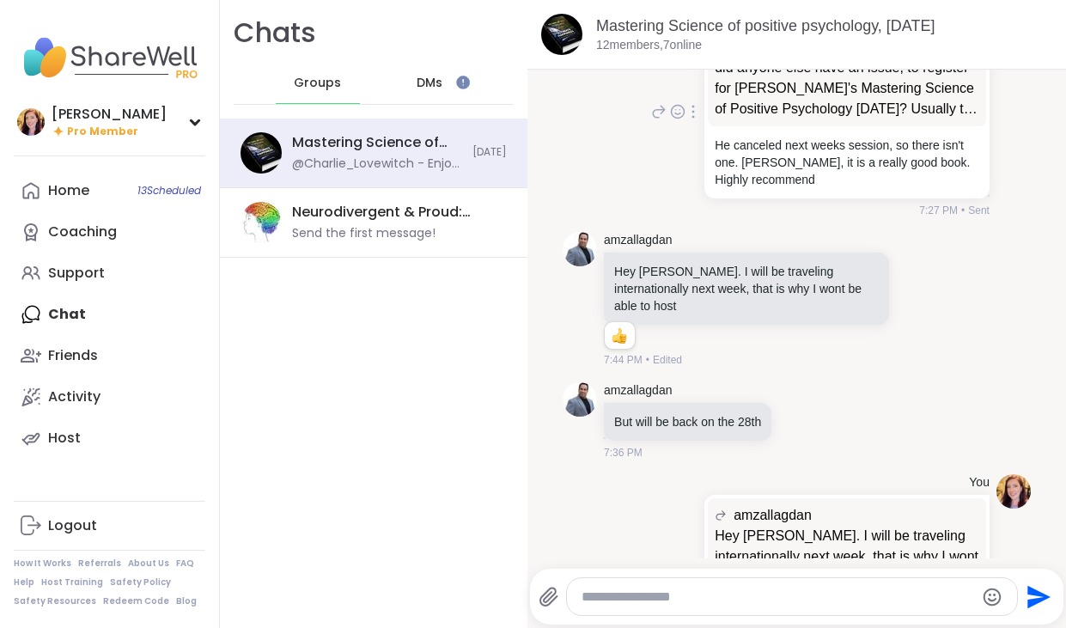
scroll to position [1979, 0]
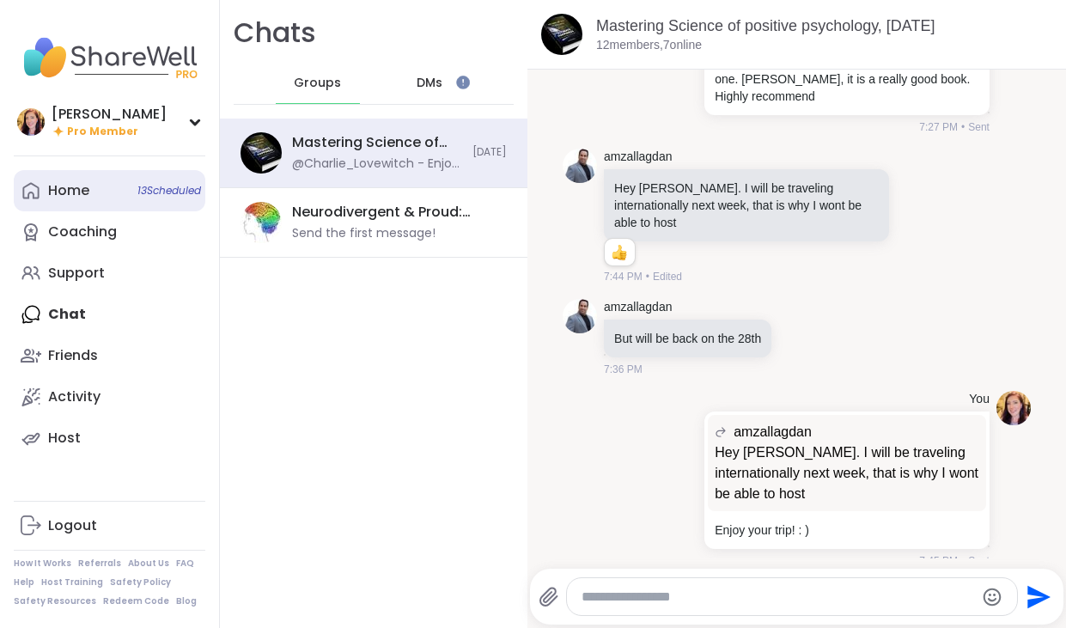
click at [88, 183] on div "Home 13 Scheduled" at bounding box center [68, 190] width 41 height 19
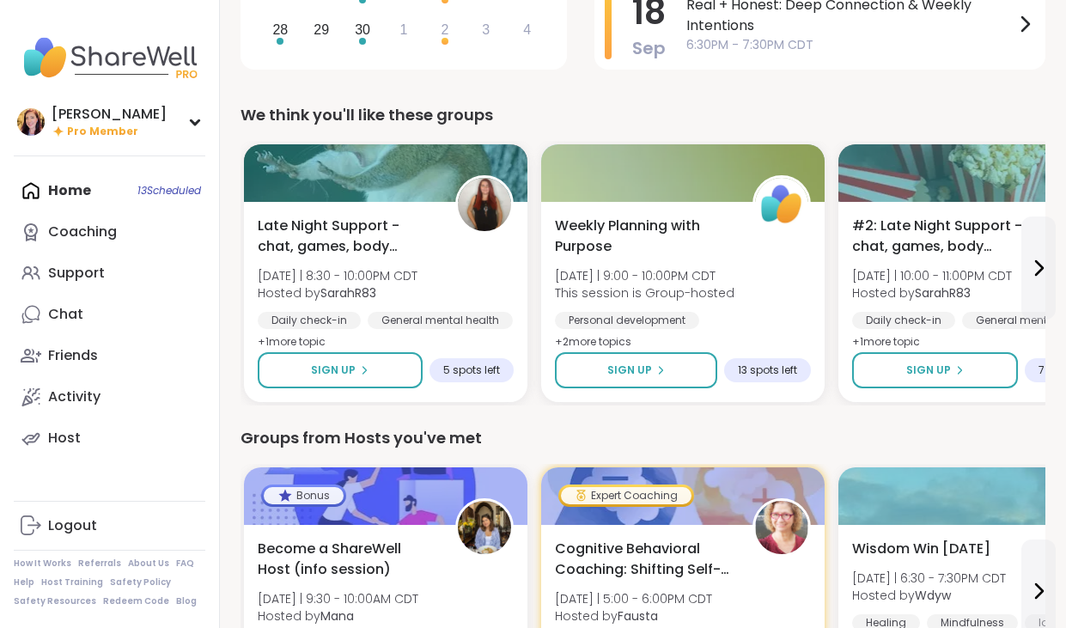
scroll to position [387, 0]
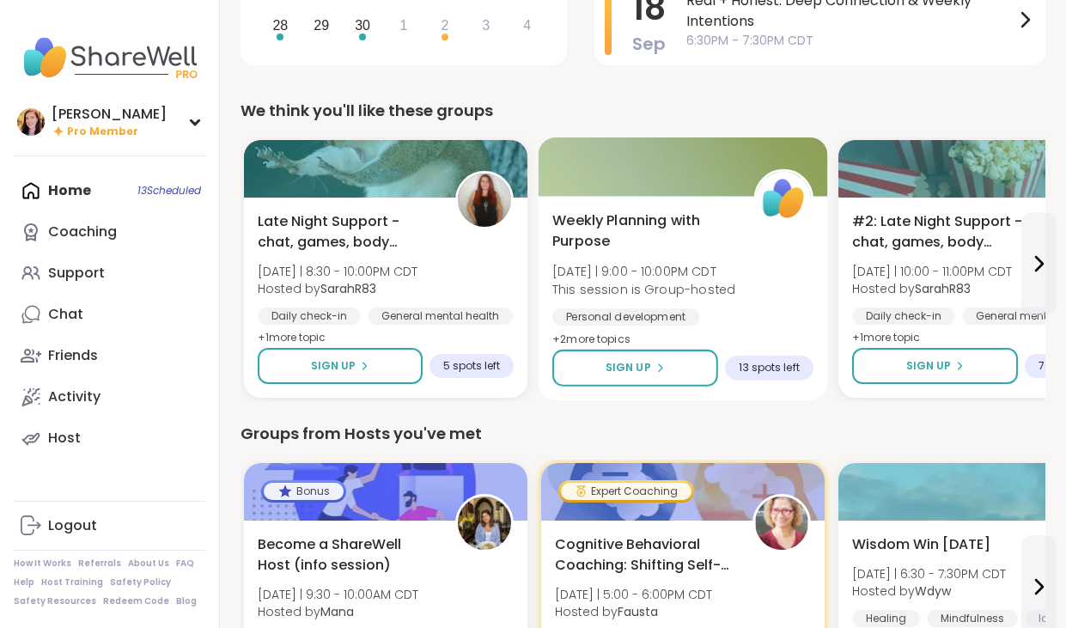
click at [590, 212] on span "Weekly Planning with Purpose" at bounding box center [643, 231] width 182 height 42
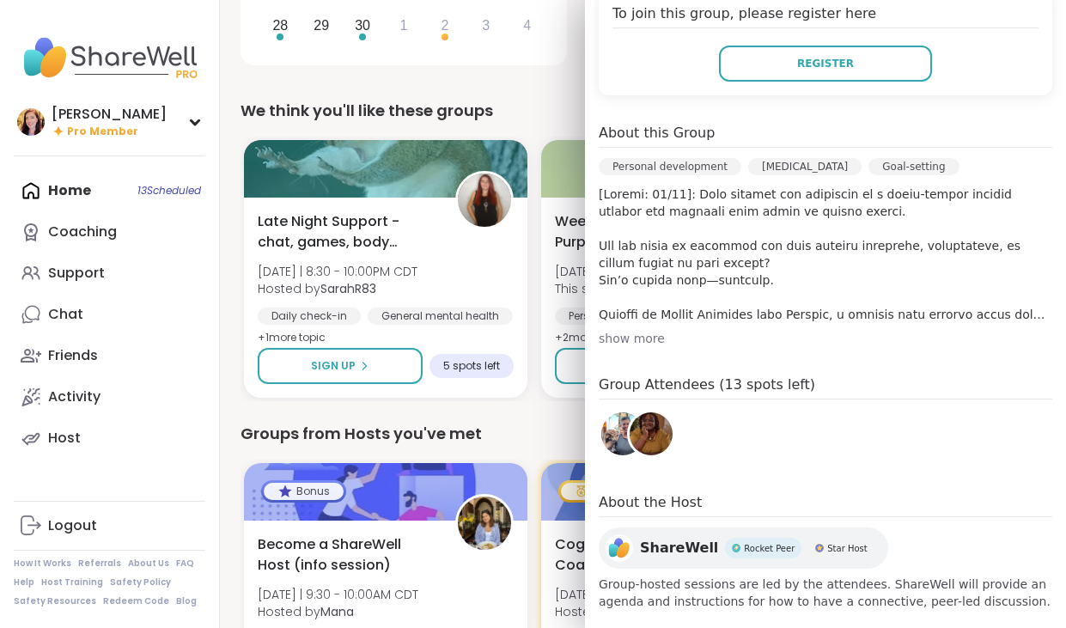
scroll to position [396, 0]
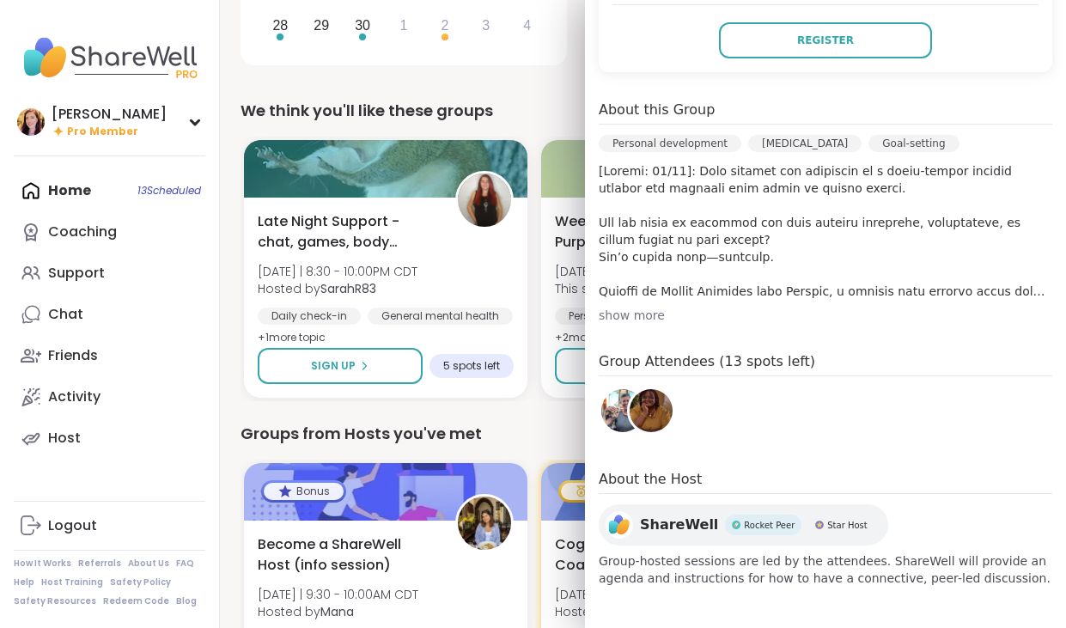
click at [83, 195] on div "Home 13 Scheduled Coaching Support Chat Friends Activity Host" at bounding box center [110, 314] width 192 height 289
